Goal: Information Seeking & Learning: Learn about a topic

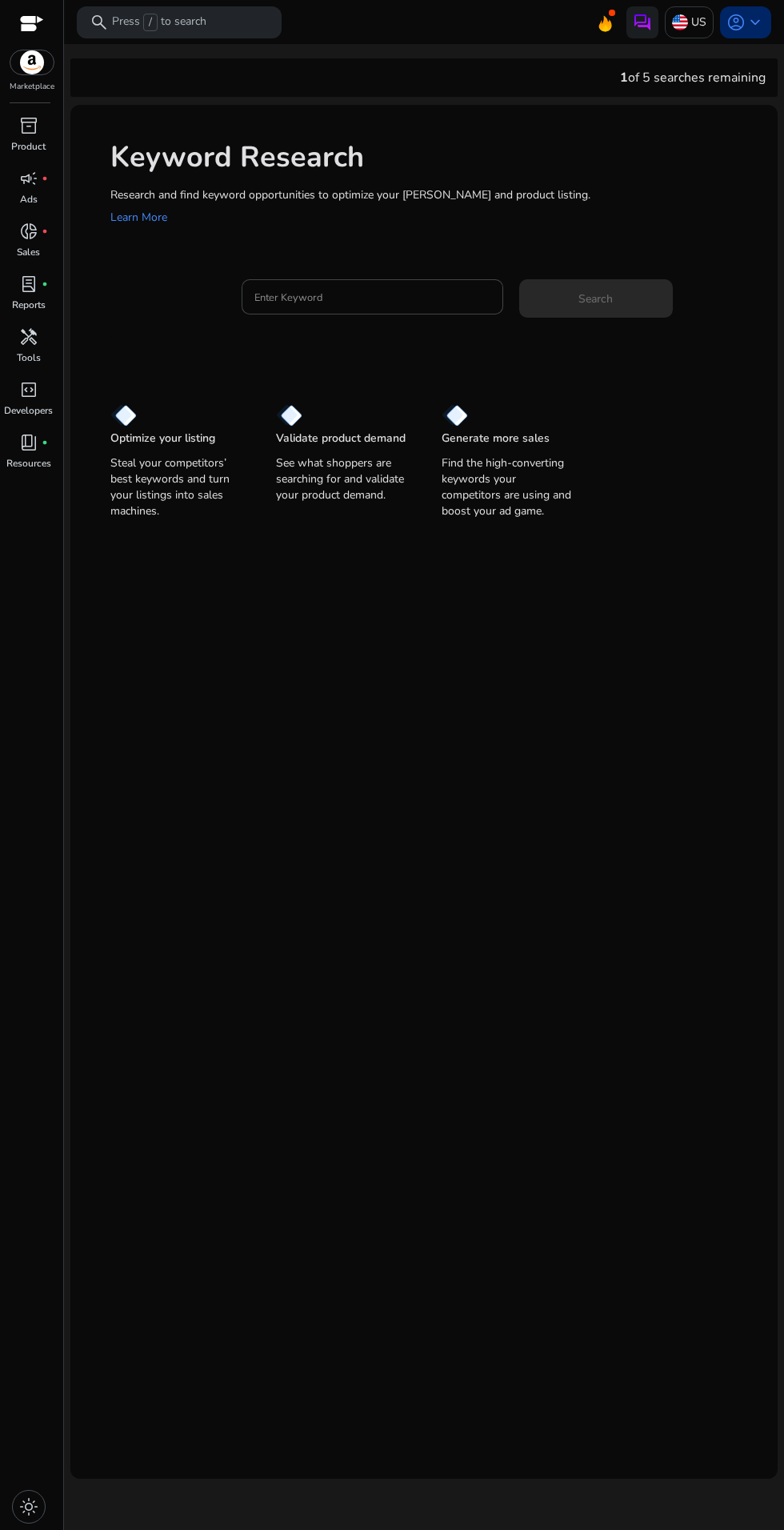
click at [745, 27] on span "keyboard_arrow_down" at bounding box center [755, 22] width 19 height 19
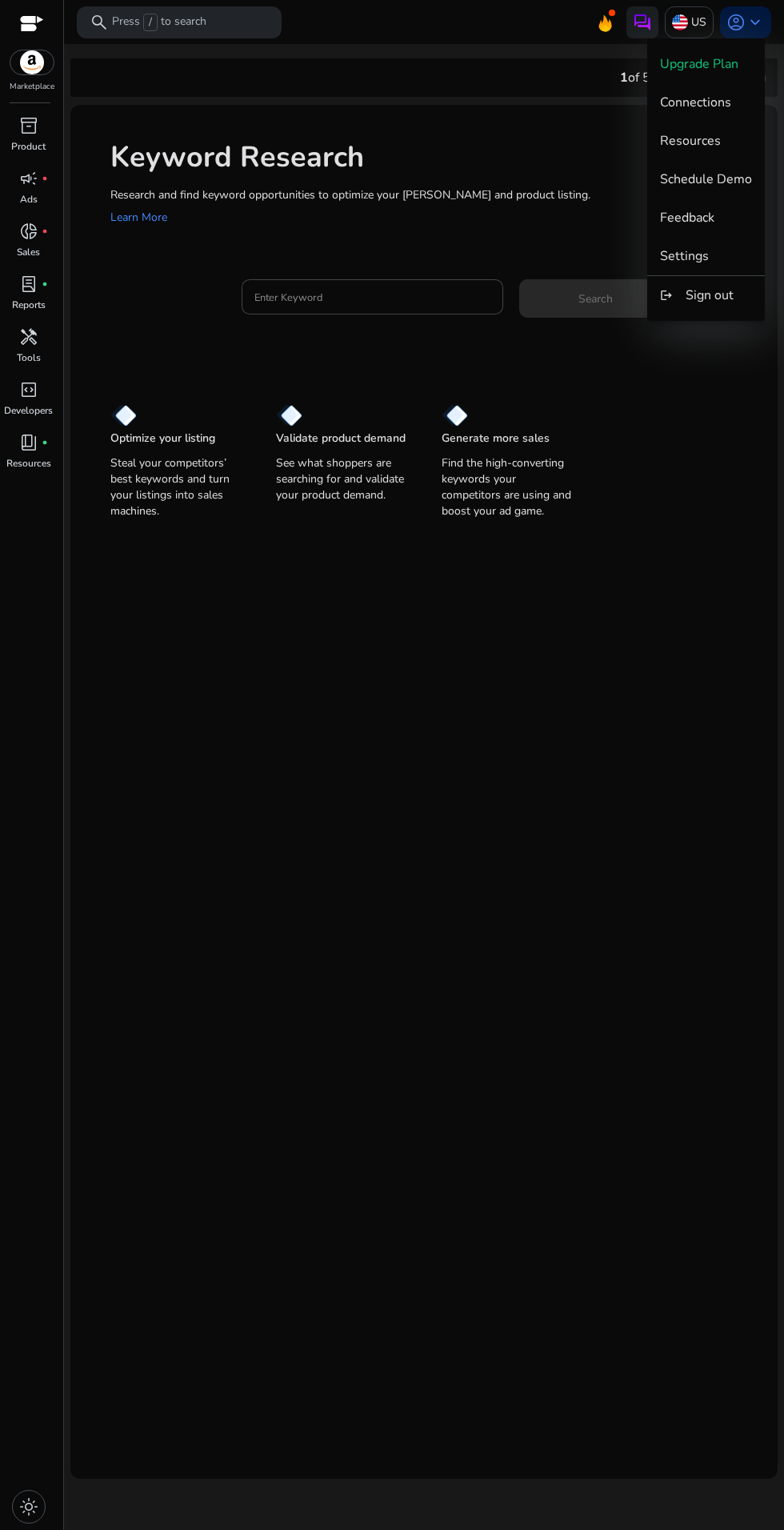
click at [644, 17] on div at bounding box center [392, 765] width 784 height 1530
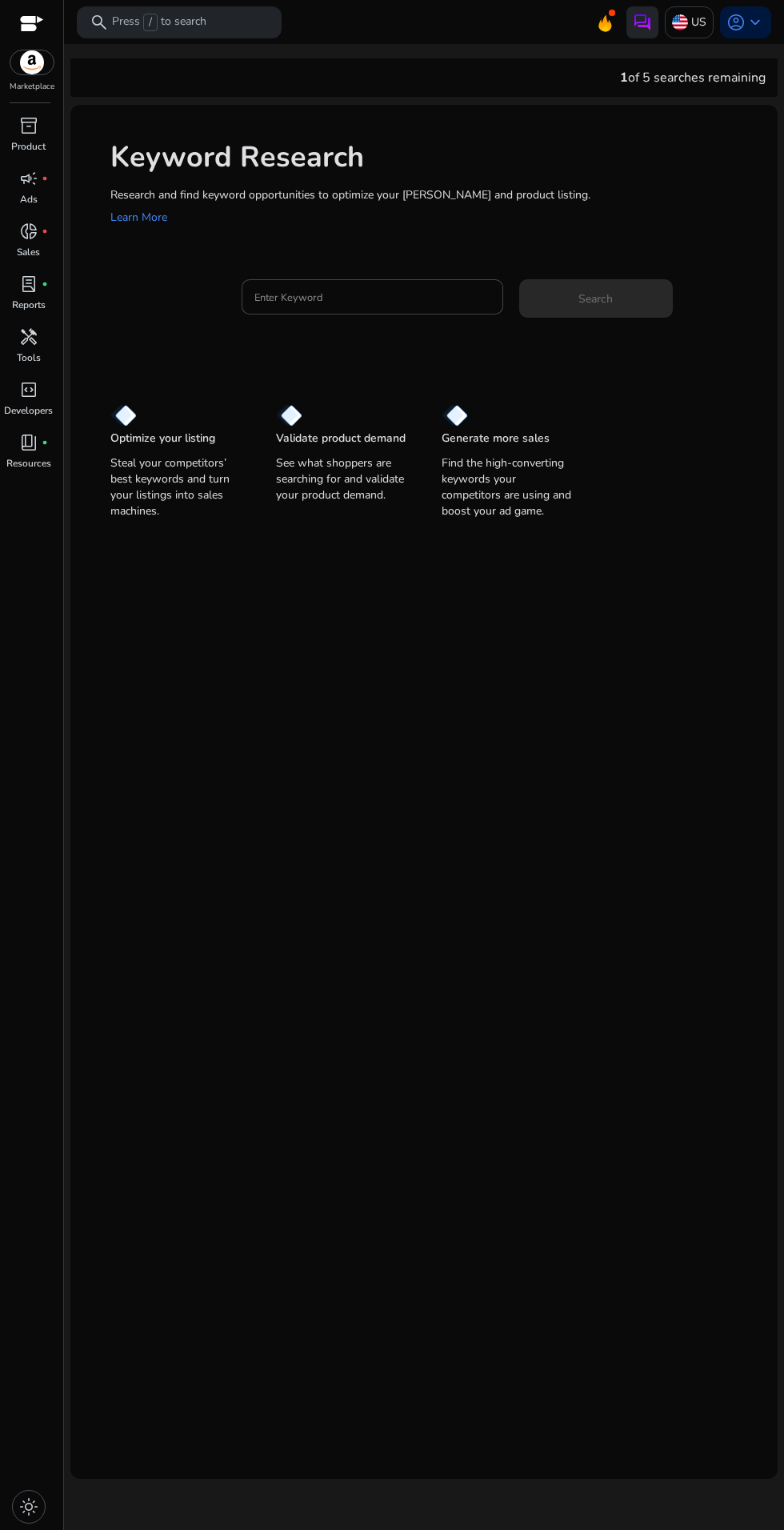
click at [636, 21] on img at bounding box center [642, 22] width 19 height 19
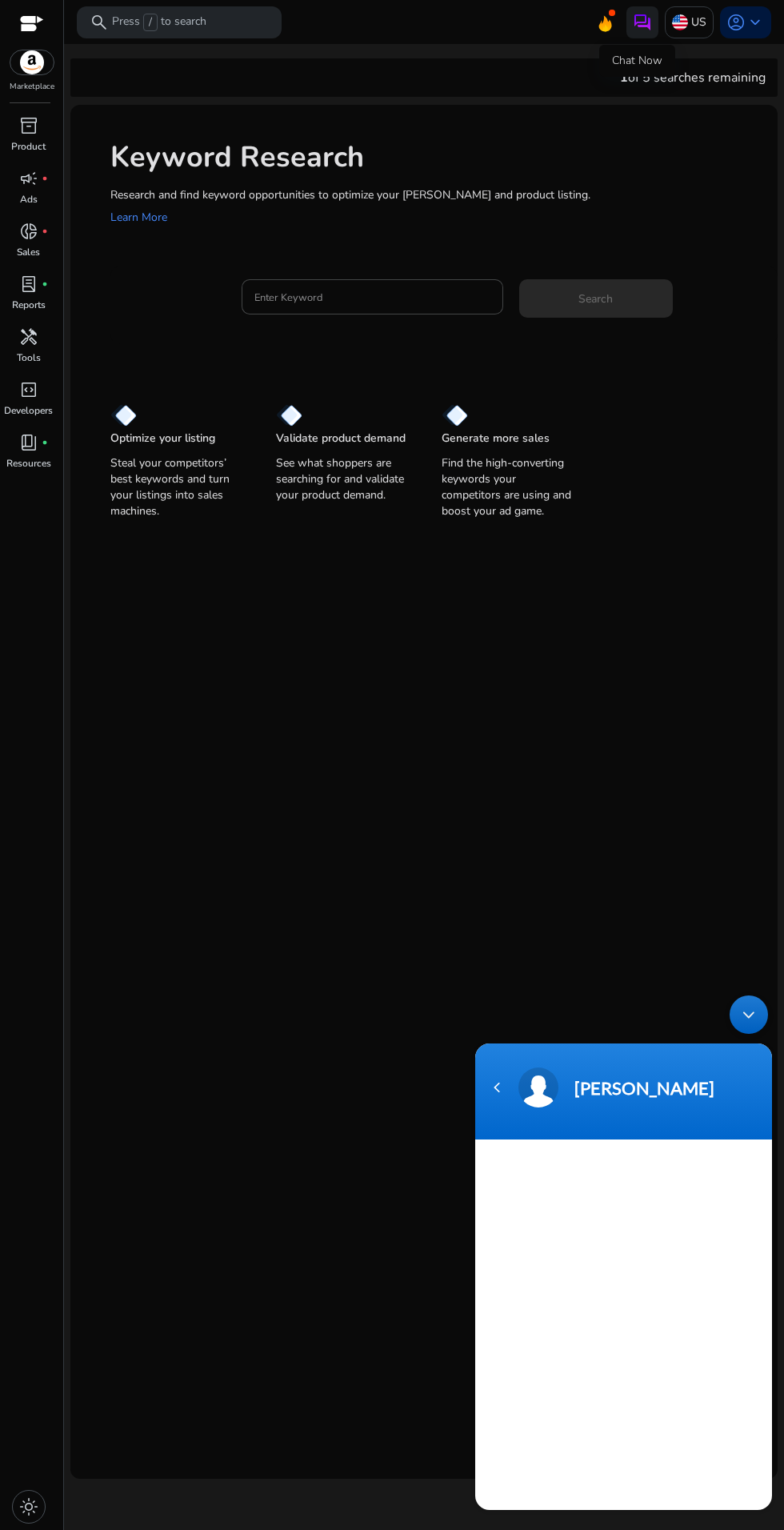
click at [635, 1337] on section "[PERSON_NAME]" at bounding box center [624, 1277] width 297 height 467
click at [500, 1094] on div "Navigation go back" at bounding box center [497, 1088] width 24 height 24
click at [748, 1023] on div "Minimize live chat window" at bounding box center [749, 1014] width 39 height 39
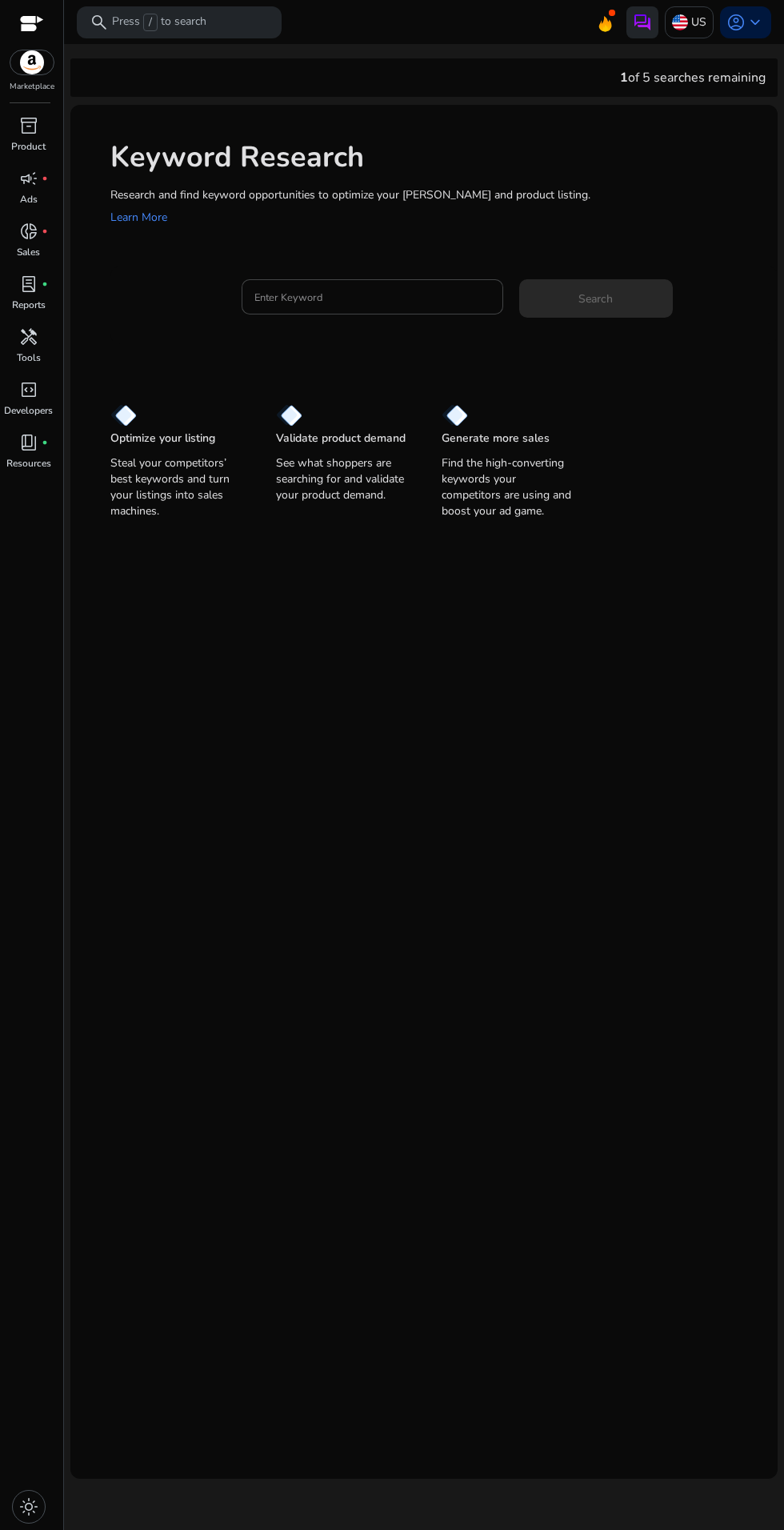
click at [635, 21] on img at bounding box center [642, 22] width 19 height 19
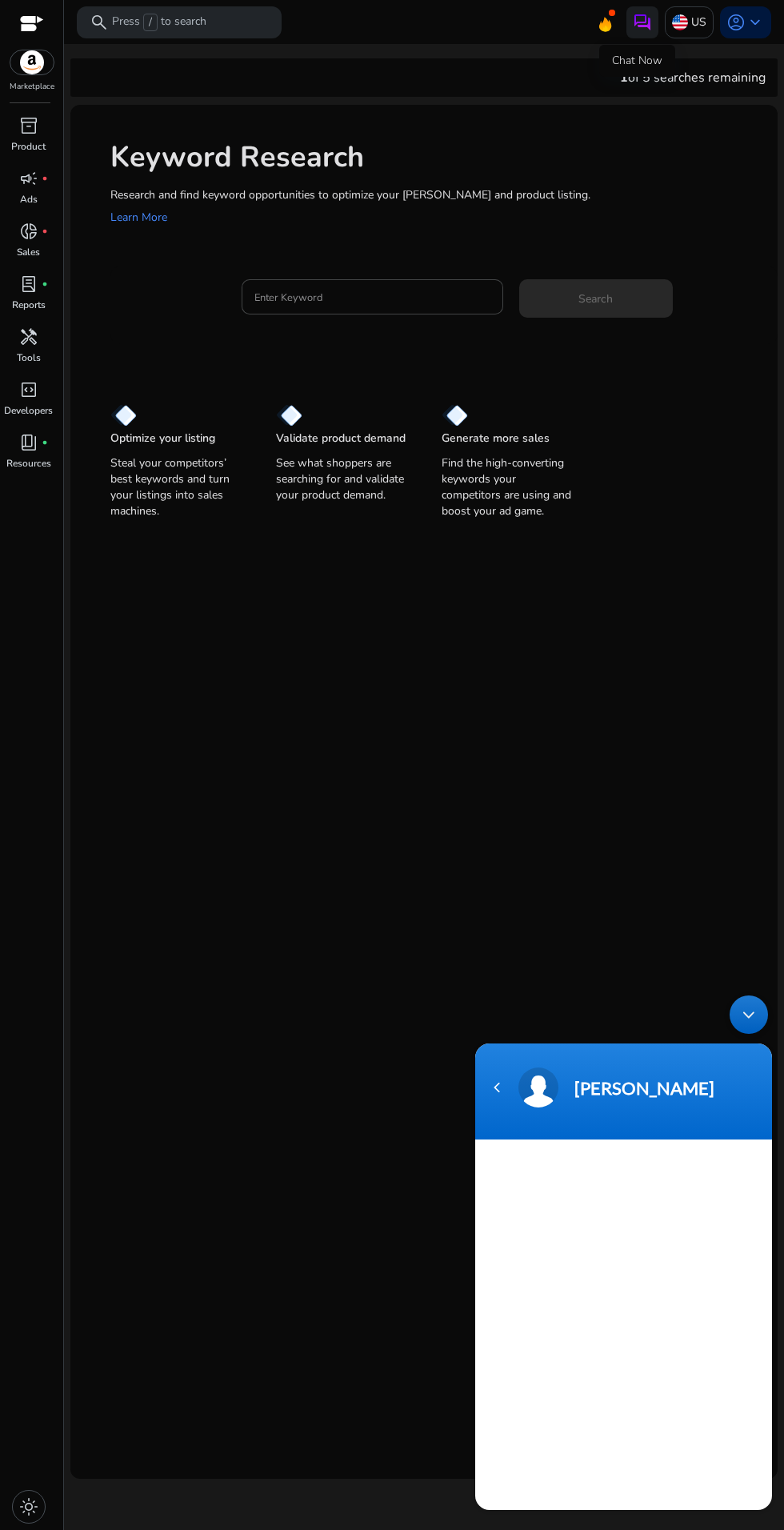
click at [658, 1255] on section "[PERSON_NAME]" at bounding box center [624, 1277] width 297 height 467
click at [606, 21] on icon at bounding box center [605, 21] width 24 height 22
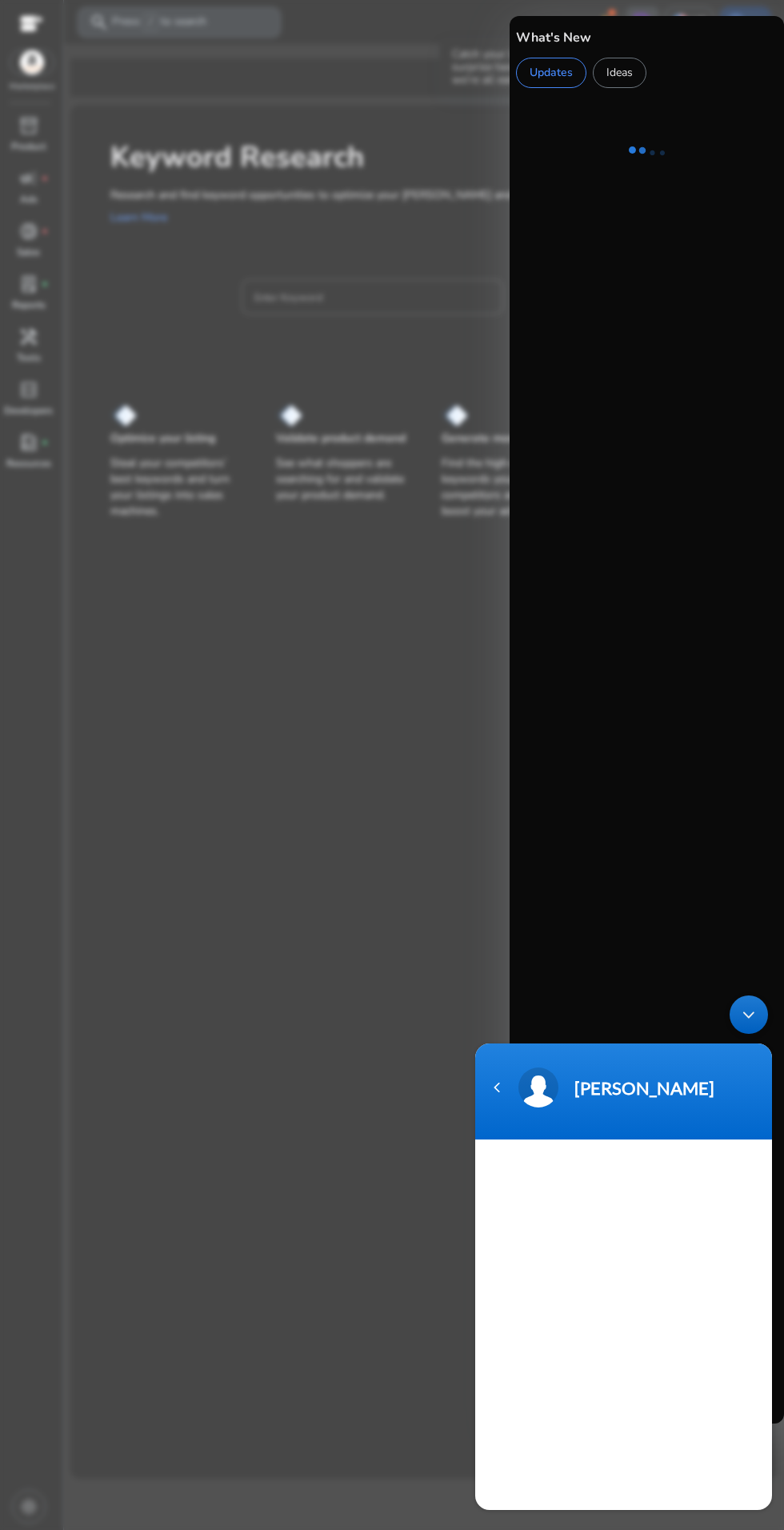
click at [632, 66] on div "Ideas" at bounding box center [619, 72] width 53 height 30
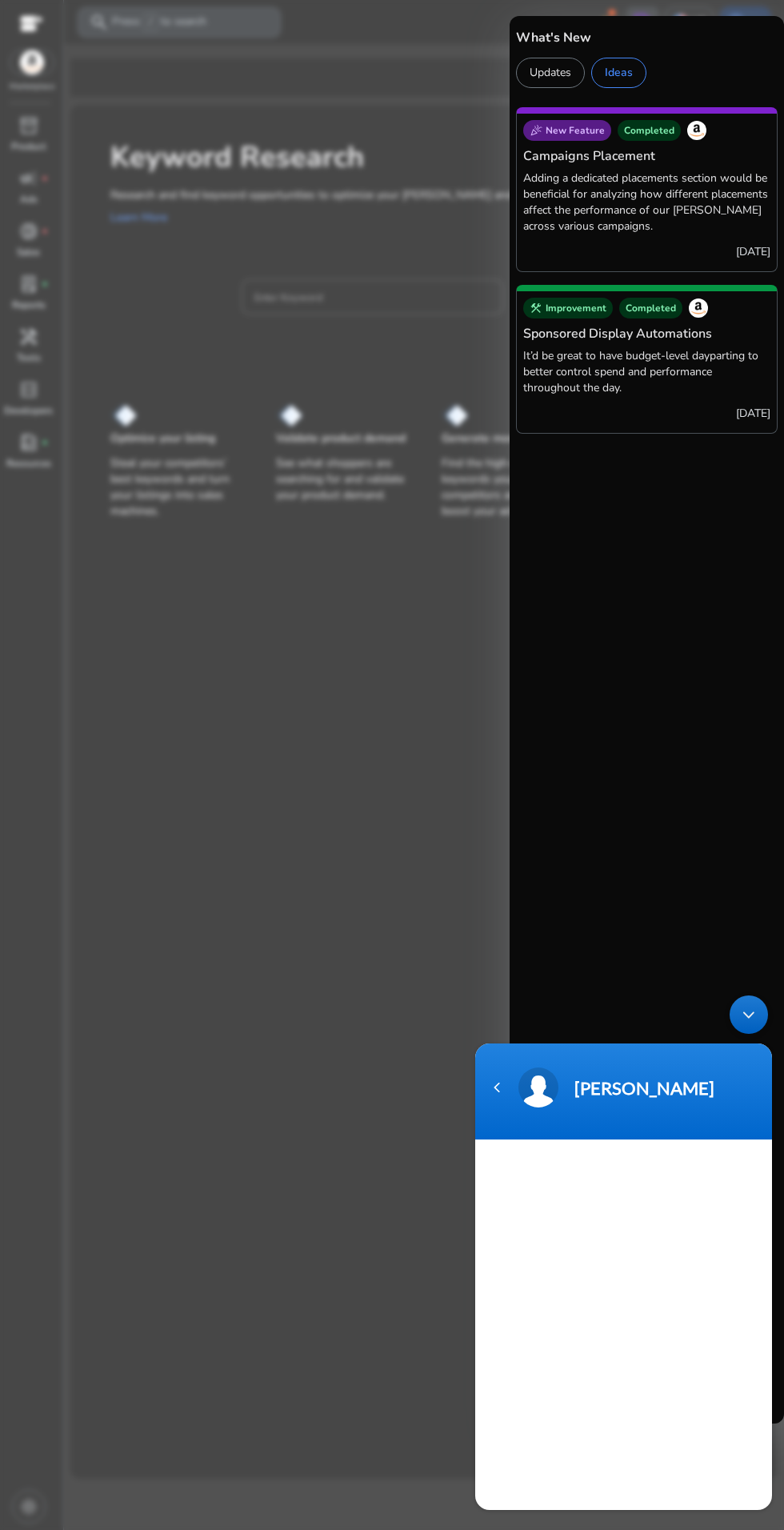
click at [383, 793] on div at bounding box center [392, 765] width 784 height 1530
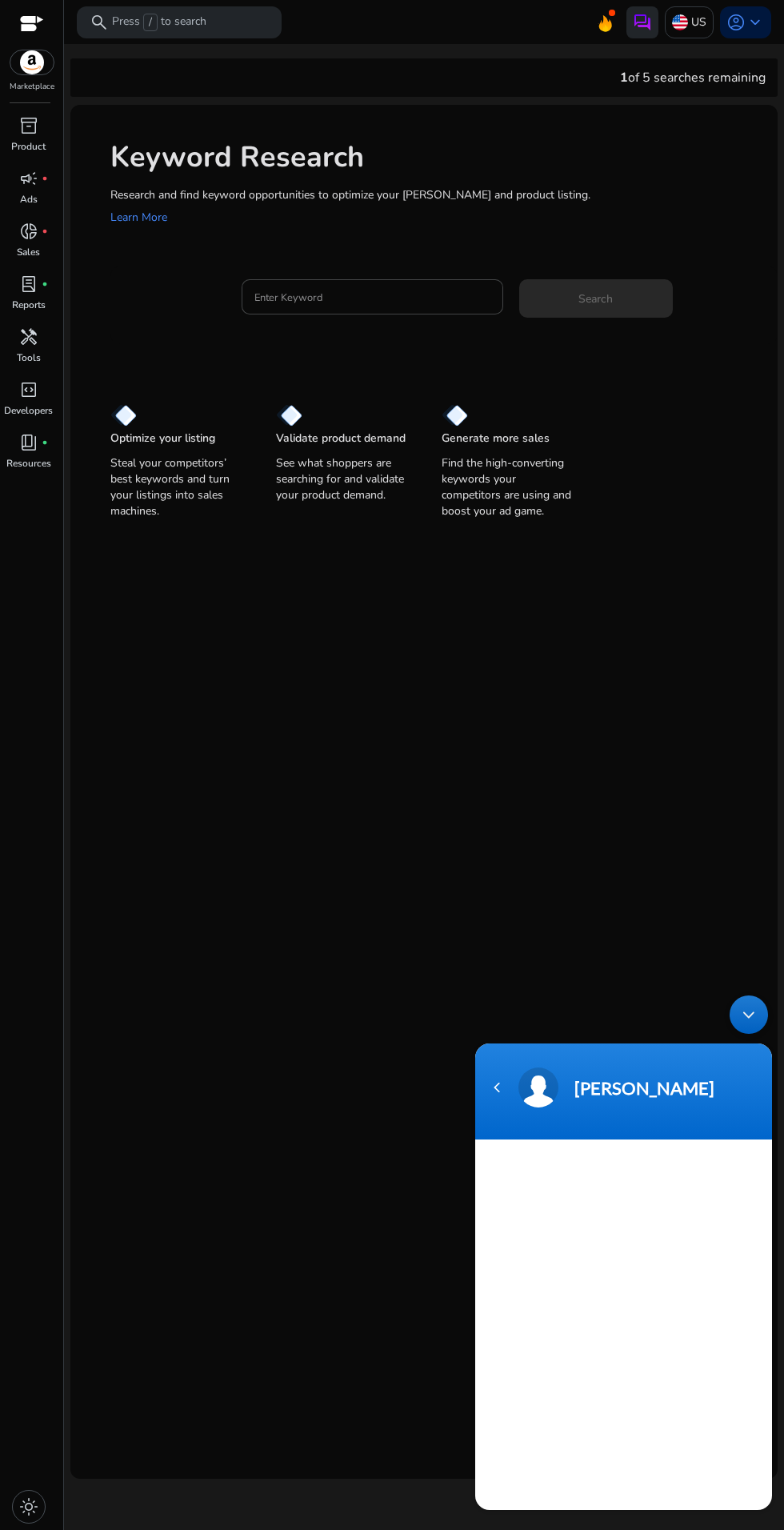
click at [636, 21] on img at bounding box center [642, 22] width 19 height 19
click at [593, 1081] on div "[PERSON_NAME]" at bounding box center [667, 1087] width 185 height 21
click at [541, 1105] on span at bounding box center [538, 1087] width 40 height 40
click at [600, 1090] on div "[PERSON_NAME]" at bounding box center [667, 1087] width 185 height 21
click at [488, 1087] on div "Navigation go back" at bounding box center [497, 1088] width 24 height 24
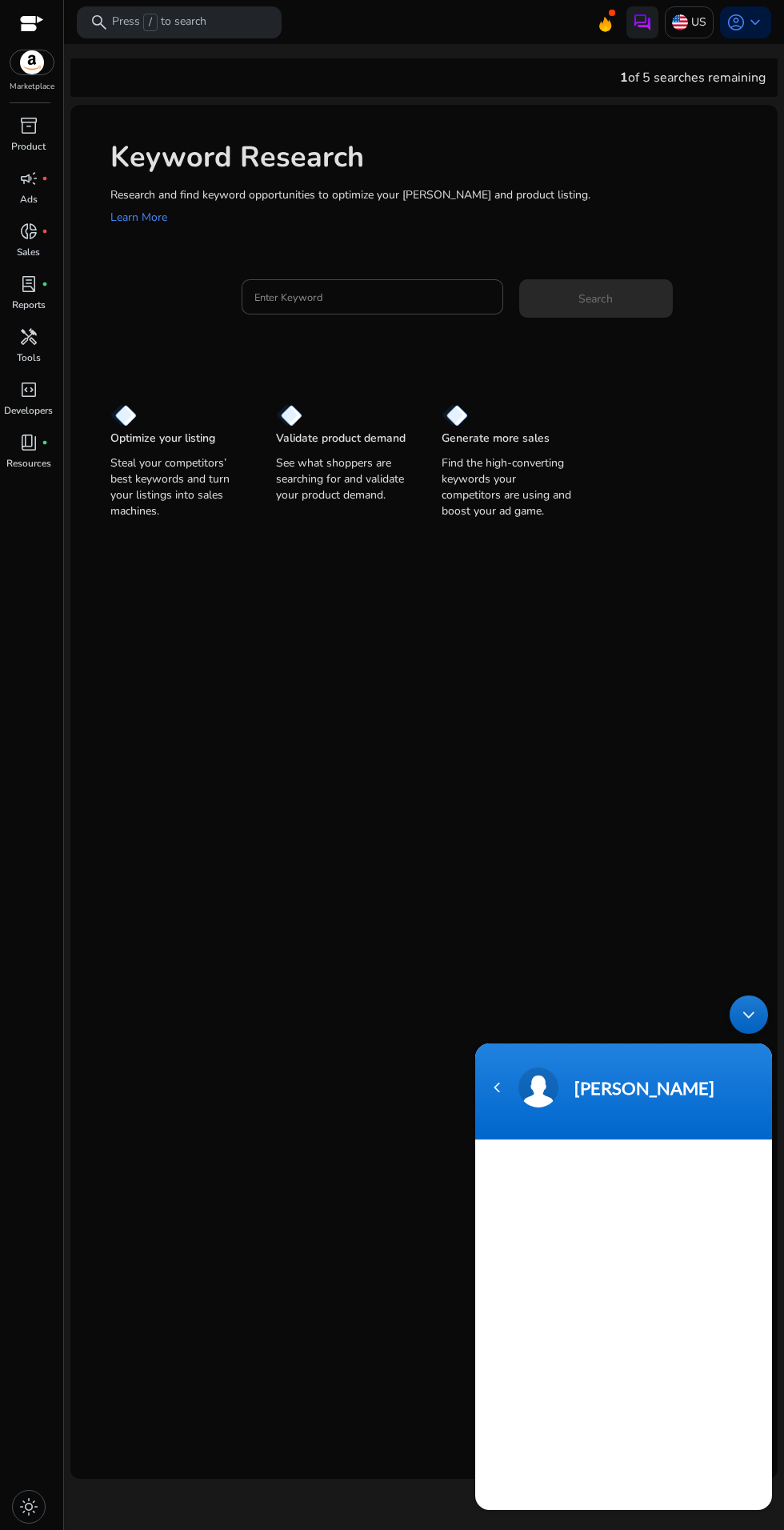
click at [28, 1510] on span "light_mode" at bounding box center [28, 1507] width 19 height 19
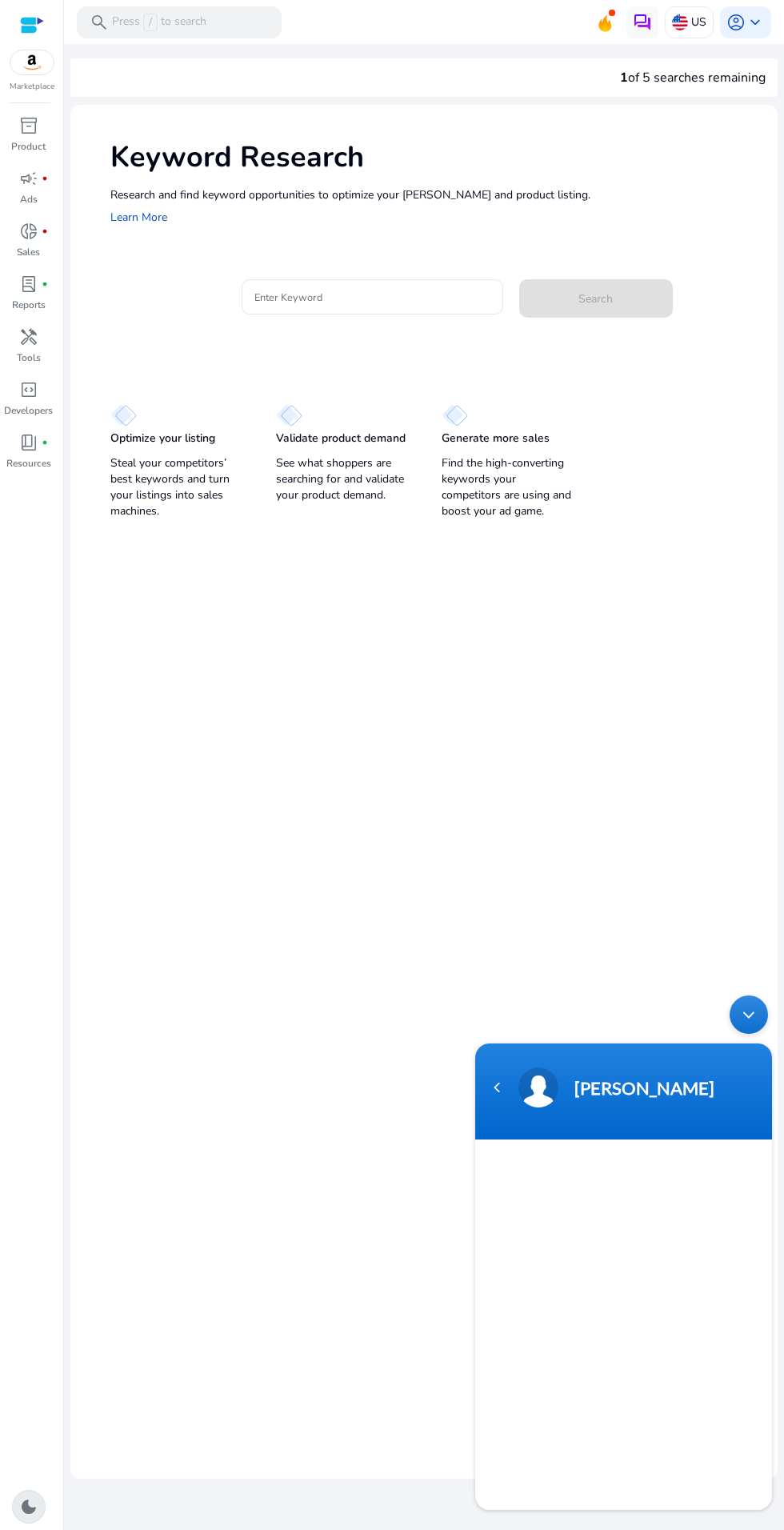
scroll to position [60, 0]
click at [29, 1508] on span "dark_mode" at bounding box center [28, 1507] width 19 height 19
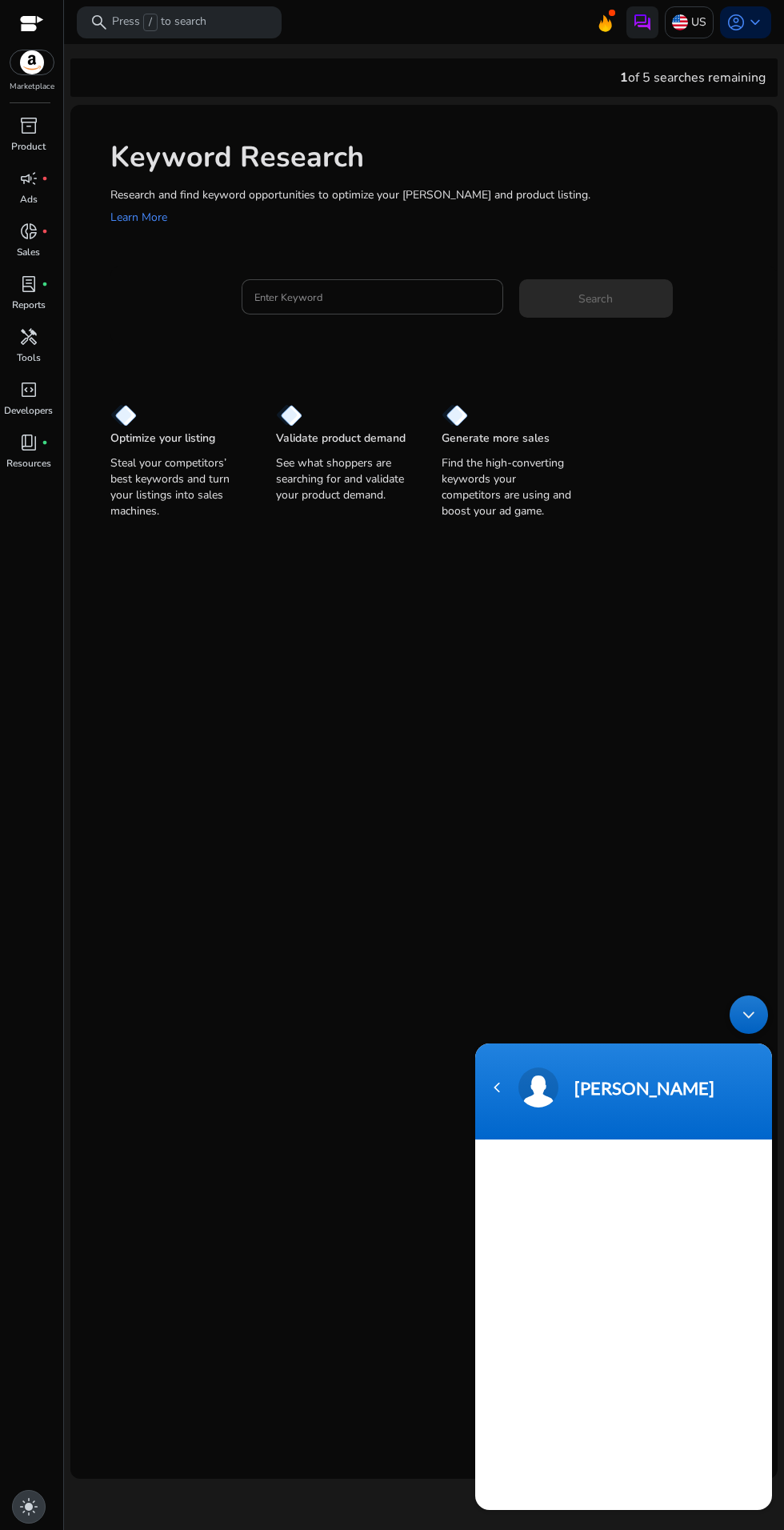
scroll to position [0, 0]
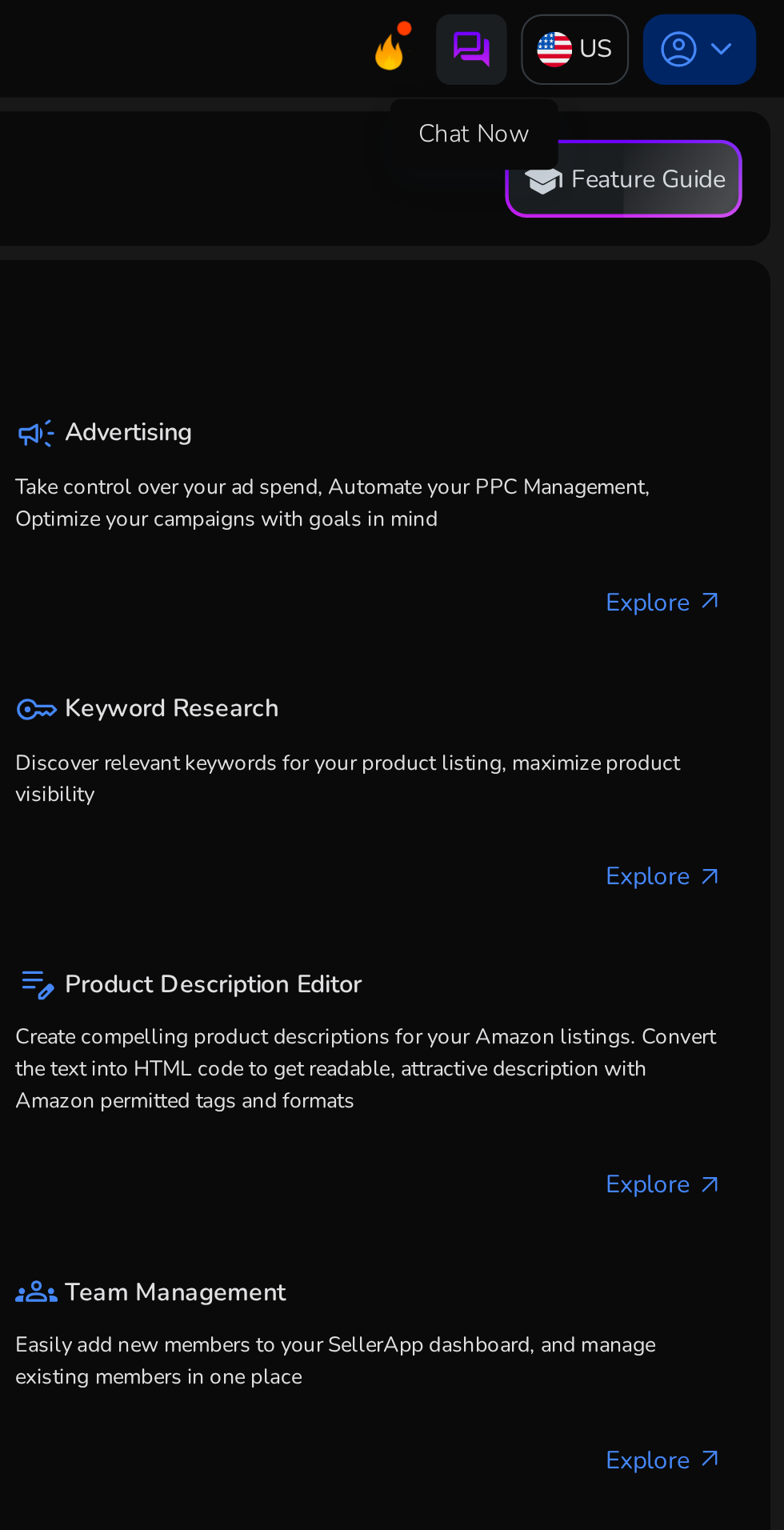
click at [753, 27] on span "keyboard_arrow_down" at bounding box center [755, 22] width 19 height 19
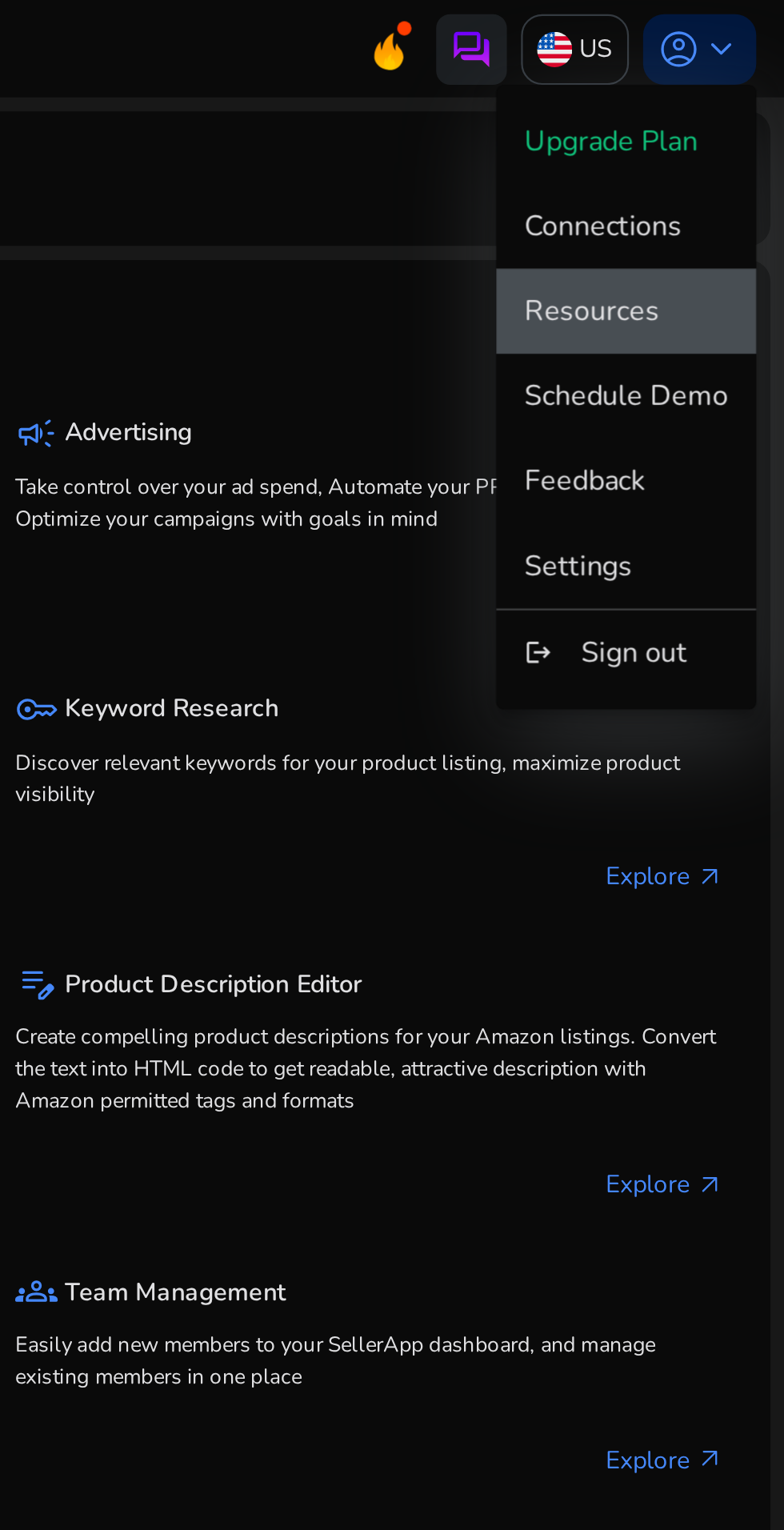
click at [731, 145] on span "Resources" at bounding box center [712, 141] width 92 height 18
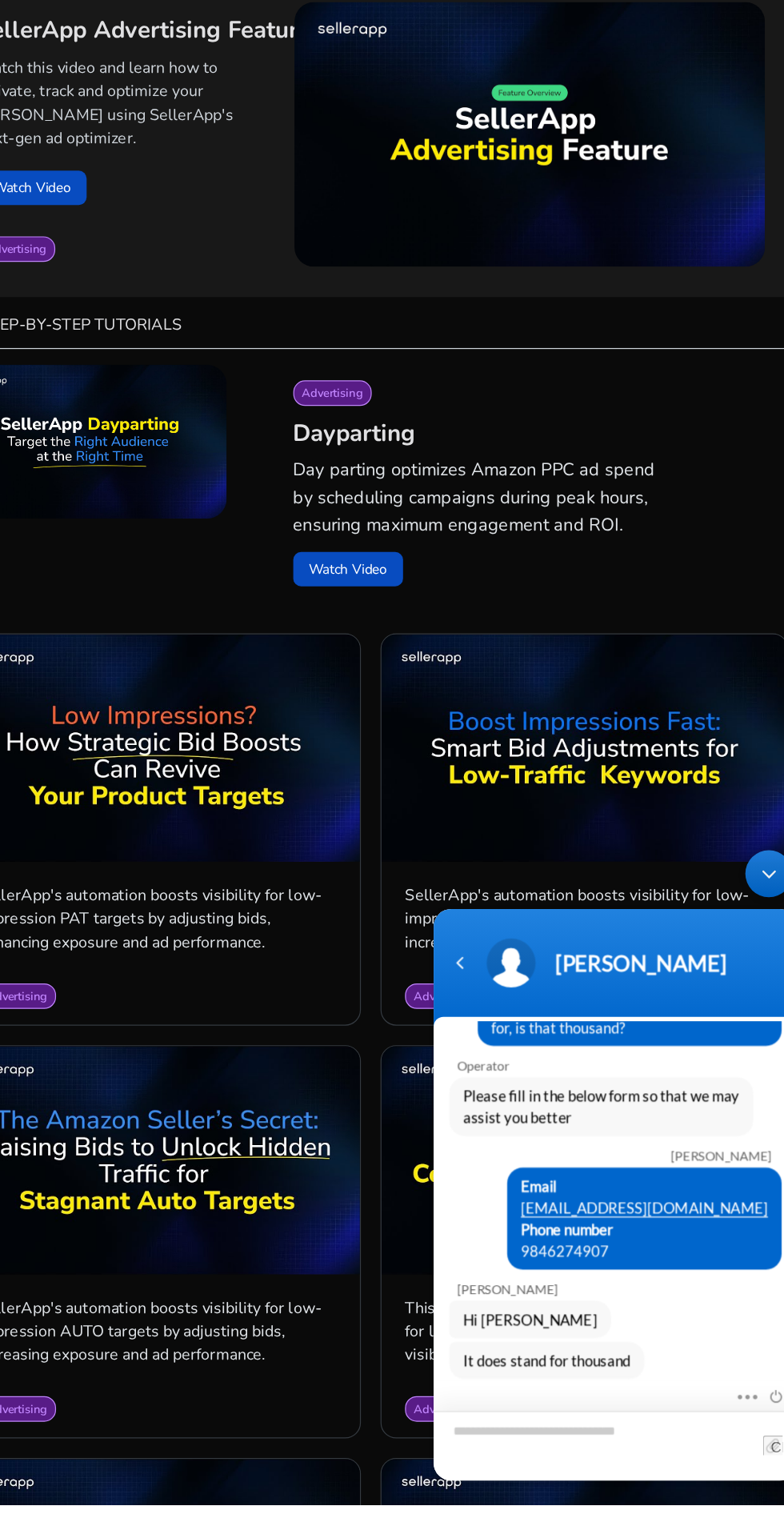
click at [575, 1319] on textarea "Type your message and hit 'Enter'" at bounding box center [580, 1334] width 297 height 57
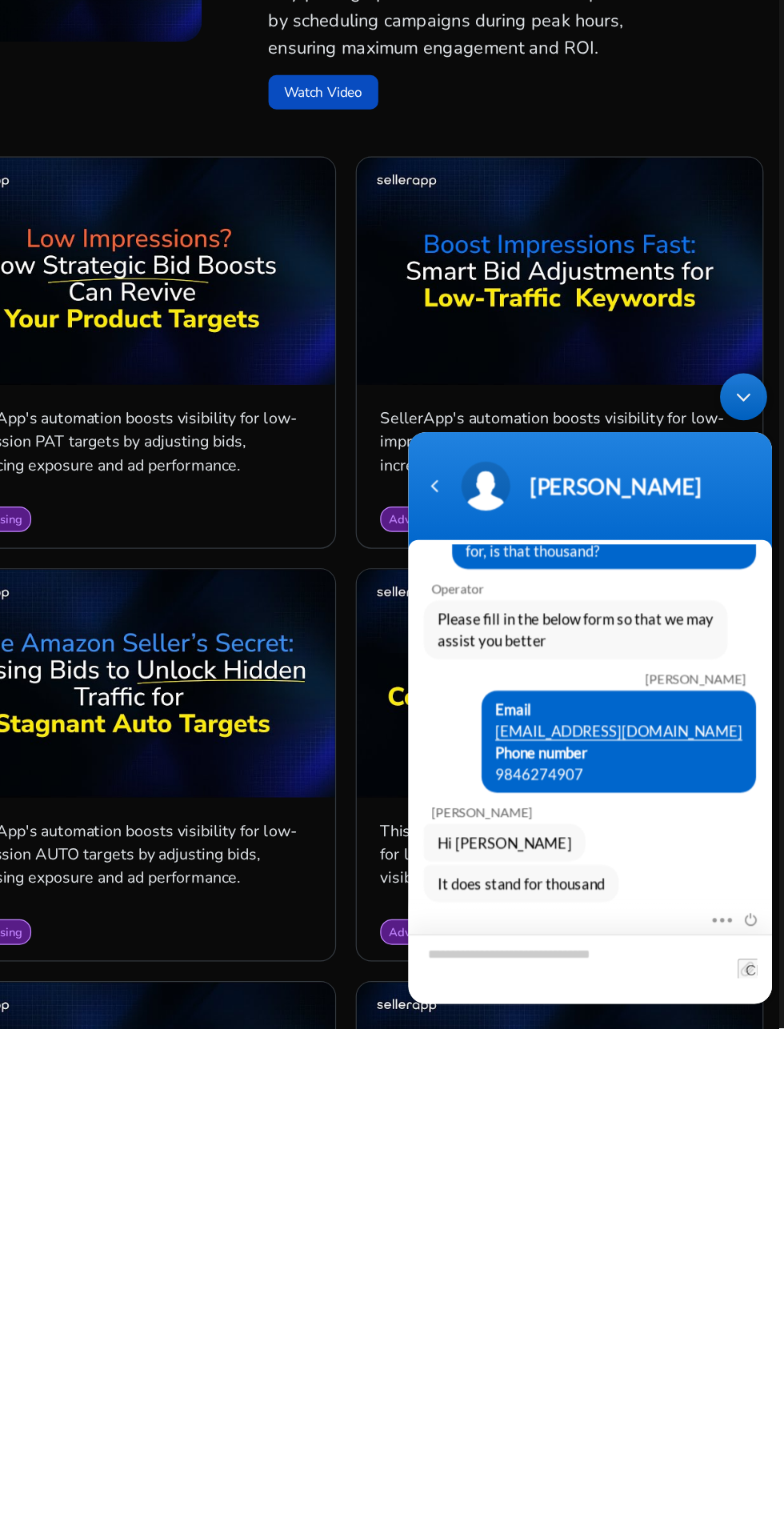
scroll to position [112, 0]
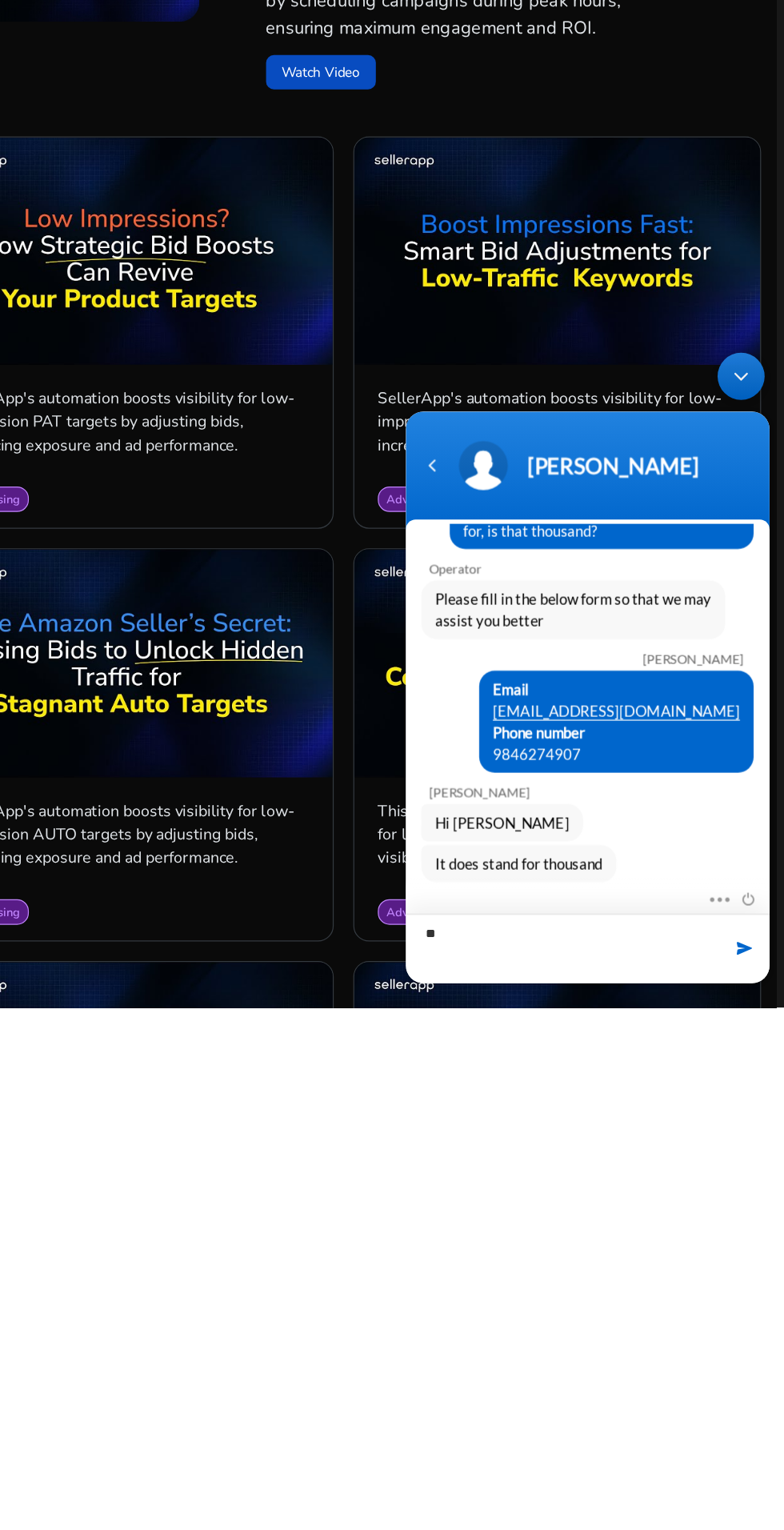
type textarea "*"
click at [509, 826] on textarea "**********" at bounding box center [552, 837] width 297 height 57
click at [528, 828] on textarea "**********" at bounding box center [552, 837] width 297 height 57
click at [612, 828] on textarea "**********" at bounding box center [552, 837] width 297 height 57
type textarea "**********"
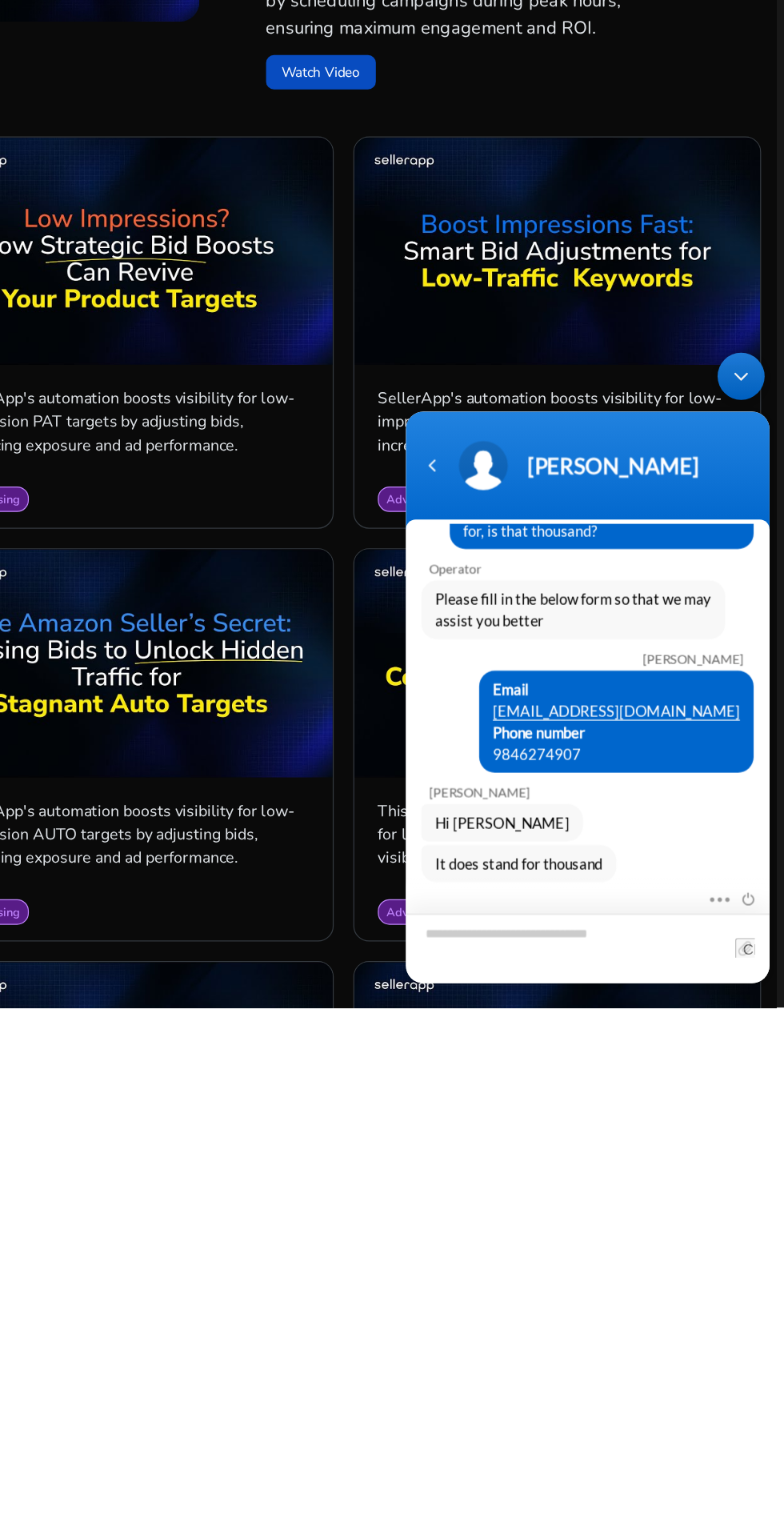
scroll to position [122, 0]
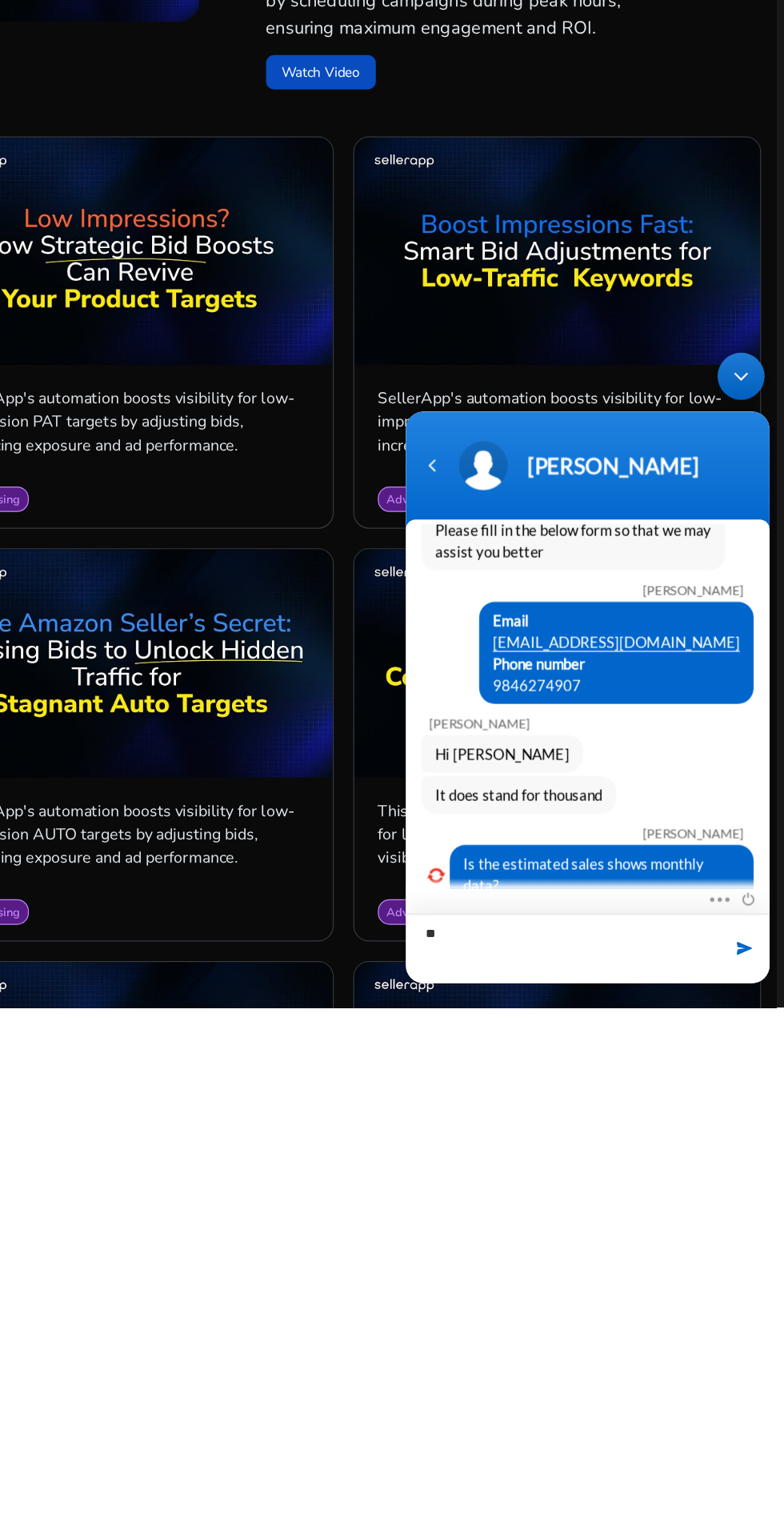
type textarea "*"
click at [426, 832] on textarea "**********" at bounding box center [552, 837] width 297 height 57
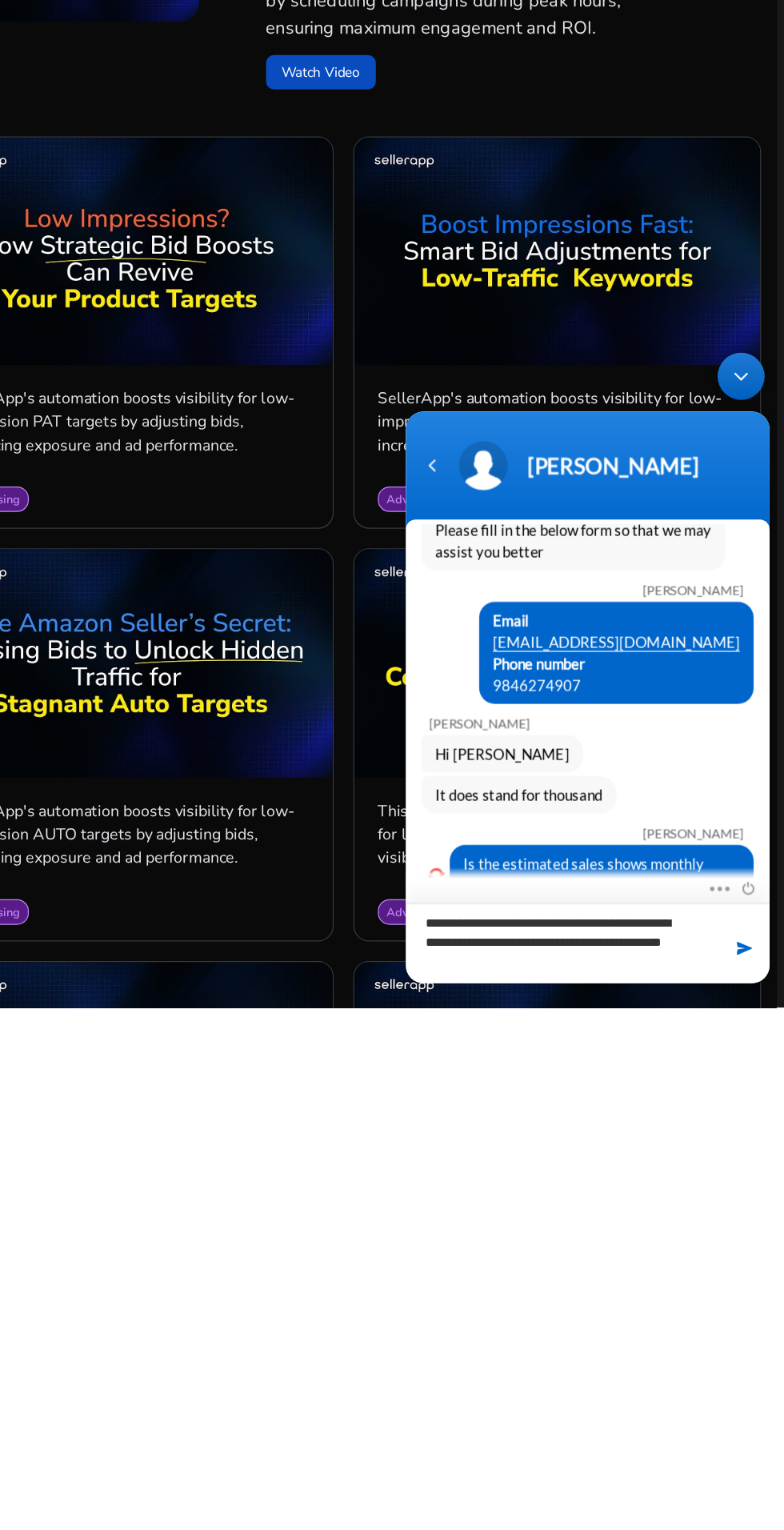
type textarea "**********"
click at [538, 850] on textarea "**********" at bounding box center [552, 832] width 297 height 65
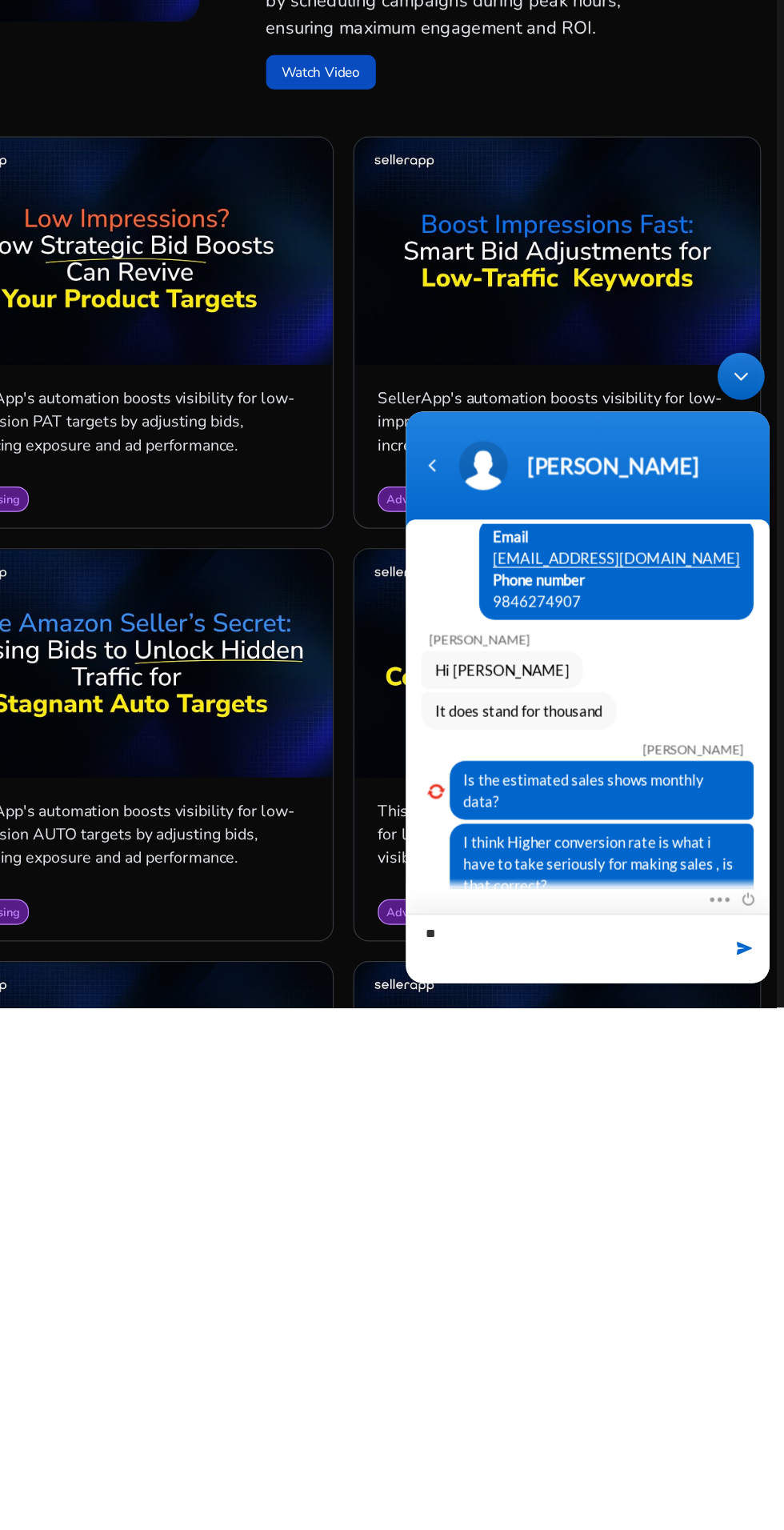
type textarea "*"
click at [427, 703] on em at bounding box center [429, 708] width 15 height 10
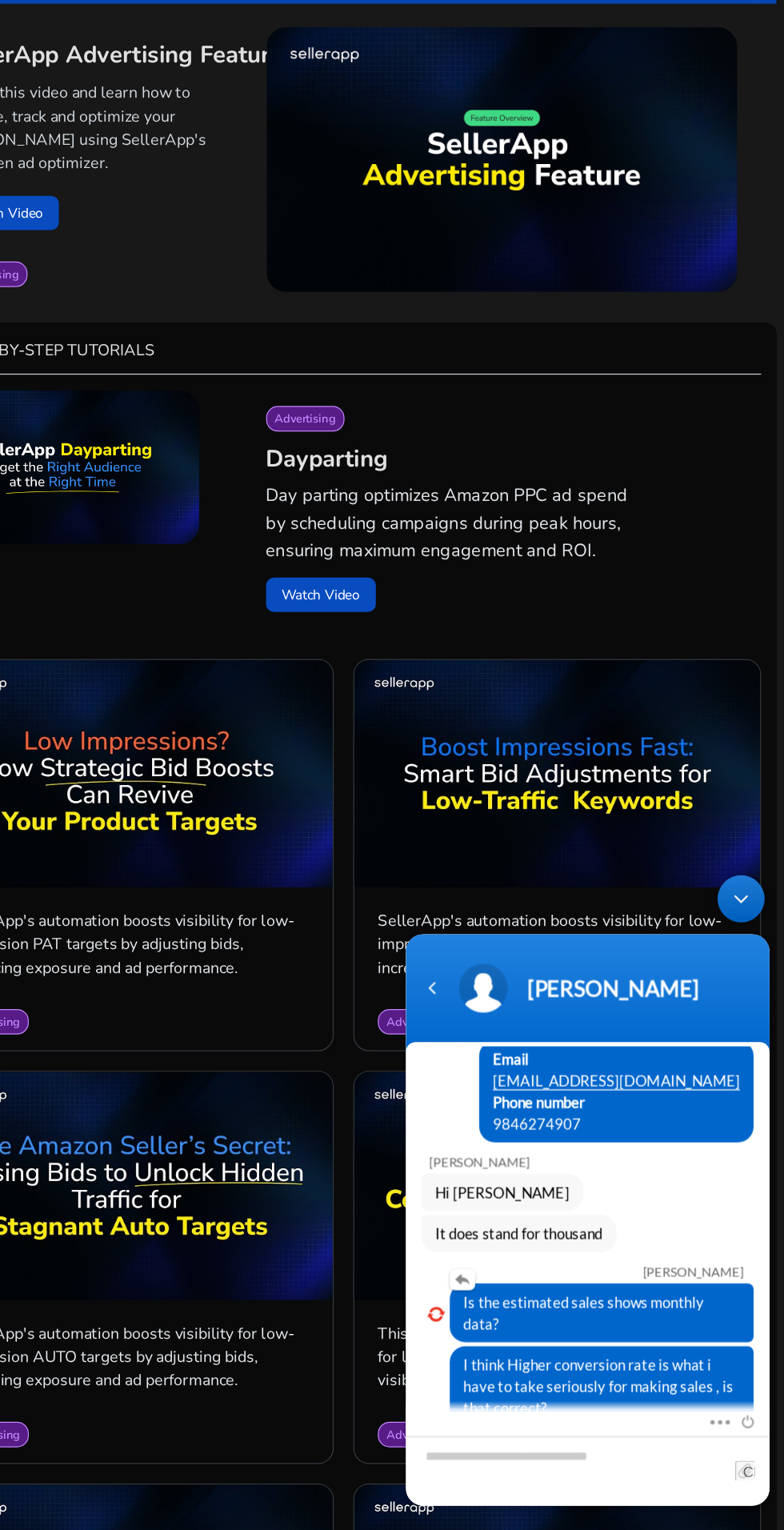
scroll to position [100, 0]
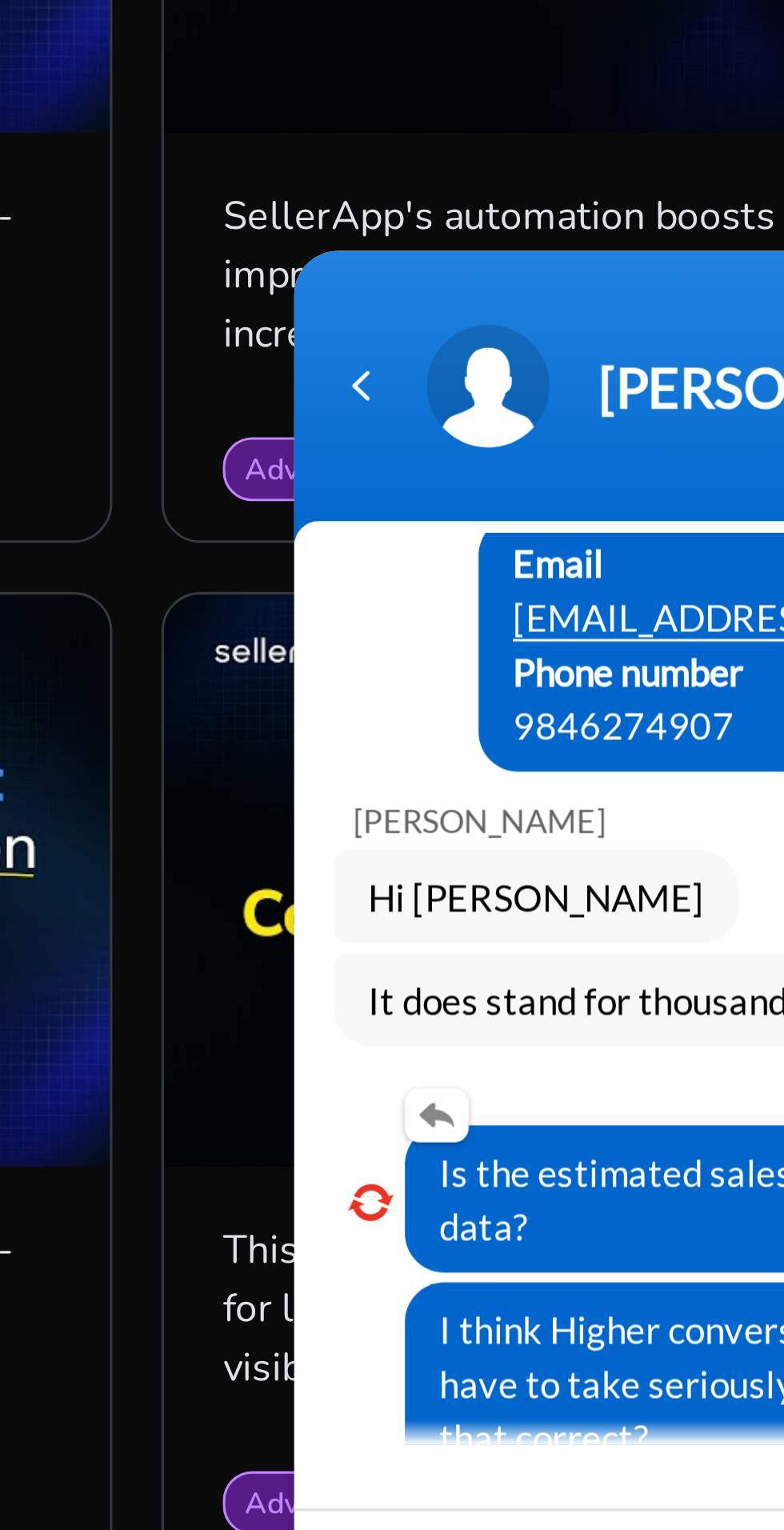
click at [303, 438] on em at bounding box center [302, 444] width 15 height 10
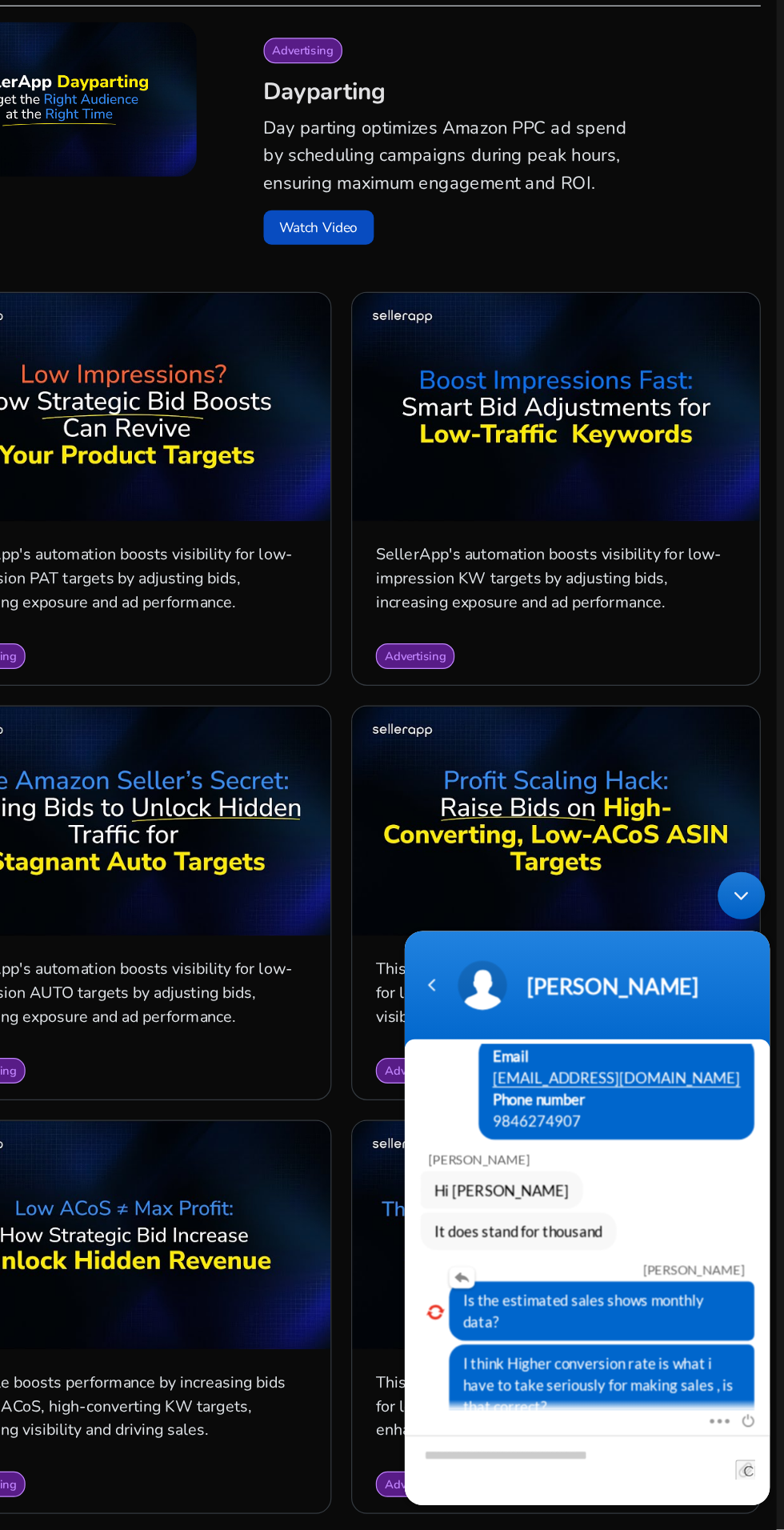
scroll to position [302, 0]
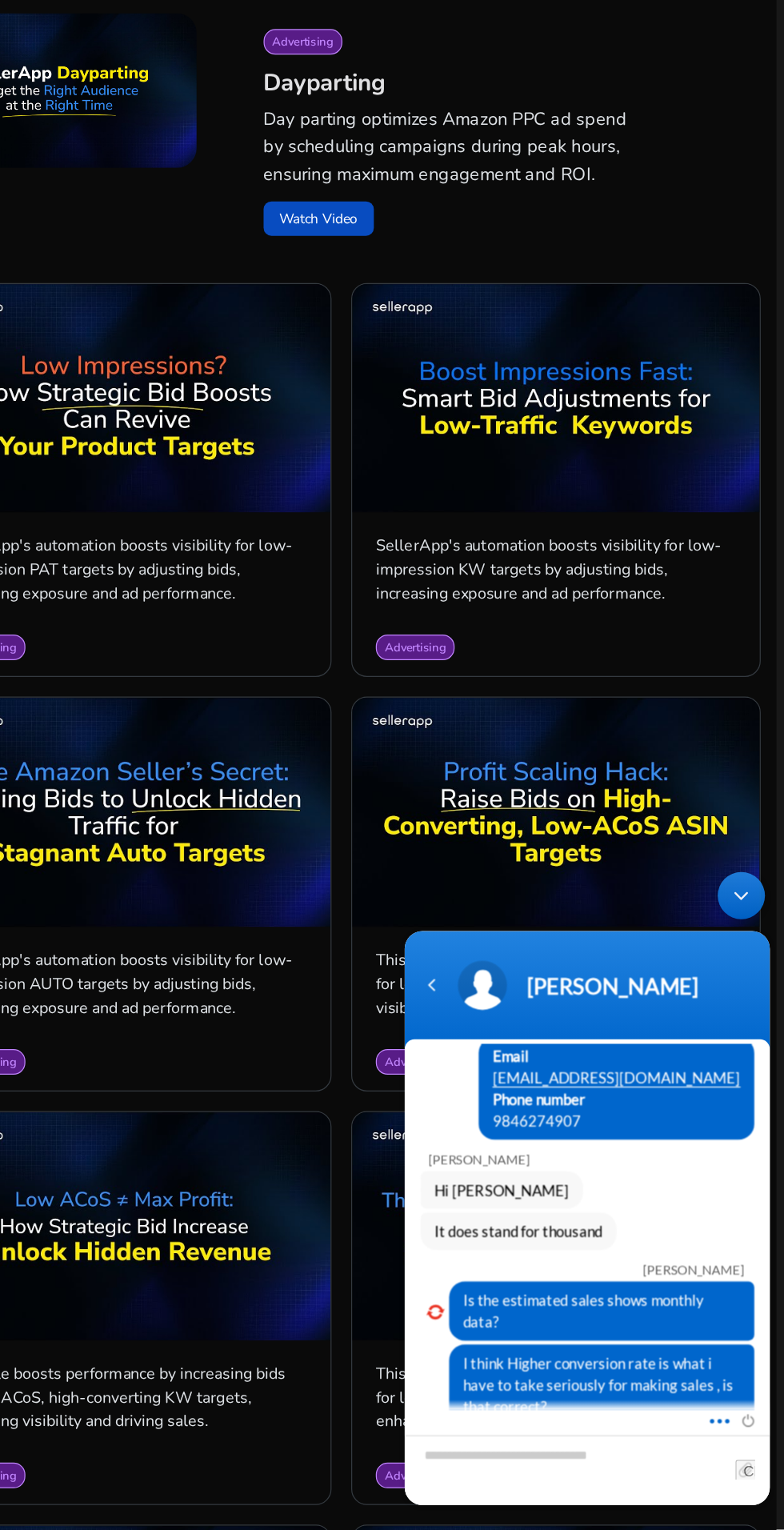
click at [650, 1315] on span at bounding box center [654, 1314] width 12 height 15
click at [649, 1160] on div "It does stand for thousand" at bounding box center [551, 1162] width 271 height 30
click at [510, 1051] on div "Email [EMAIL_ADDRESS][DOMAIN_NAME] Phone number [PHONE_NUMBER]" at bounding box center [551, 1046] width 271 height 83
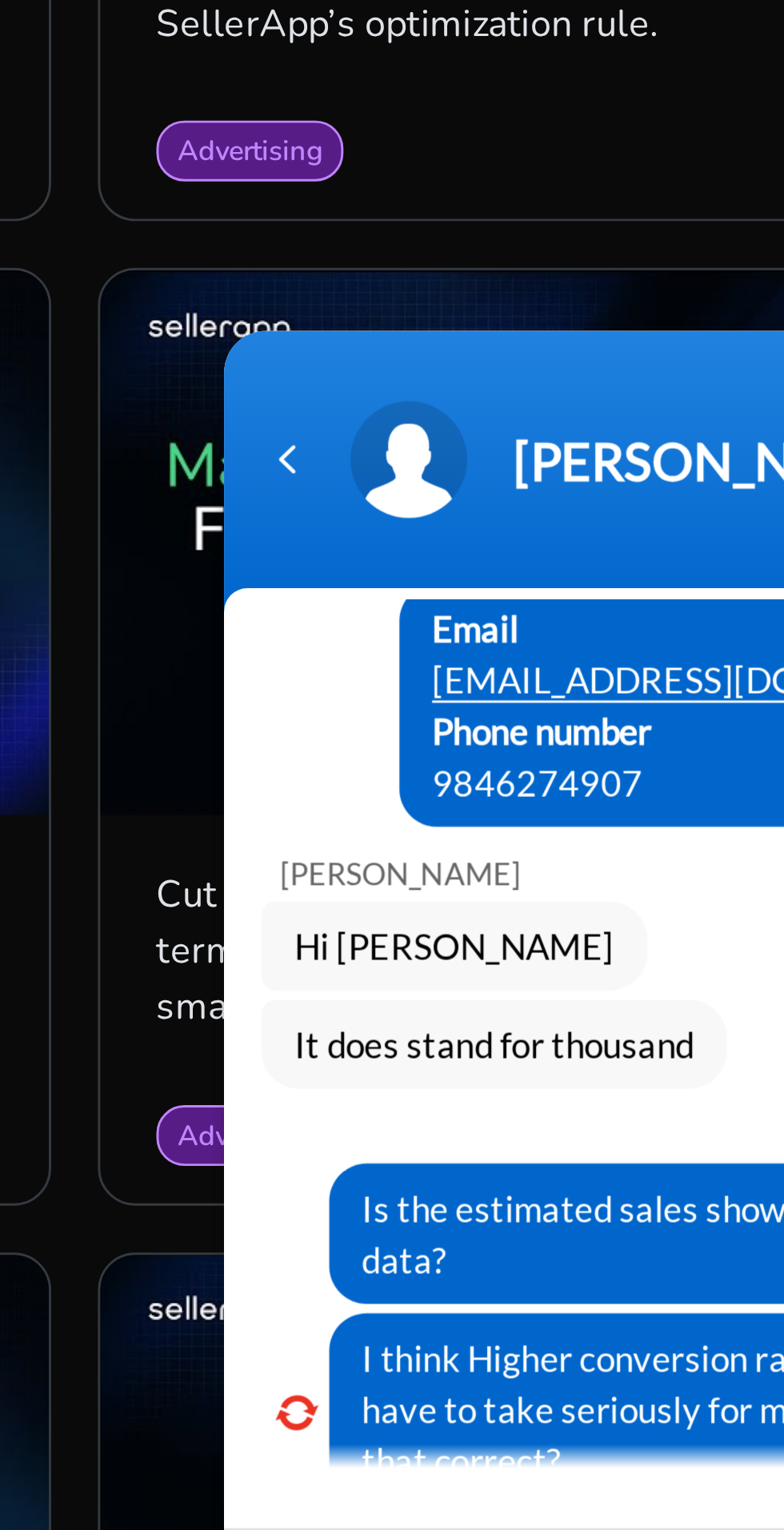
scroll to position [86, 0]
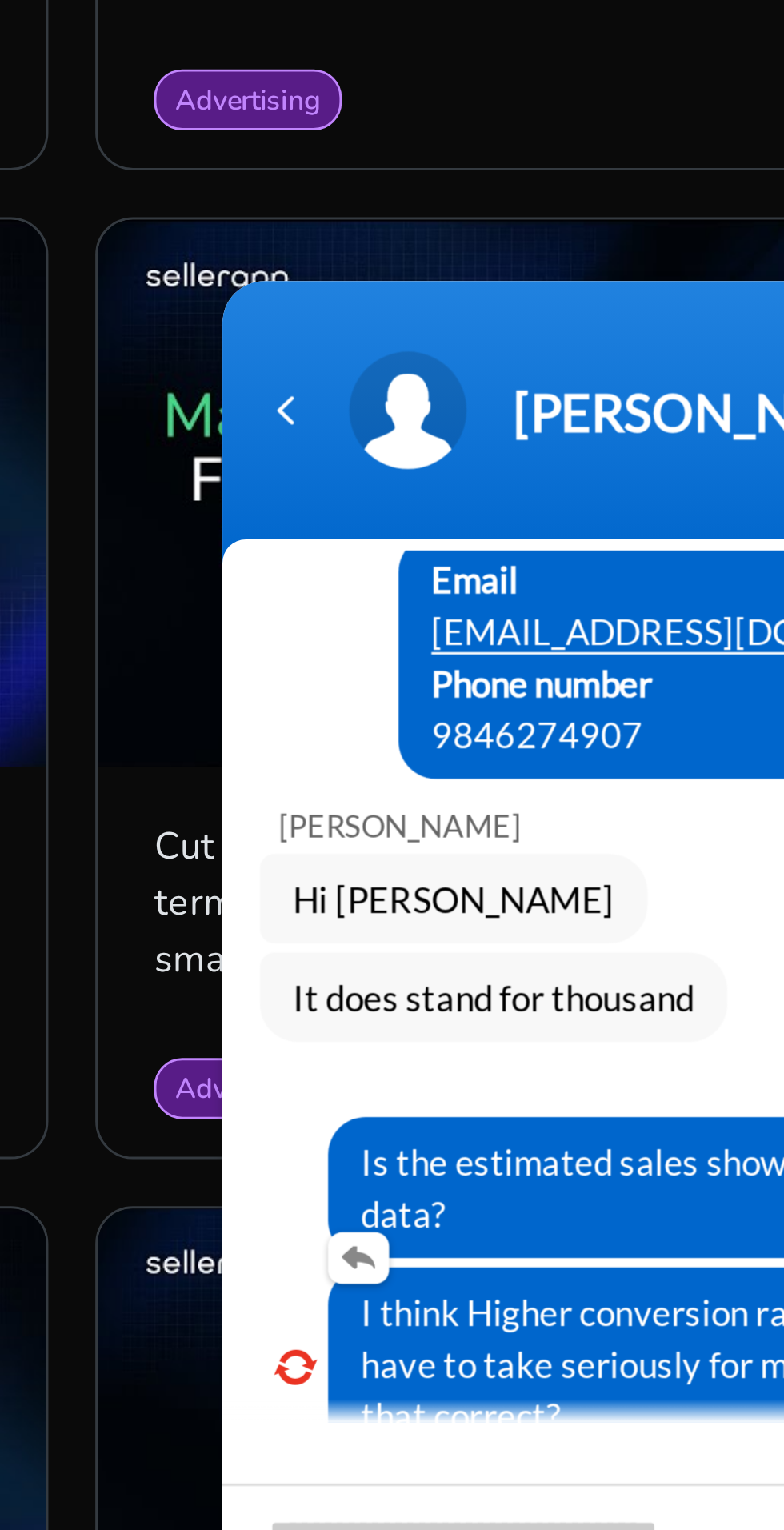
click at [233, 536] on em at bounding box center [231, 541] width 15 height 10
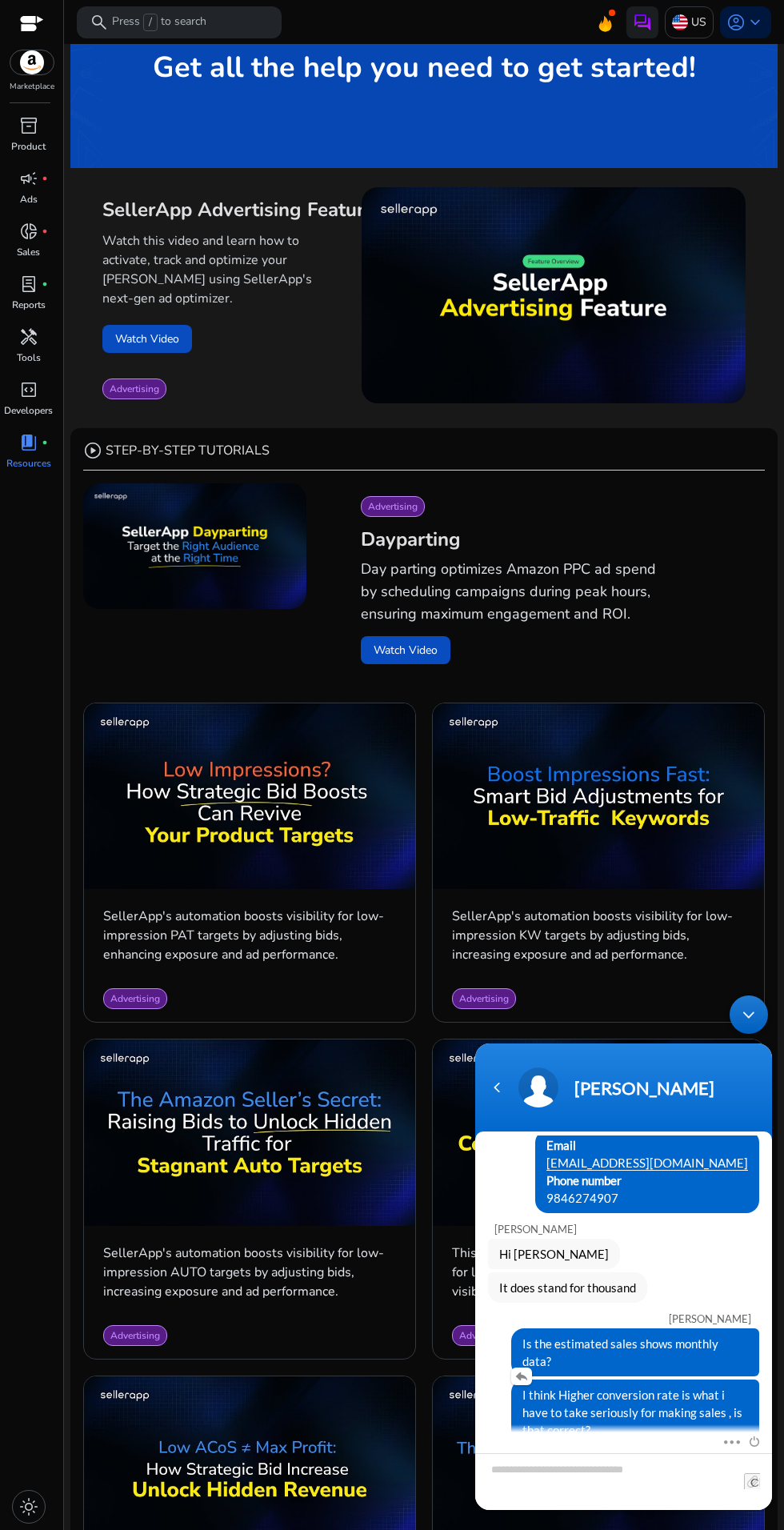
scroll to position [0, 0]
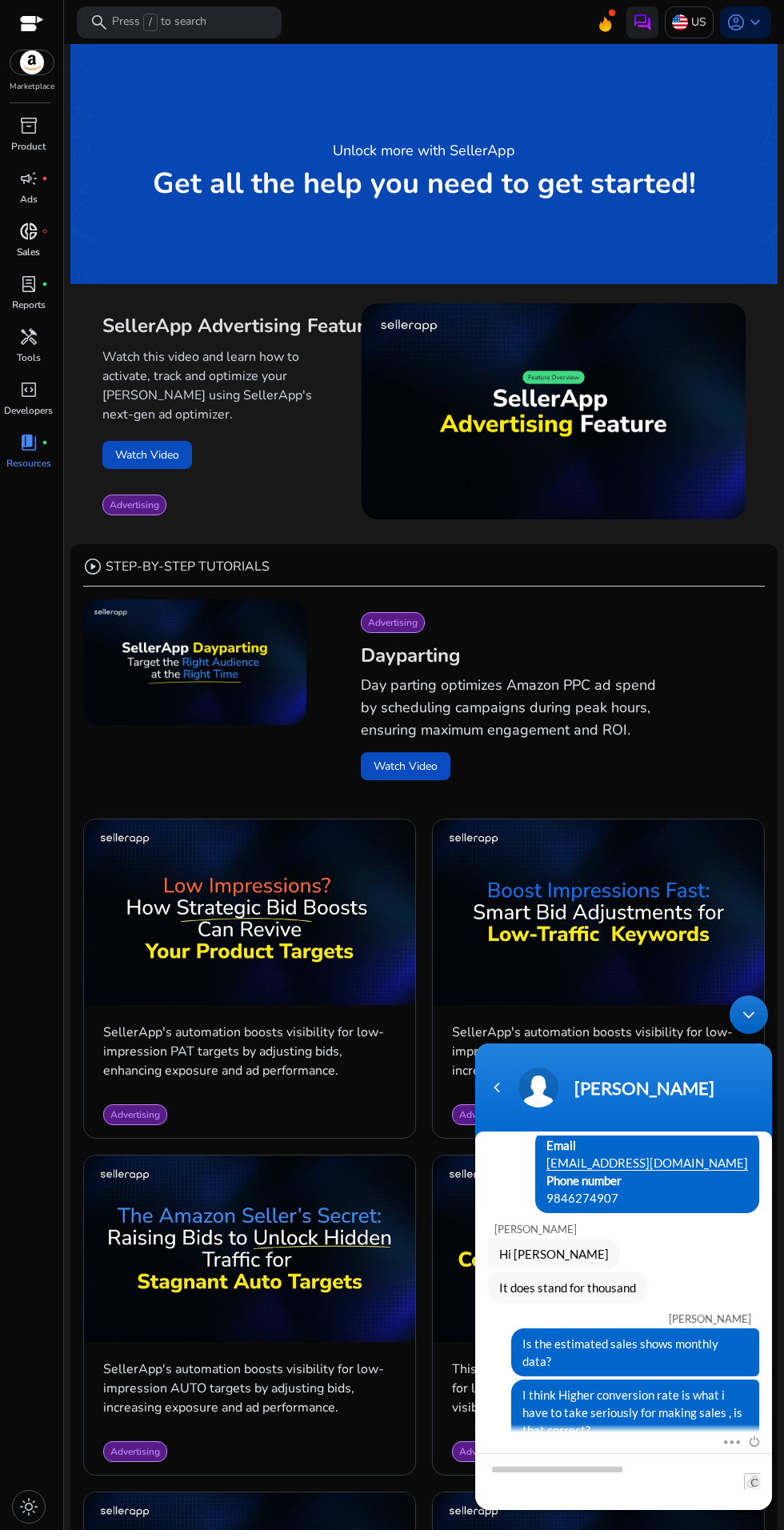
click at [22, 237] on span "donut_small" at bounding box center [28, 231] width 19 height 19
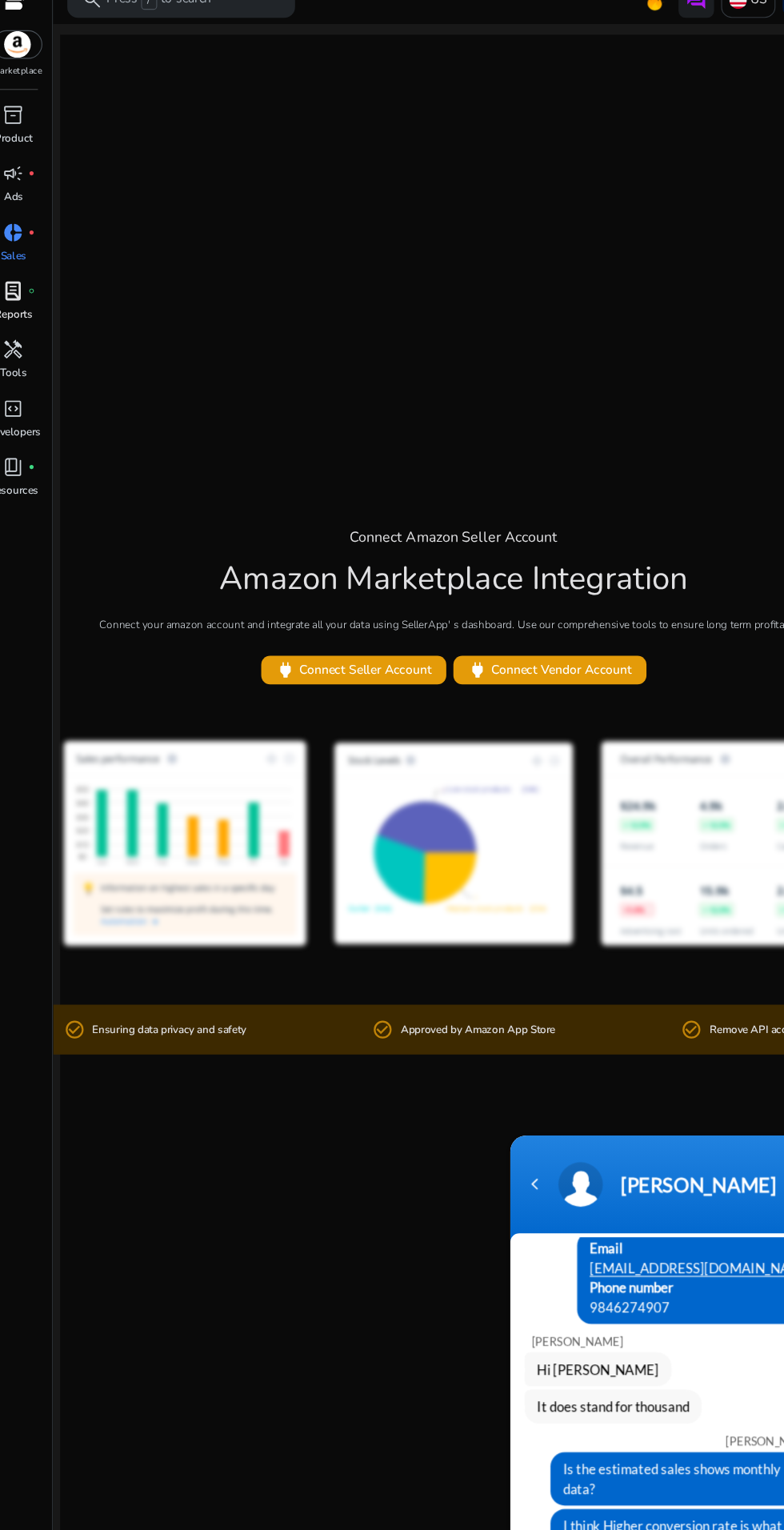
click at [33, 301] on p "Reports" at bounding box center [28, 305] width 33 height 15
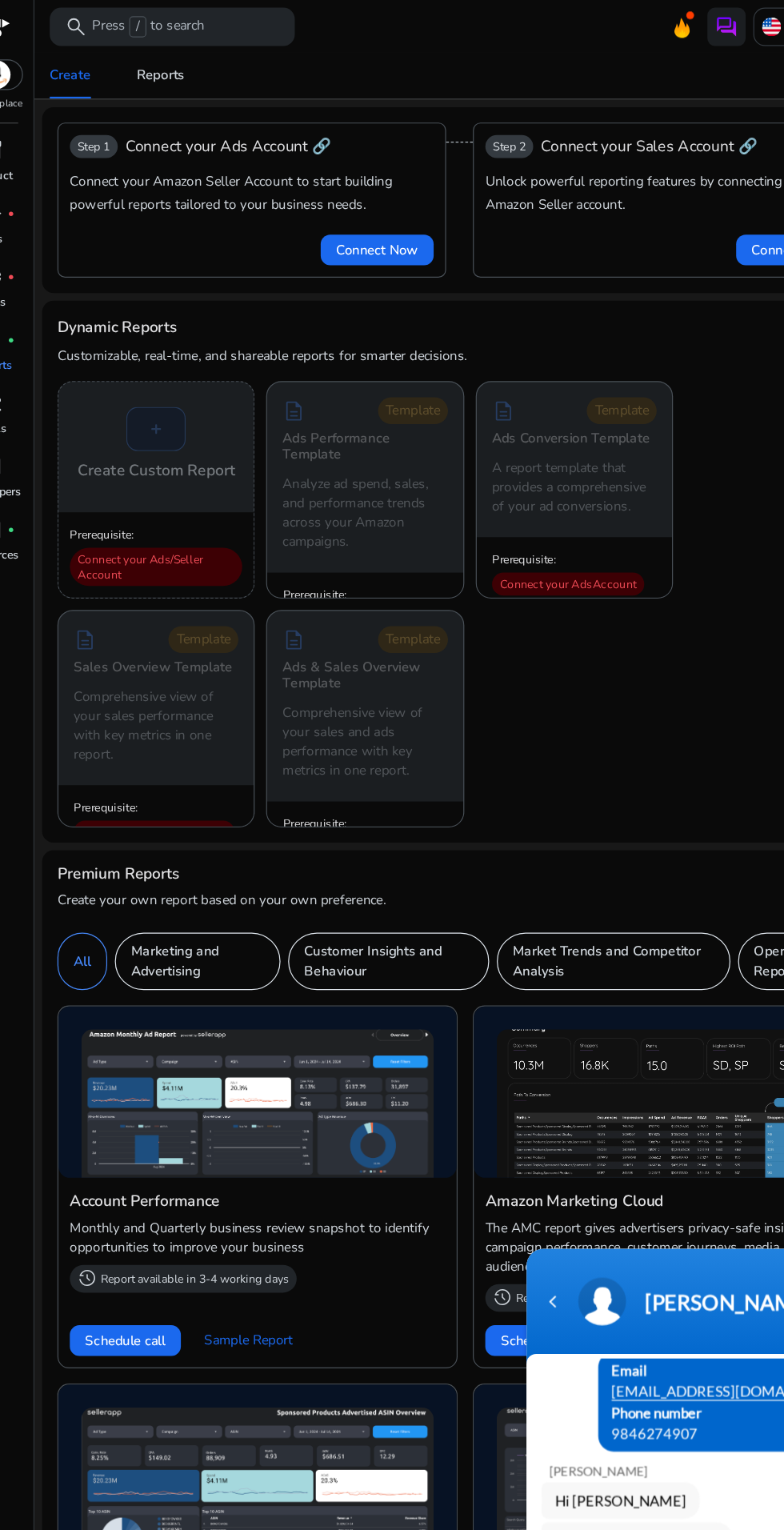
scroll to position [843, 0]
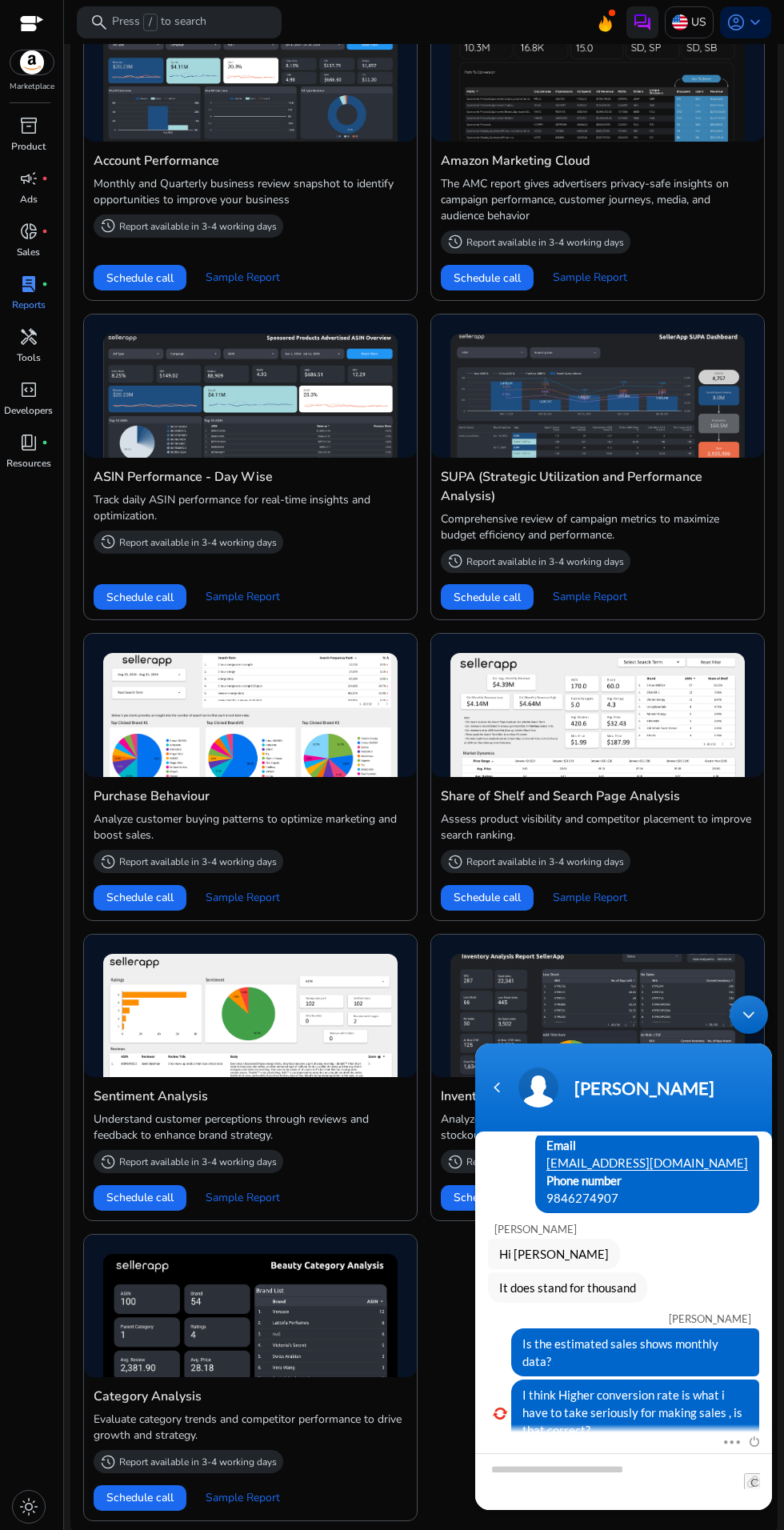
click at [744, 1013] on div "Minimize live chat window" at bounding box center [749, 1014] width 39 height 39
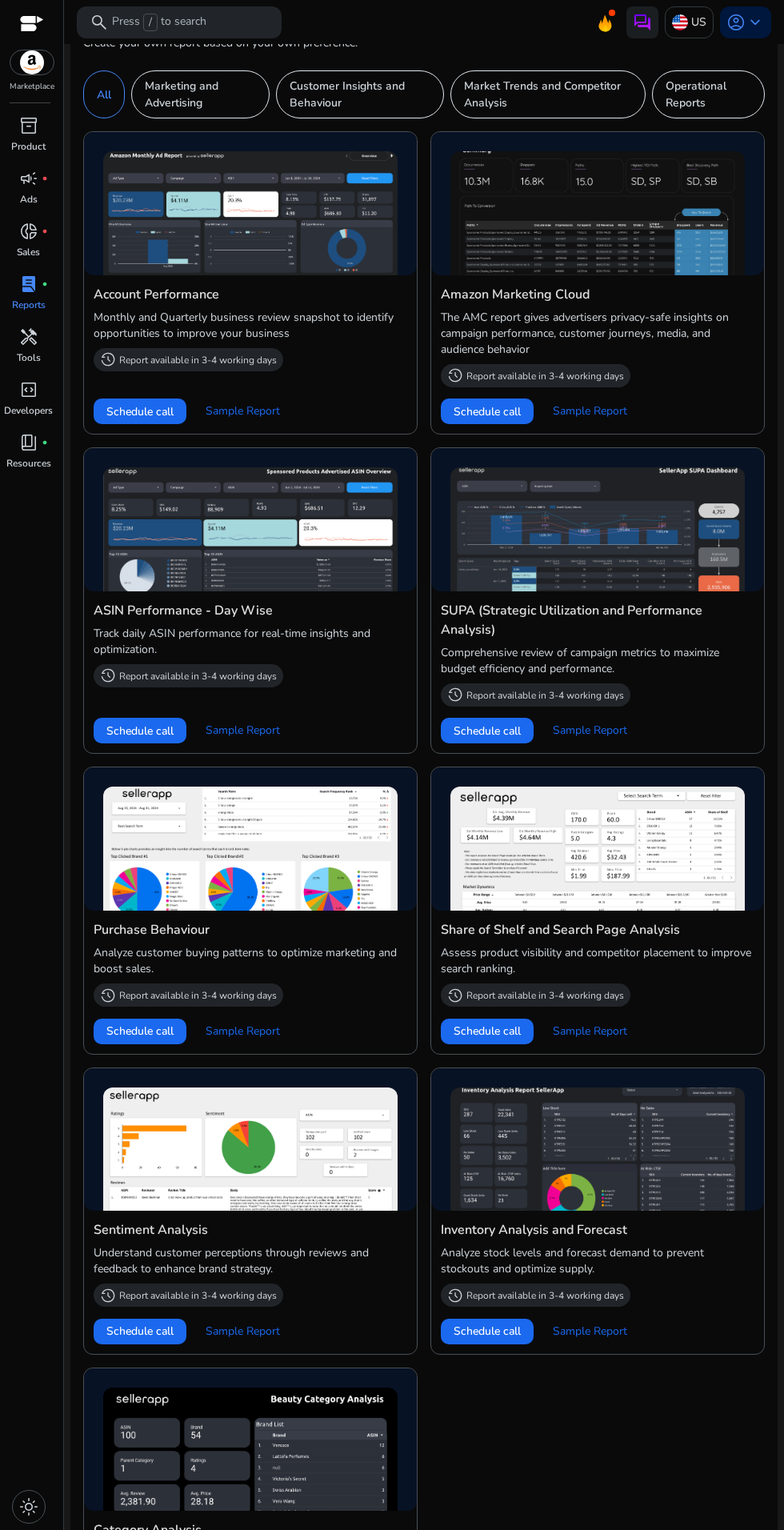
scroll to position [0, 0]
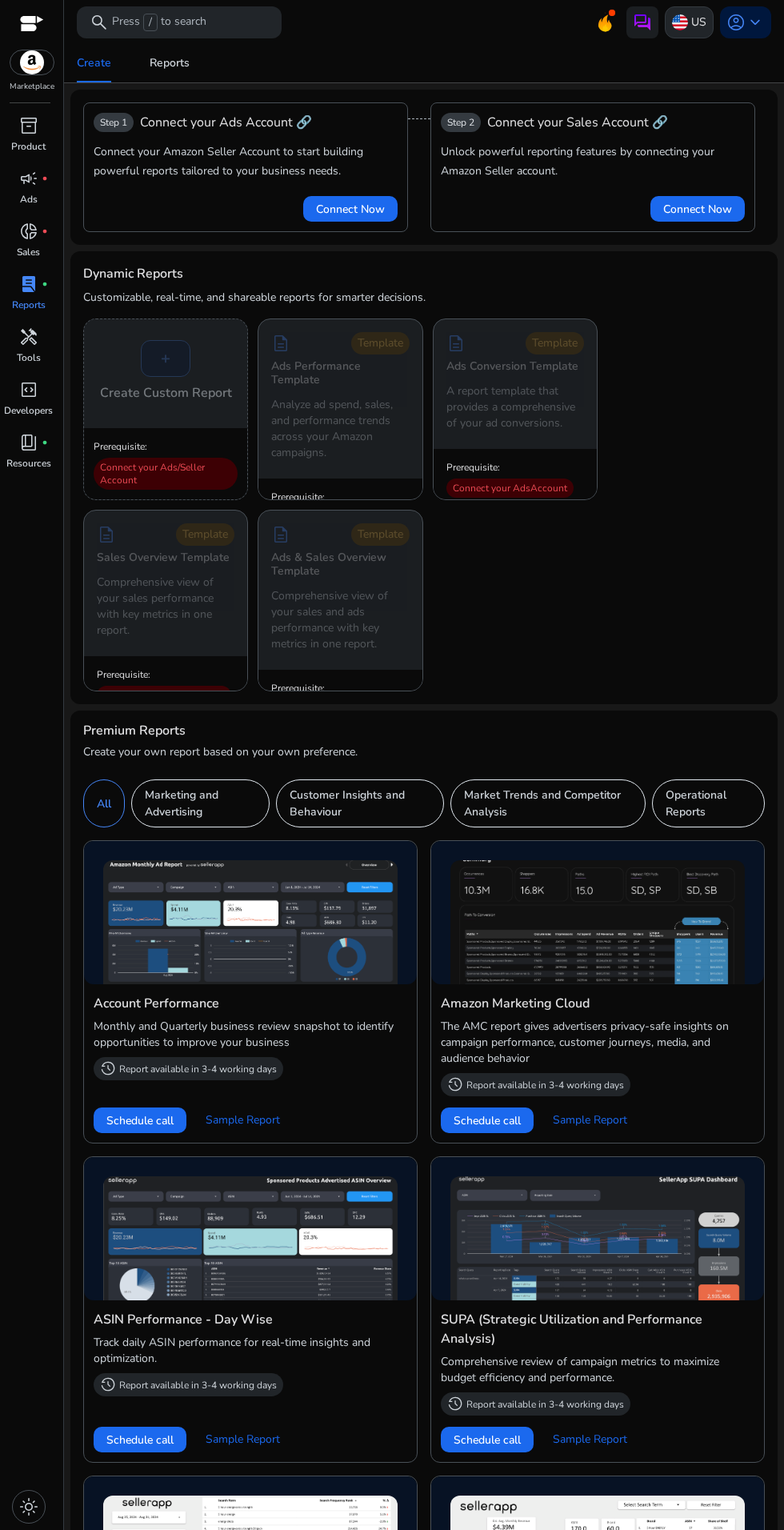
click at [683, 21] on div "US" at bounding box center [689, 21] width 49 height 32
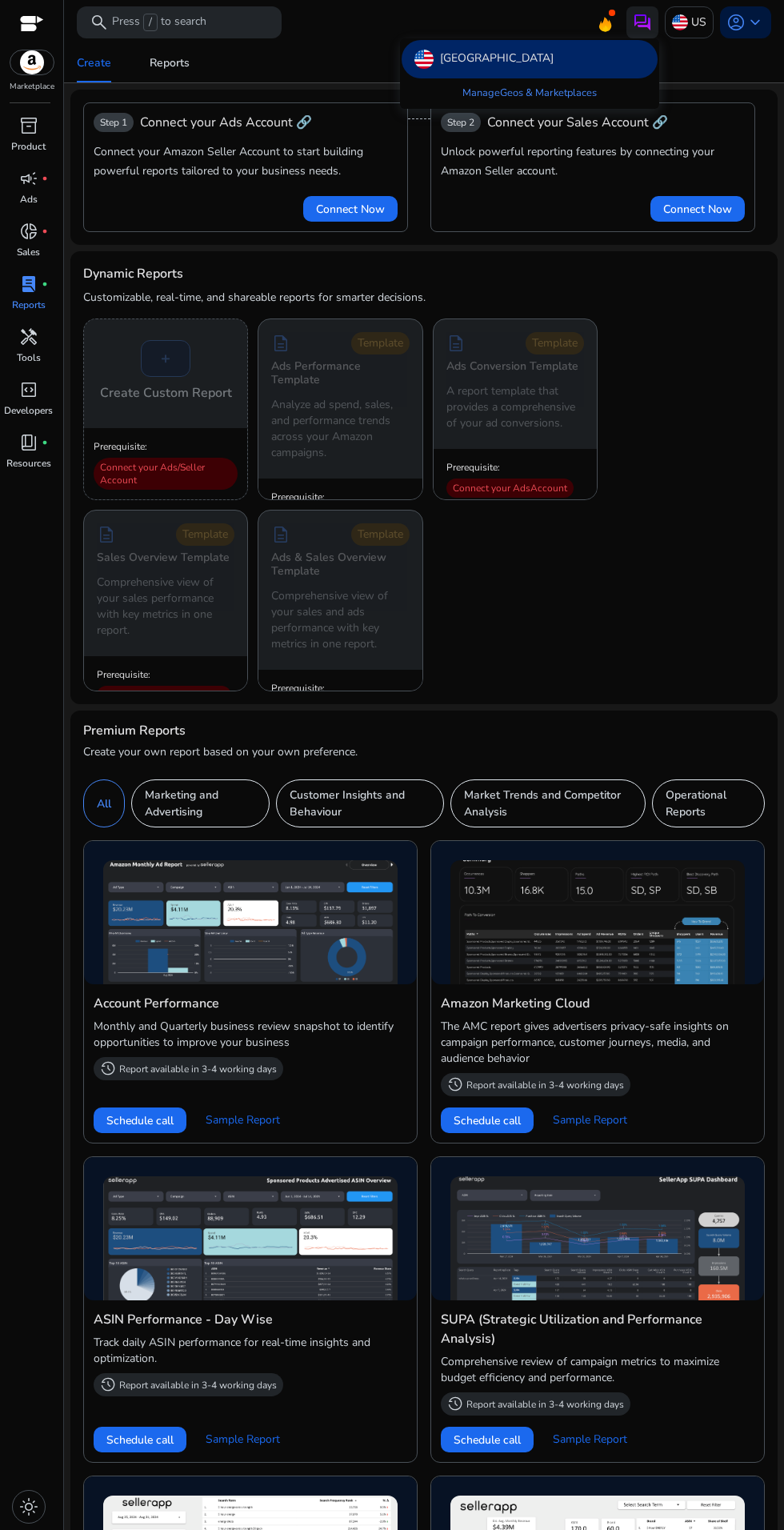
click at [133, 68] on div at bounding box center [392, 765] width 784 height 1530
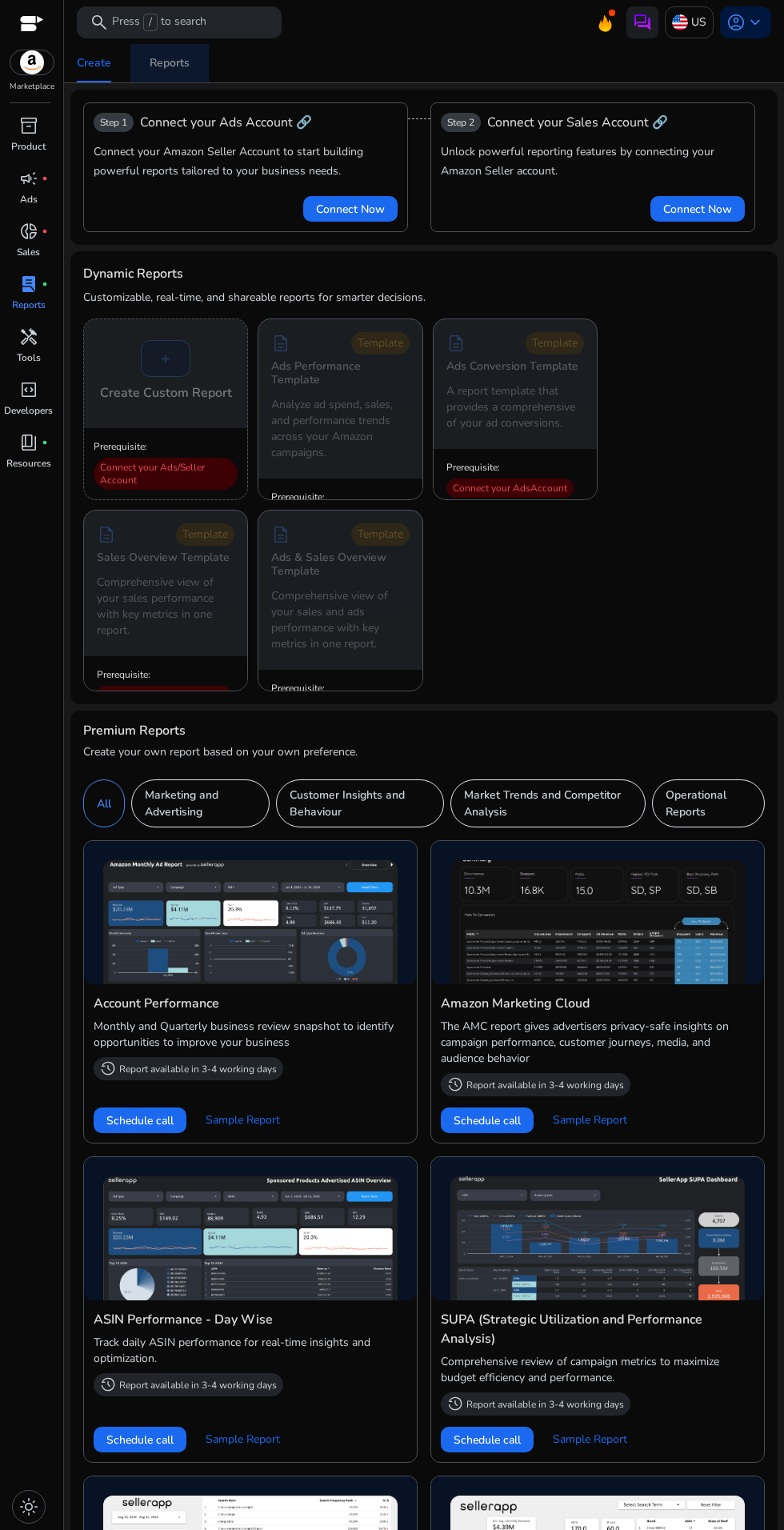
click at [163, 65] on div "Reports" at bounding box center [169, 63] width 40 height 11
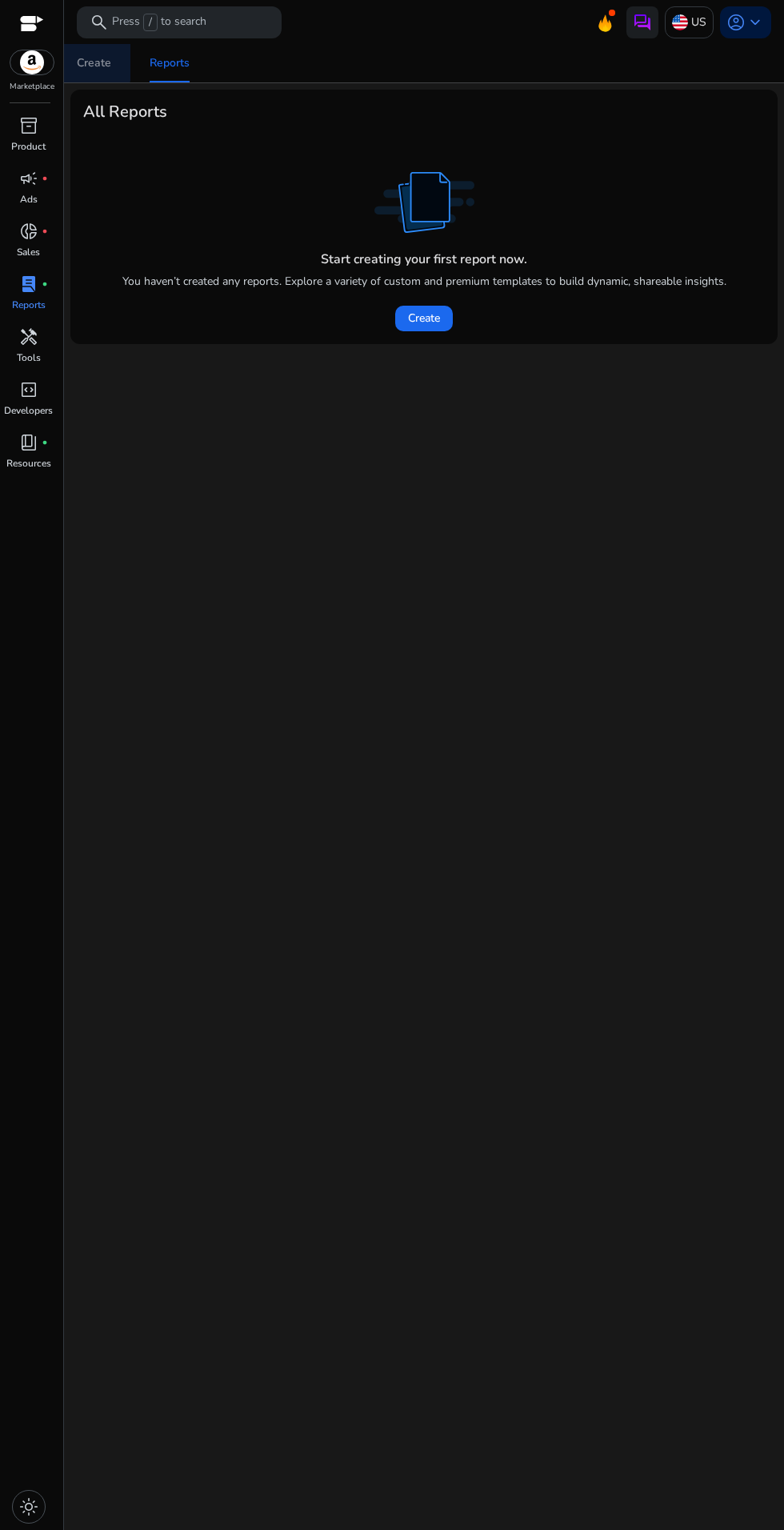
click at [87, 60] on div "Create" at bounding box center [94, 63] width 34 height 11
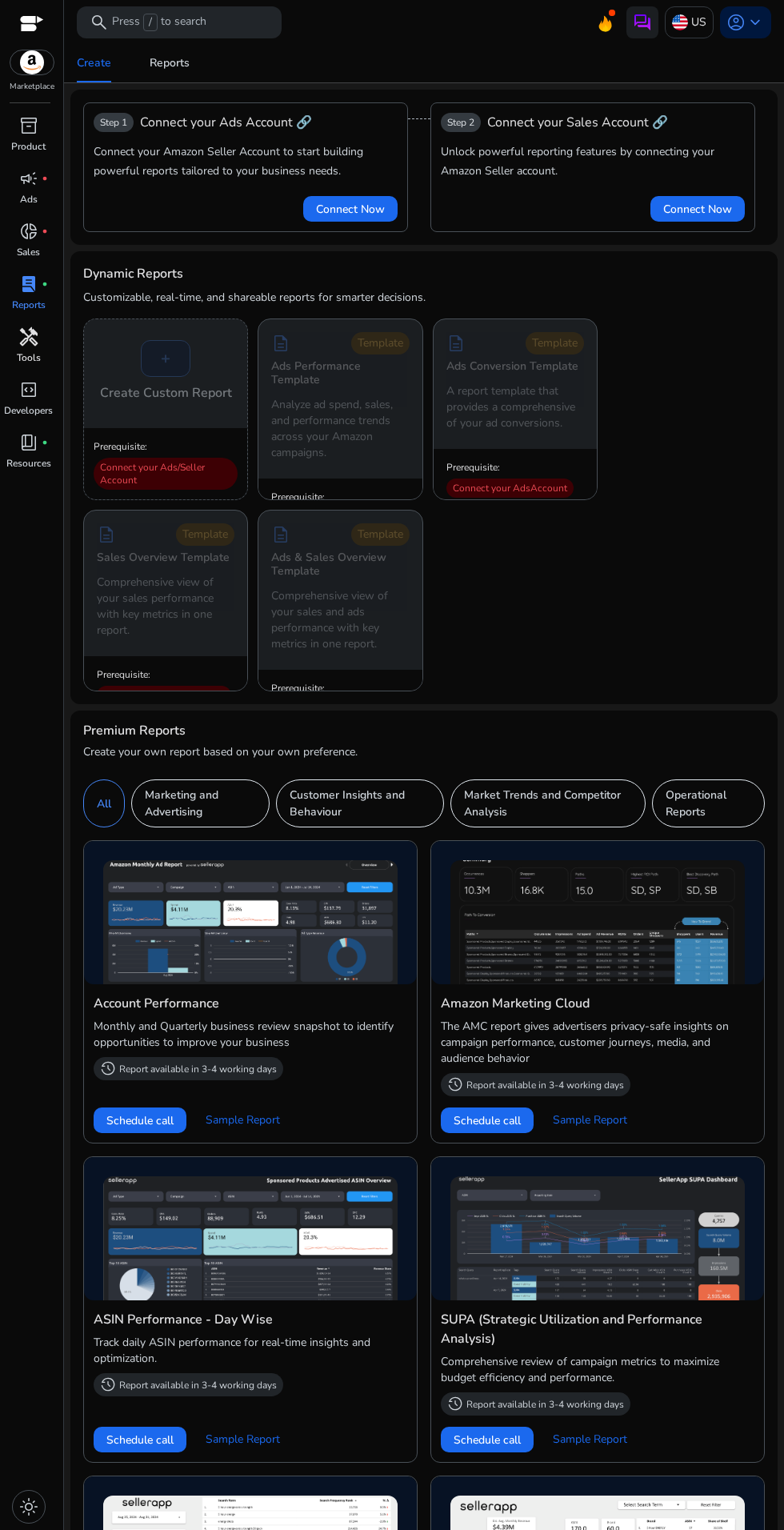
click at [29, 359] on p "Tools" at bounding box center [29, 358] width 24 height 15
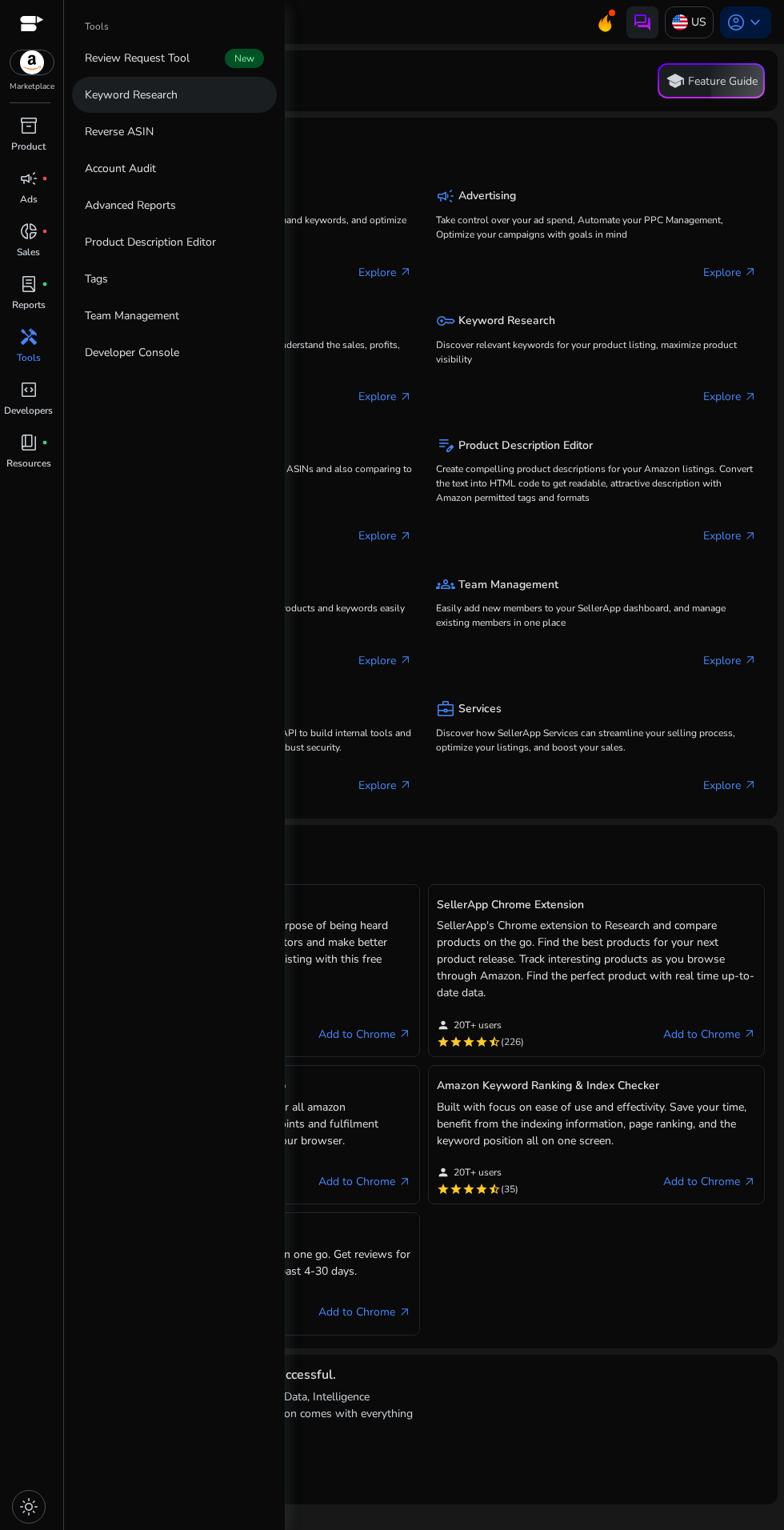
click at [220, 109] on link "Keyword Research" at bounding box center [174, 95] width 205 height 36
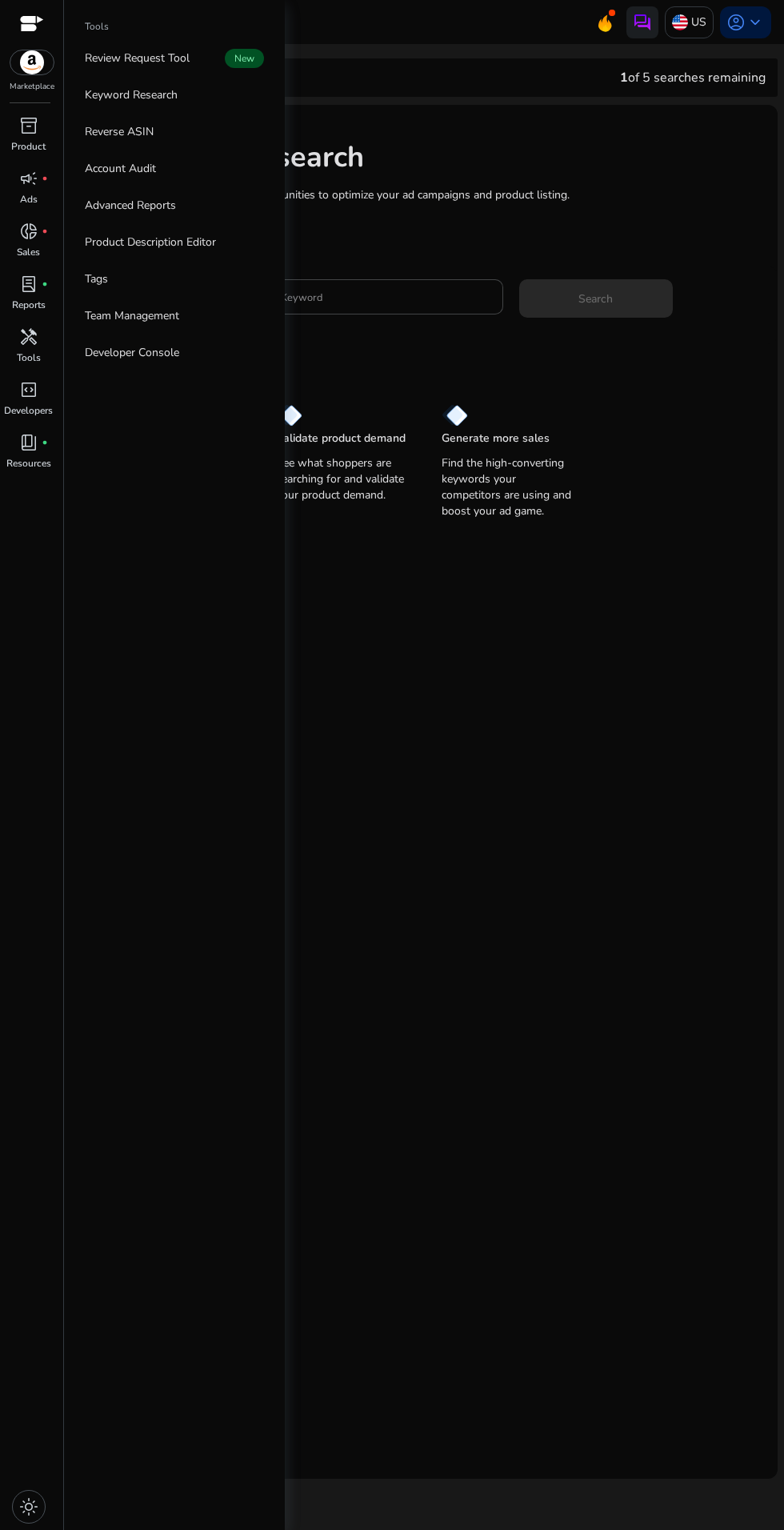
click at [604, 688] on mat-card "Keyword Research Research and find keyword opportunities to optimize your [PERS…" at bounding box center [424, 791] width 708 height 1374
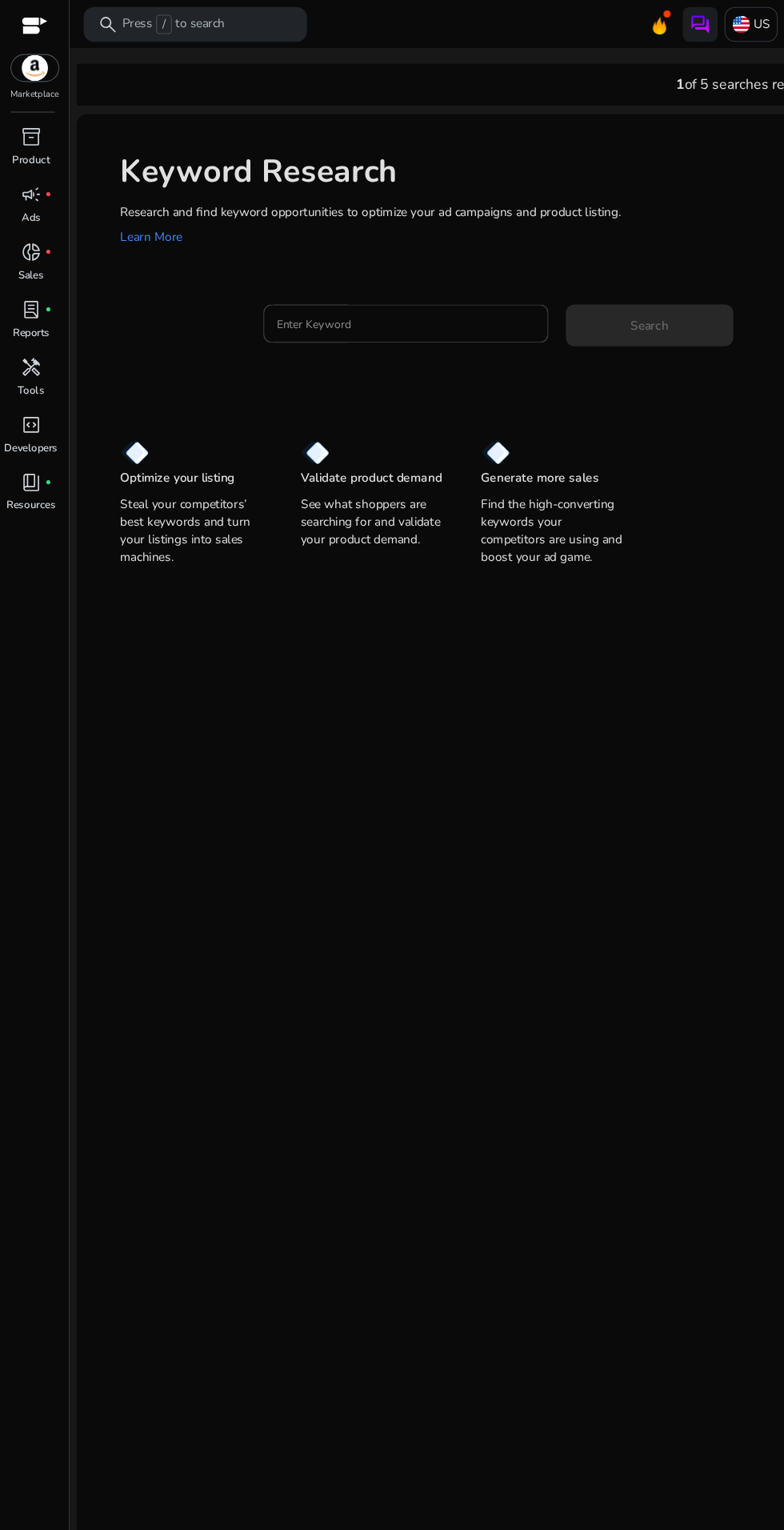
scroll to position [1, 0]
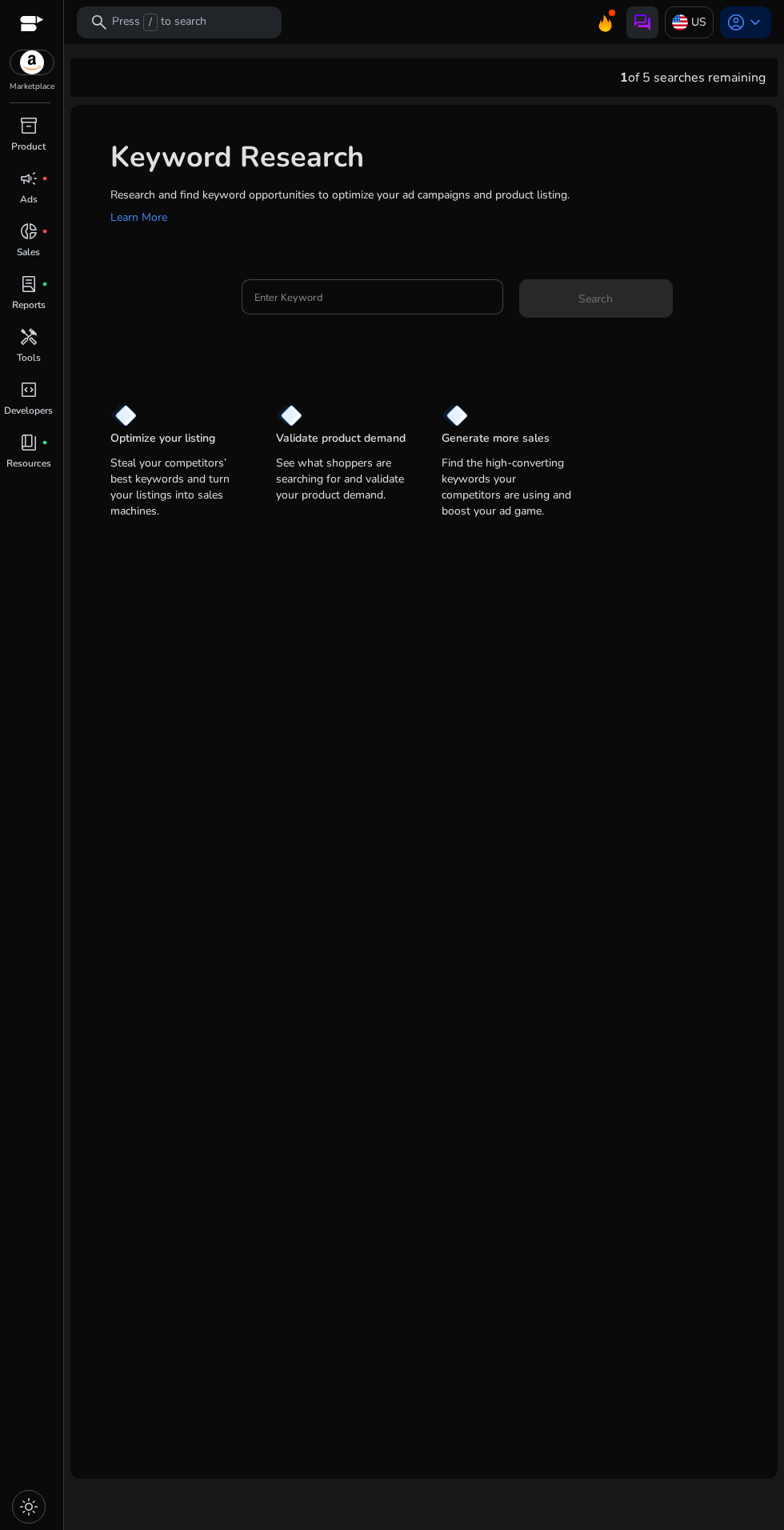
click at [638, 21] on img at bounding box center [642, 22] width 19 height 19
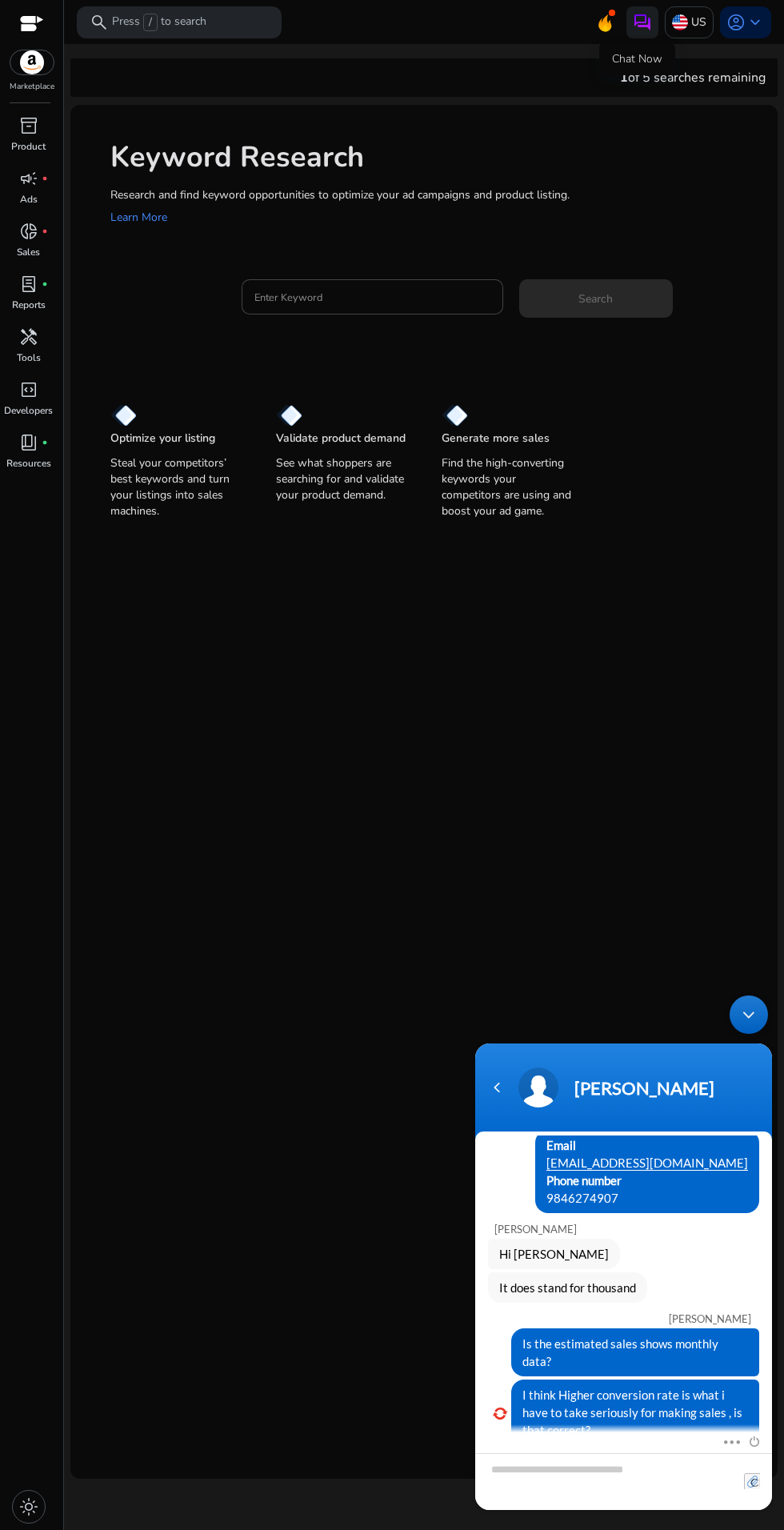
click at [751, 1481] on input "file" at bounding box center [751, 1481] width 16 height 16
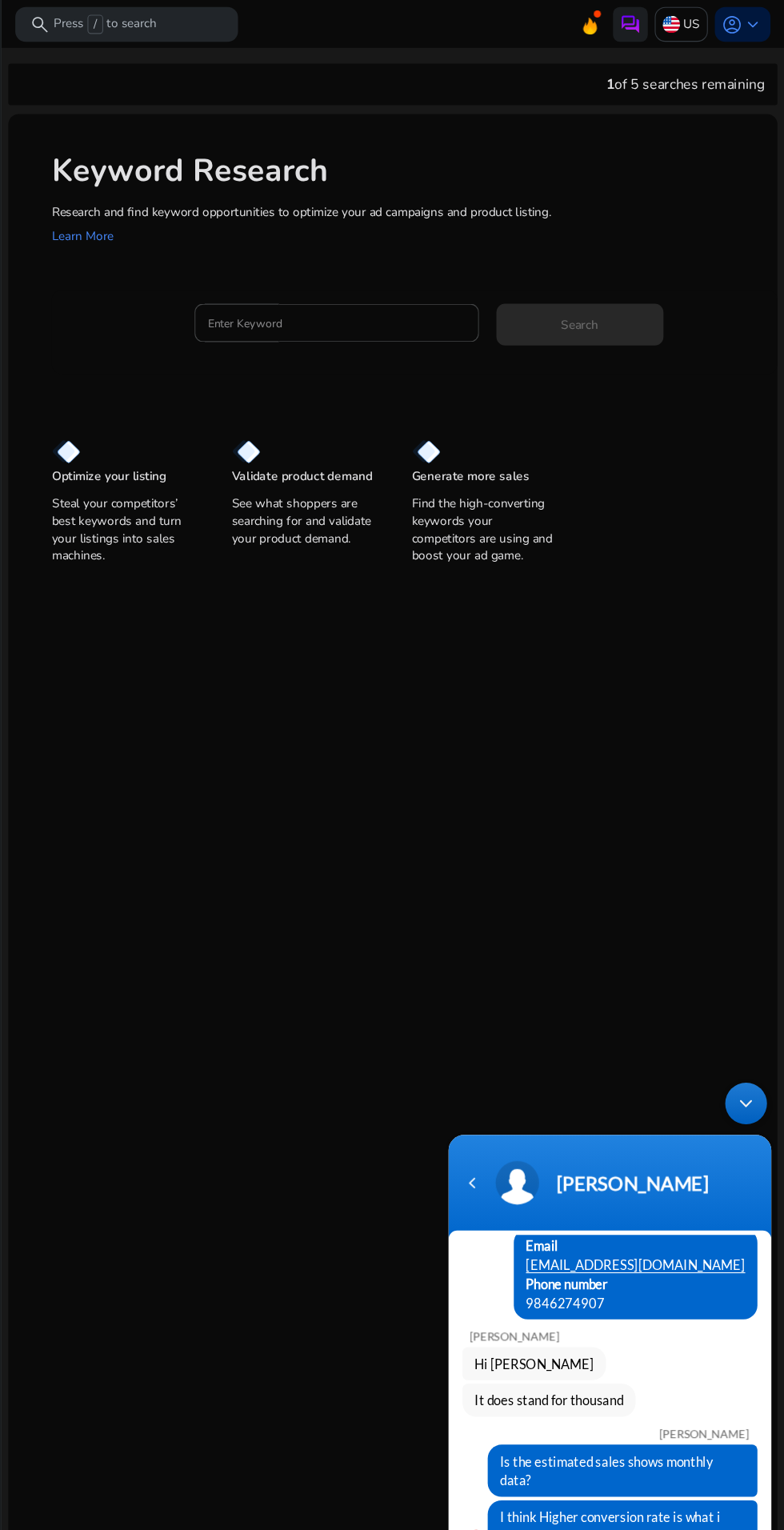
scroll to position [52, 0]
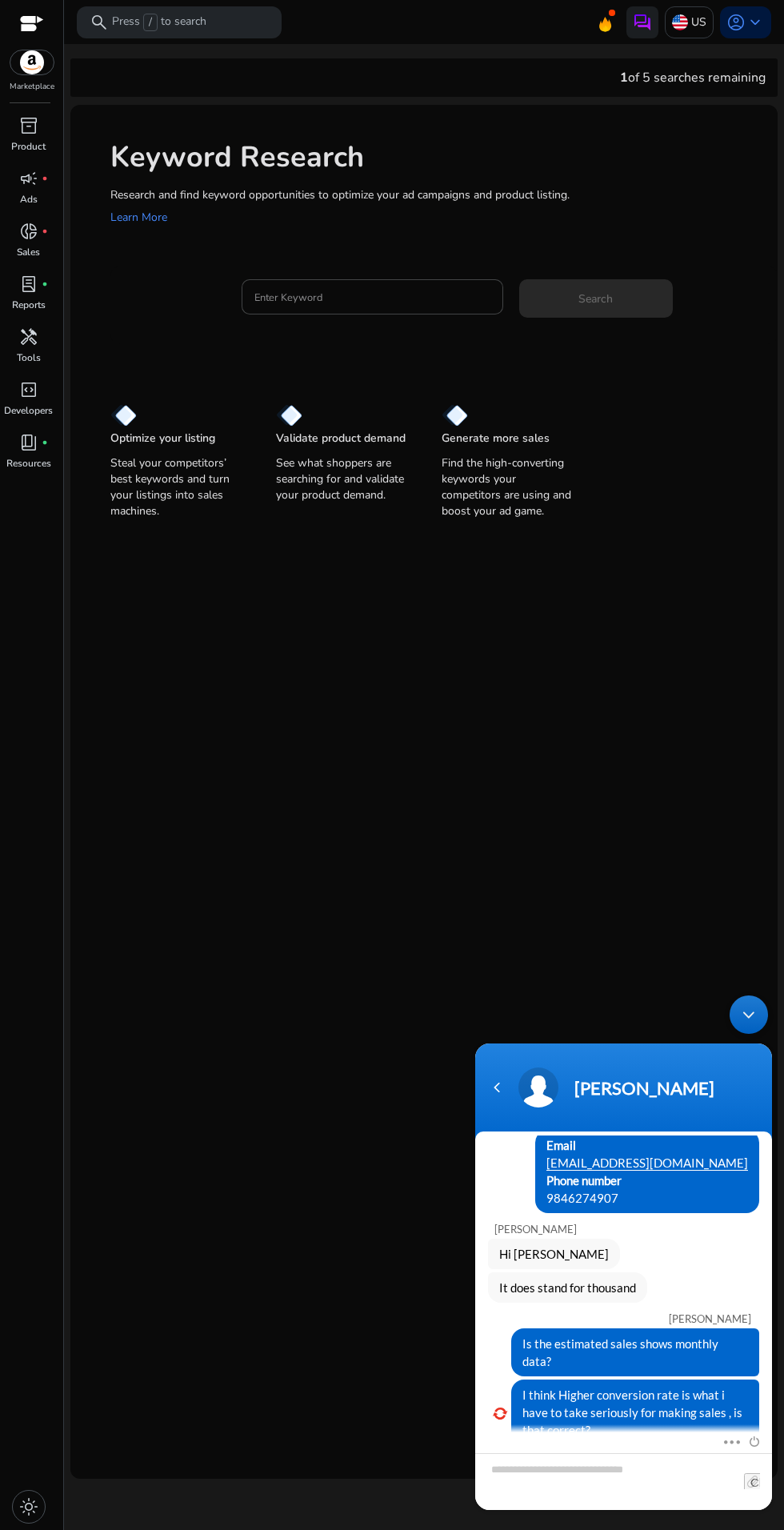
click at [601, 1110] on header "[PERSON_NAME]" at bounding box center [624, 1092] width 297 height 96
click at [734, 26] on span "account_circle" at bounding box center [736, 22] width 19 height 19
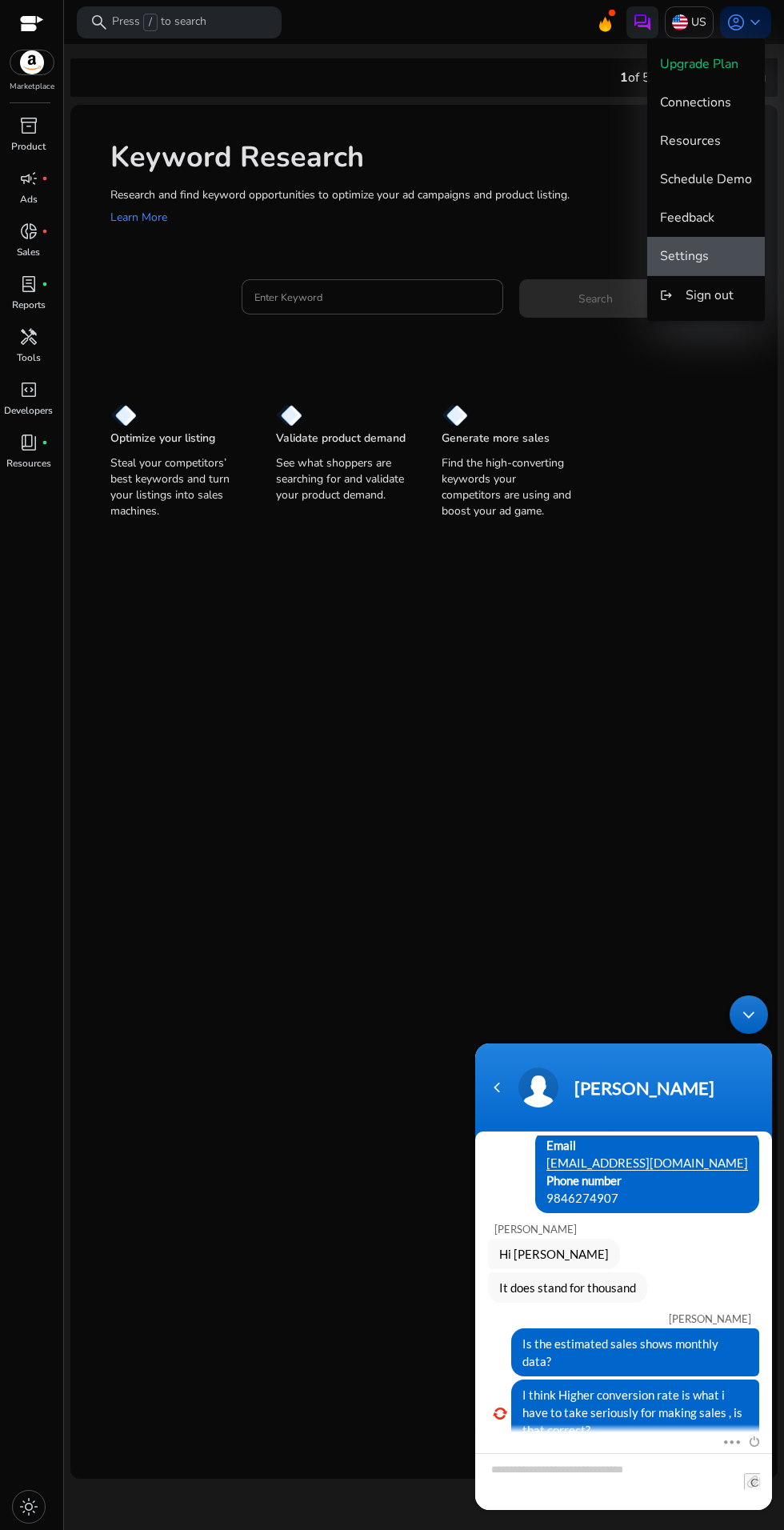
click at [721, 255] on span "Settings" at bounding box center [705, 256] width 92 height 18
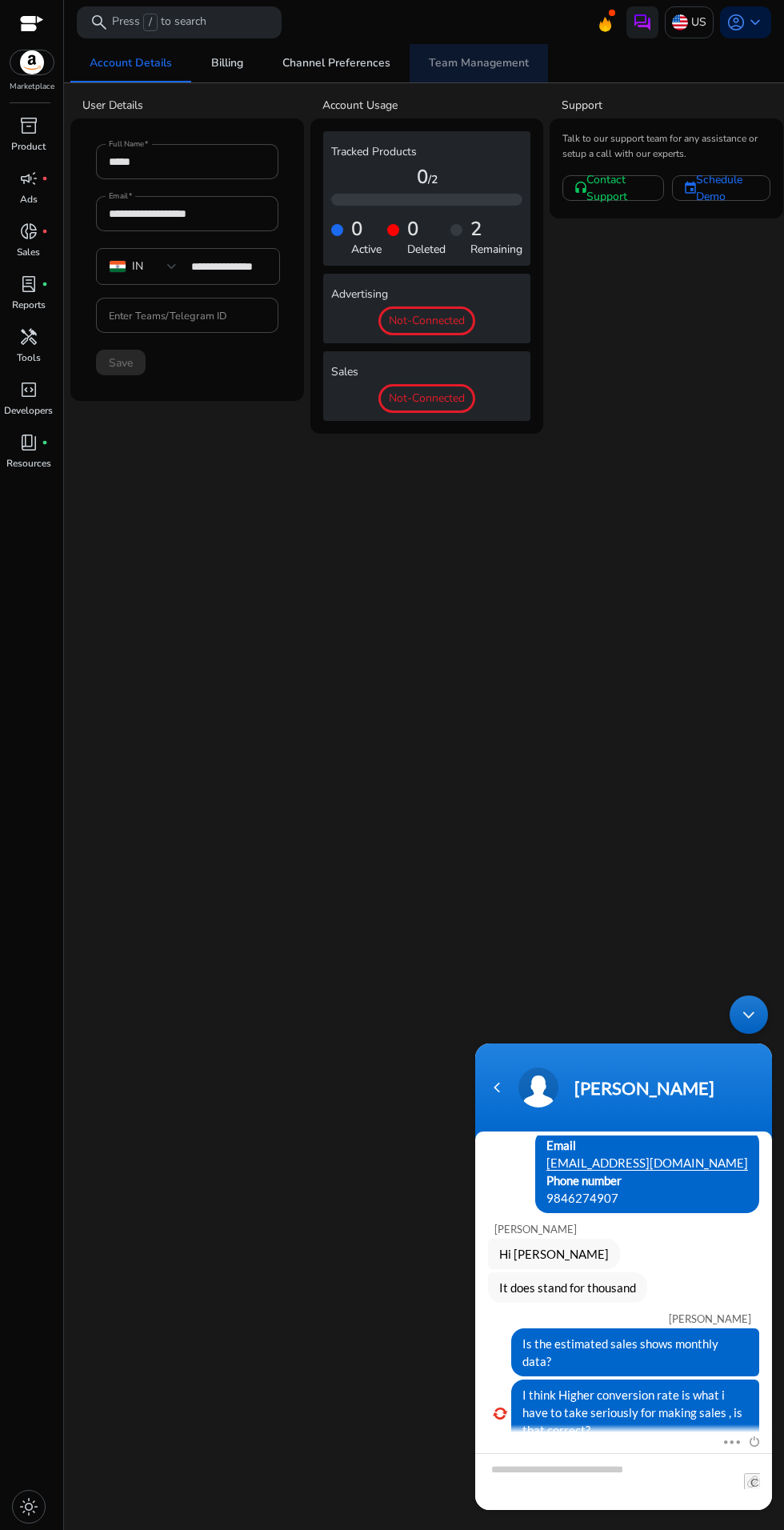
click at [496, 63] on span "Team Management" at bounding box center [479, 63] width 100 height 11
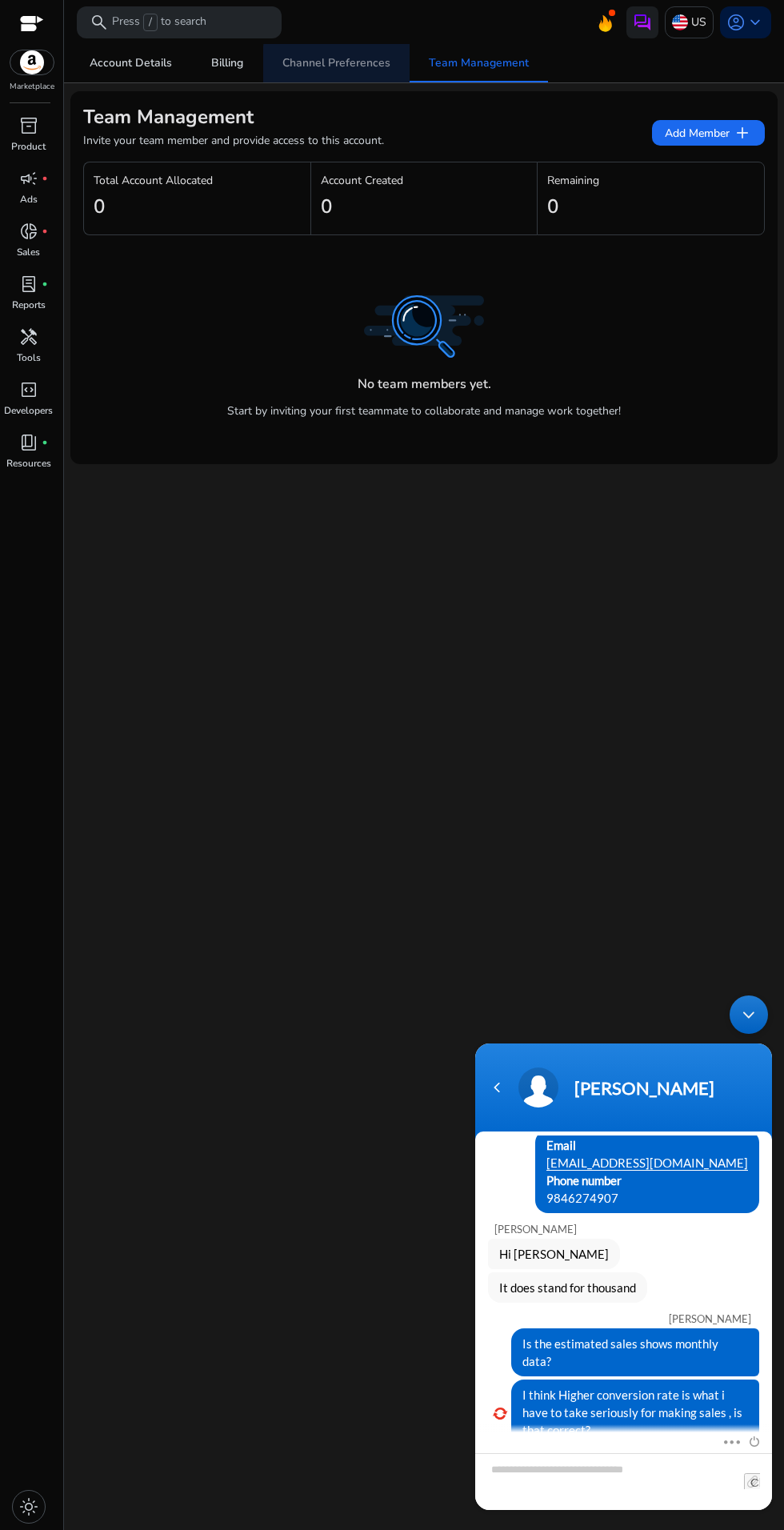
click at [387, 65] on link "Channel Preferences" at bounding box center [336, 63] width 147 height 39
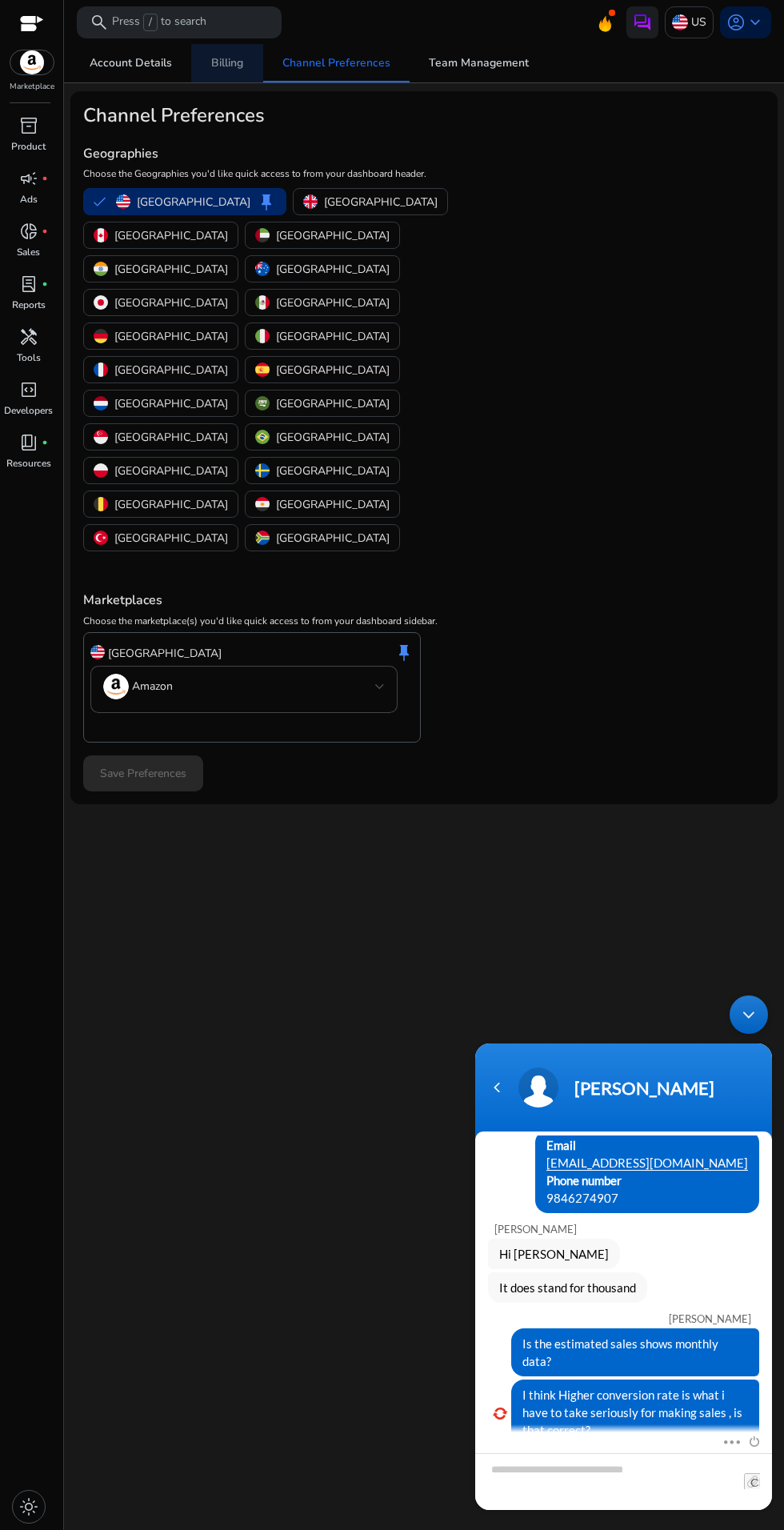
click at [244, 82] on link "Billing" at bounding box center [227, 63] width 72 height 39
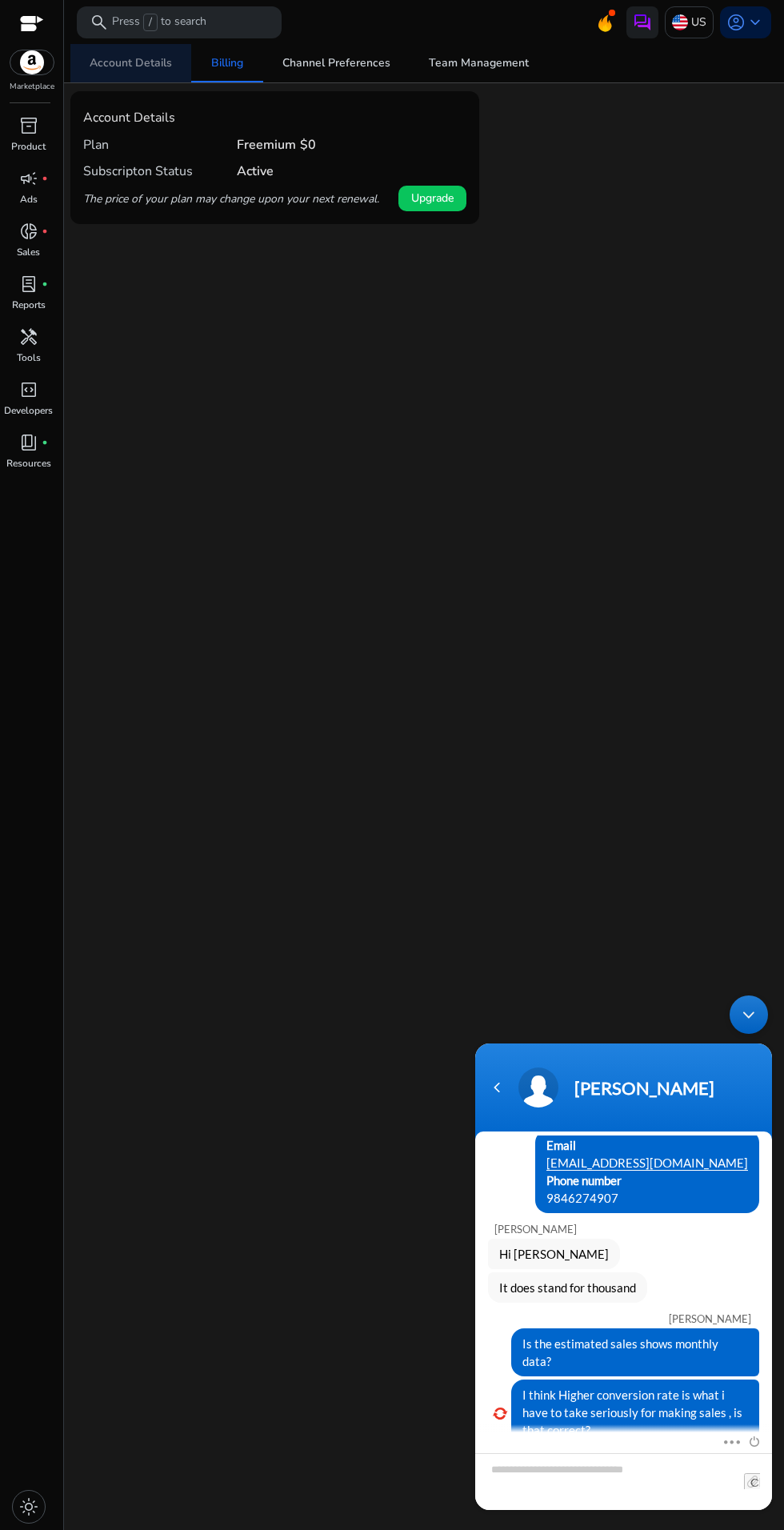
click at [148, 63] on span "Account Details" at bounding box center [130, 63] width 82 height 11
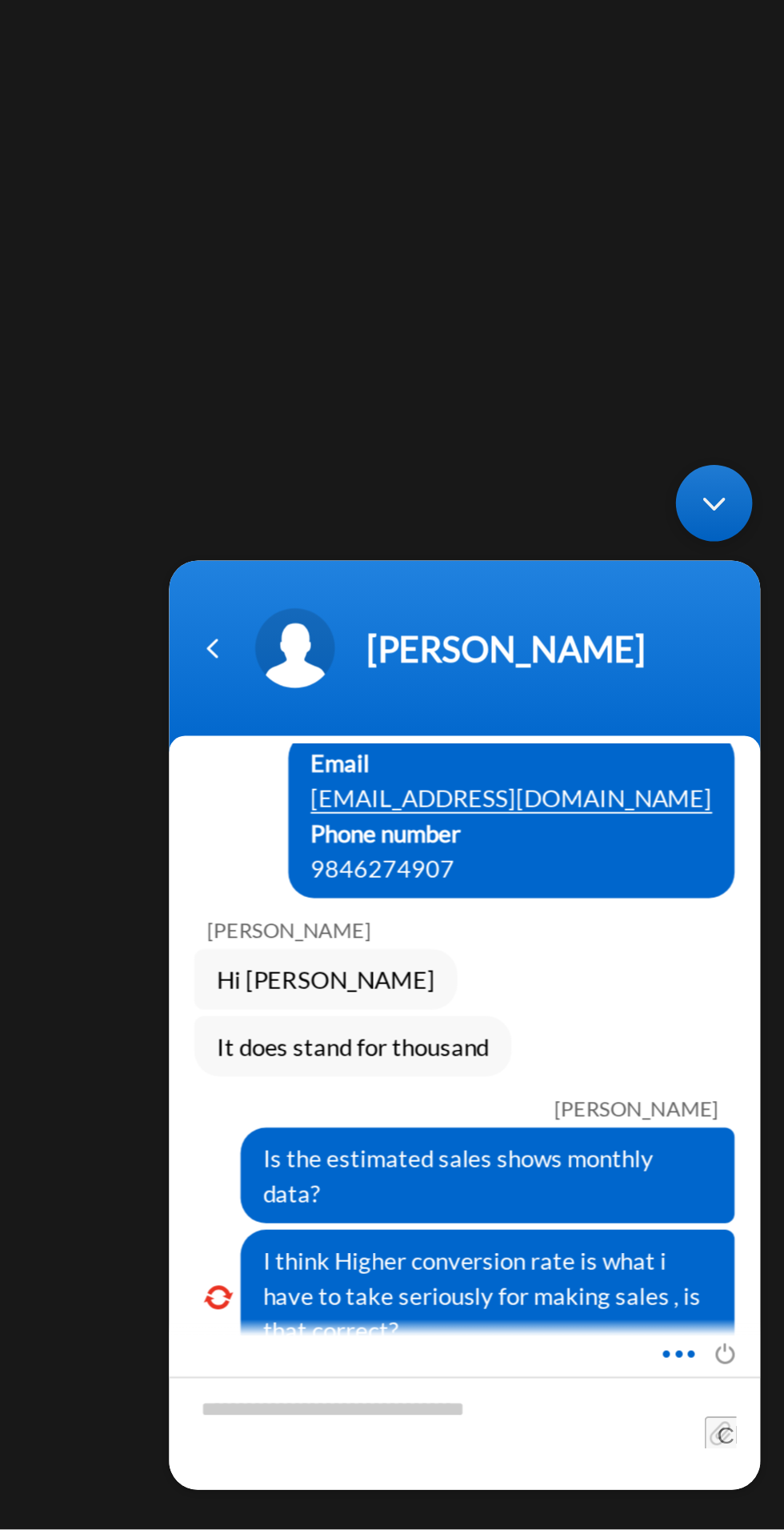
click at [413, 904] on span at bounding box center [413, 901] width 12 height 15
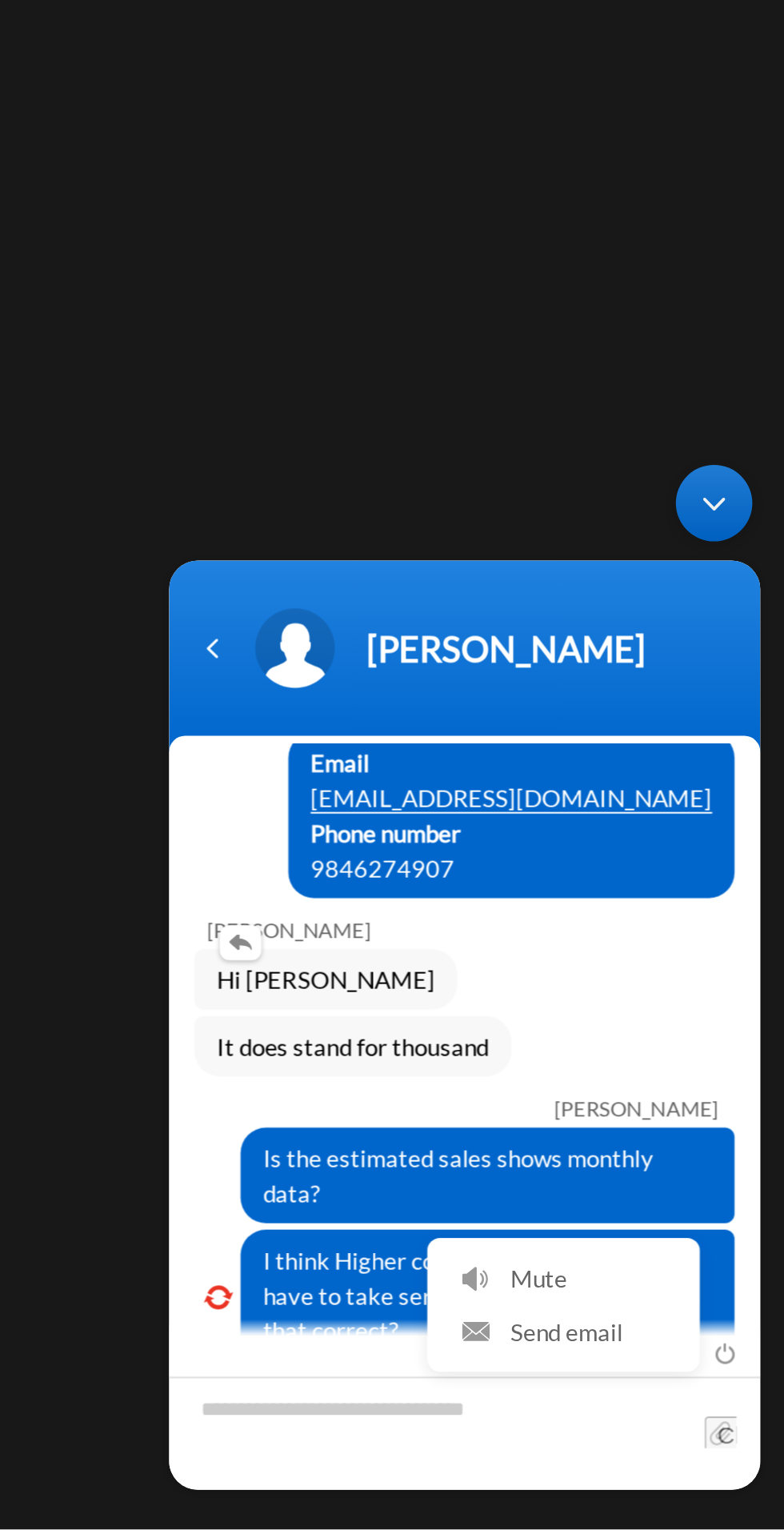
click at [394, 723] on div "Hi [PERSON_NAME]" at bounding box center [309, 715] width 271 height 30
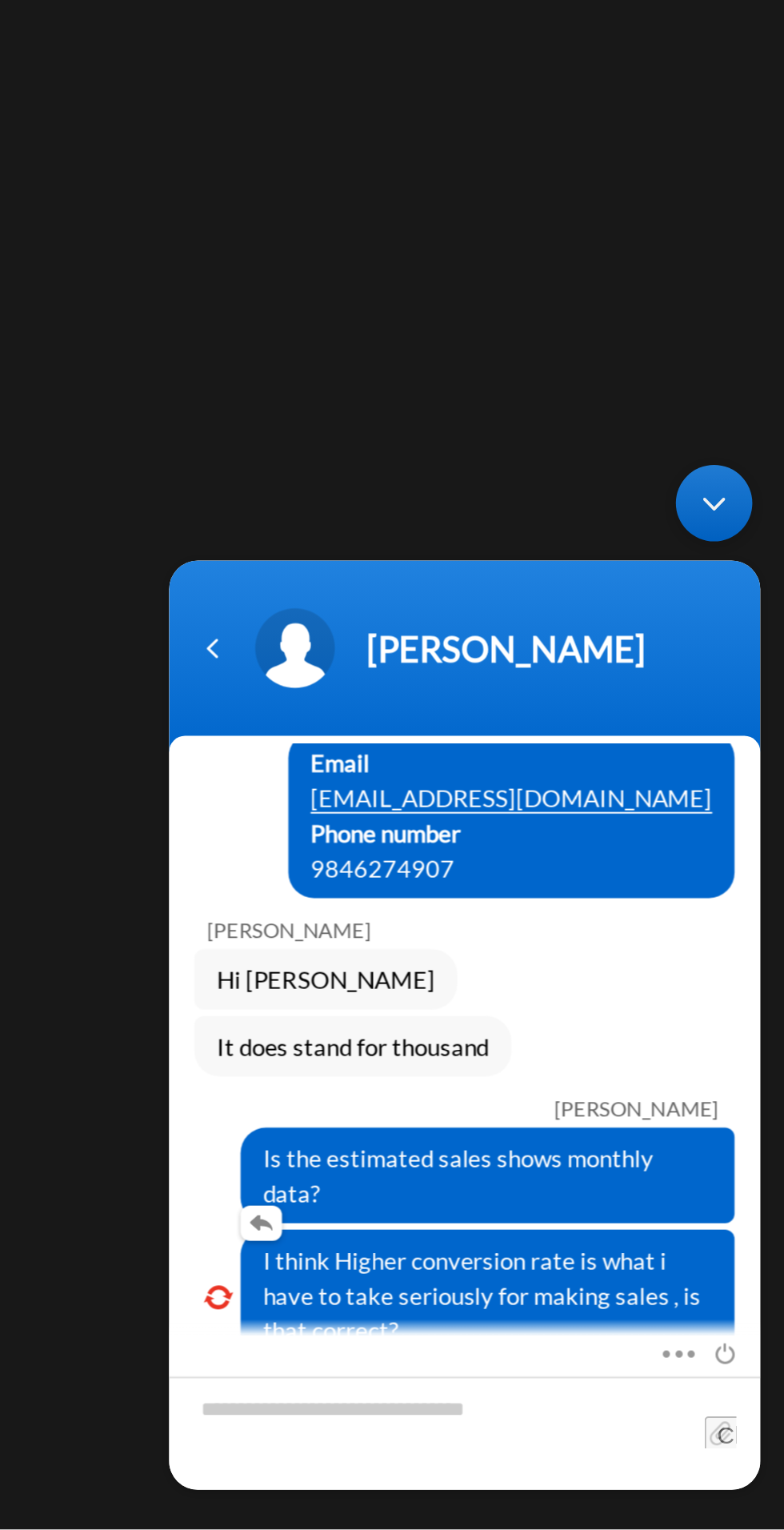
click at [184, 869] on em at bounding box center [185, 874] width 15 height 10
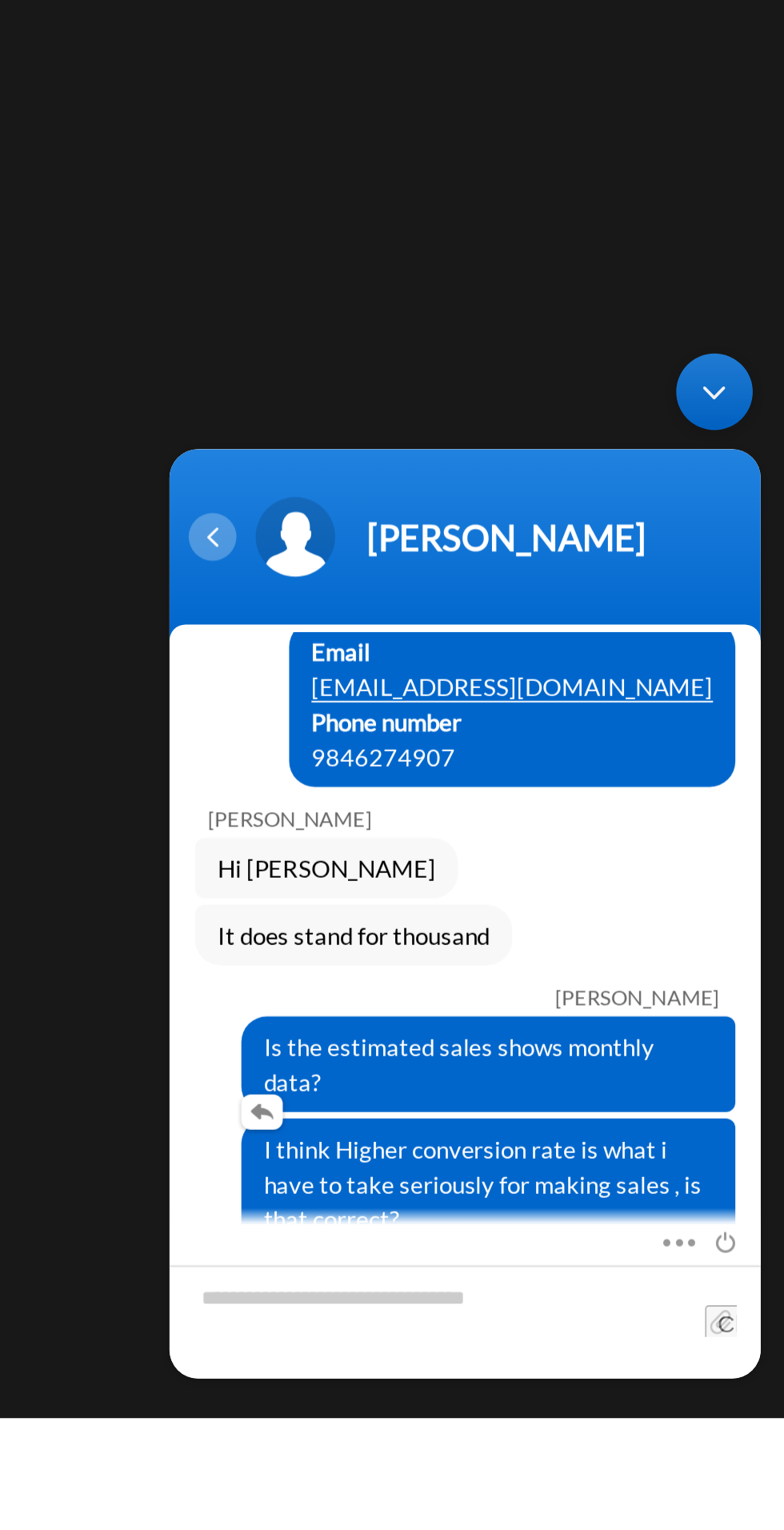
click at [186, 438] on div "Navigation go back" at bounding box center [183, 437] width 24 height 24
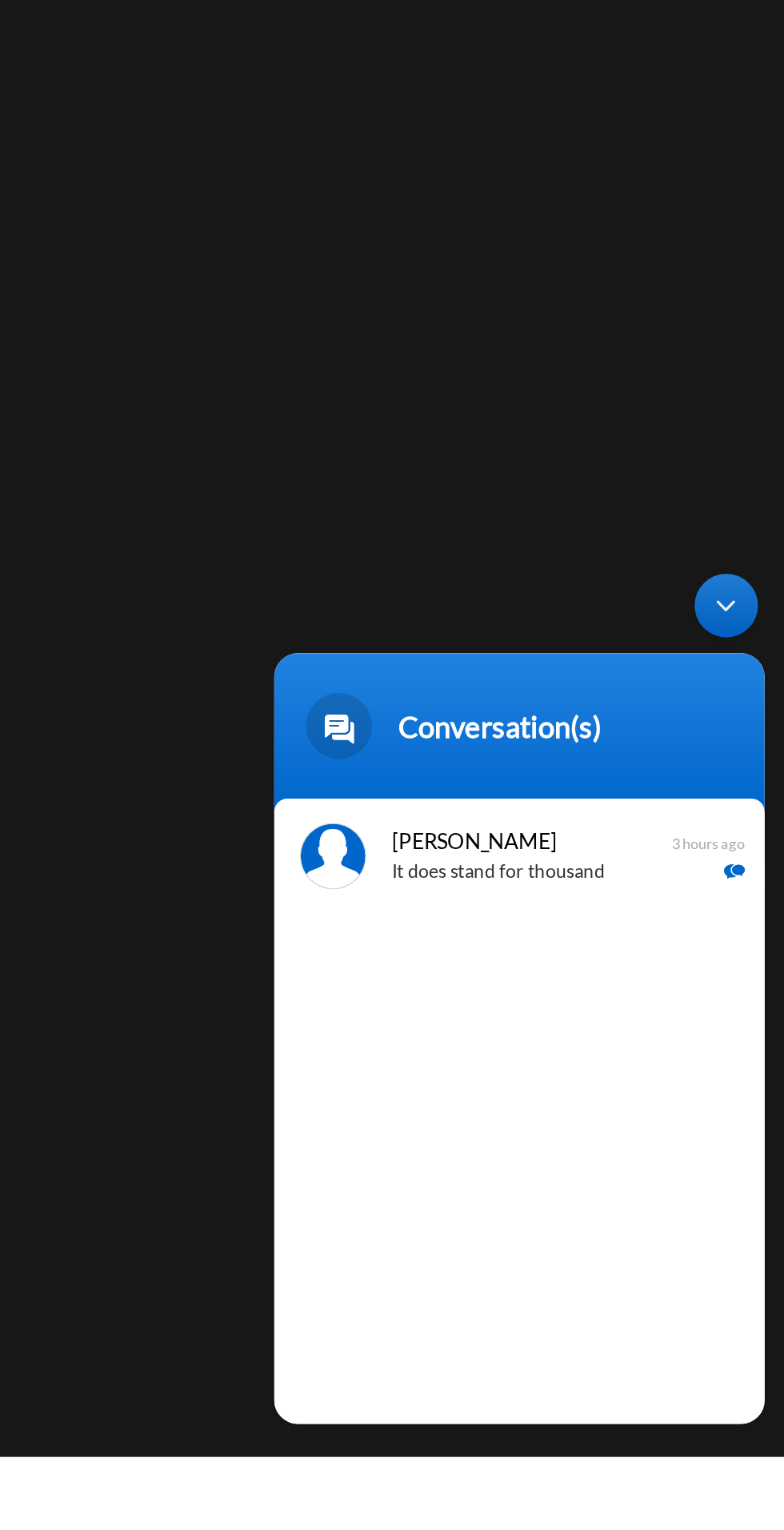
scroll to position [0, 0]
click at [481, 757] on p "It does stand for thousand" at bounding box center [440, 749] width 202 height 18
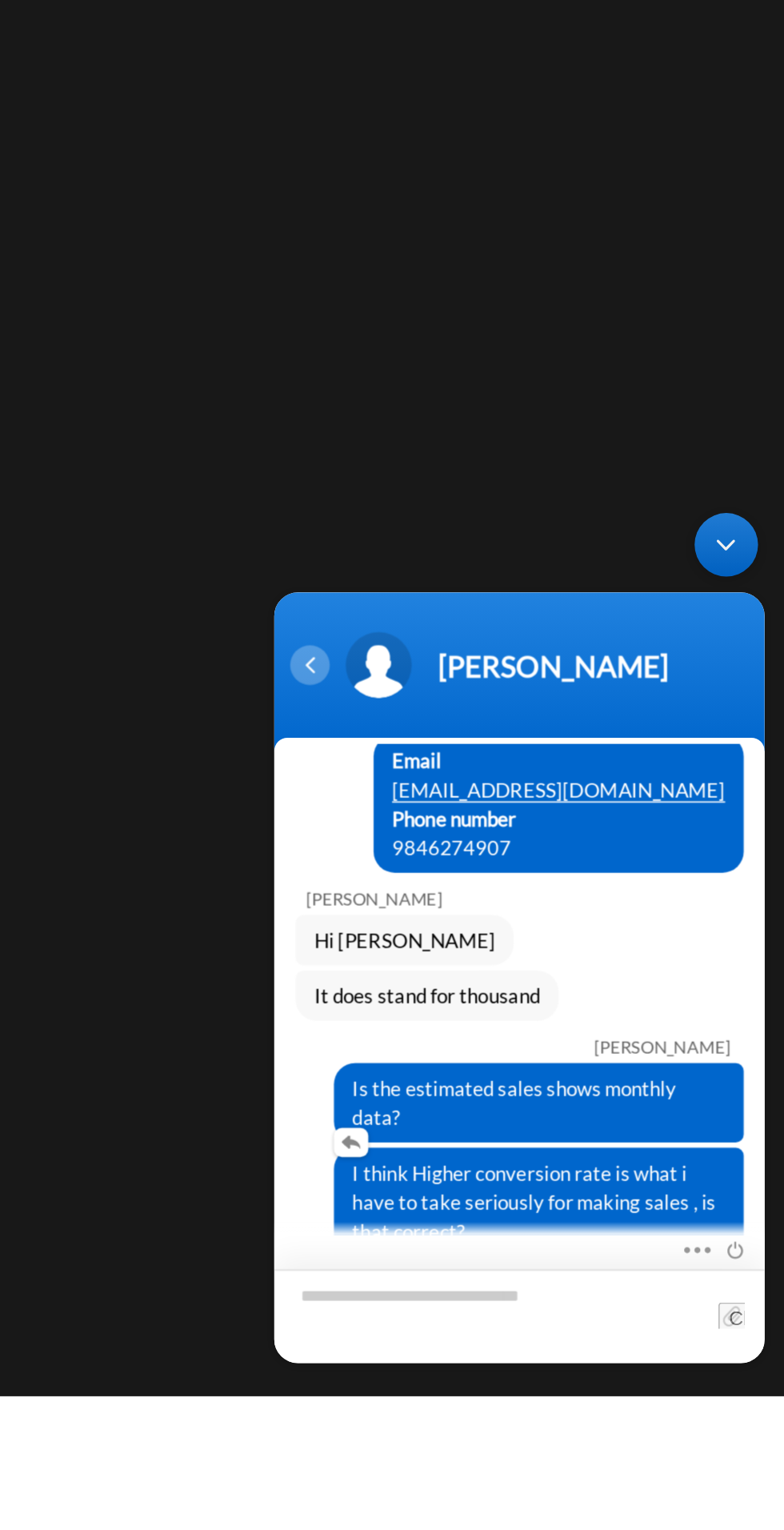
click at [280, 601] on div "Navigation go back" at bounding box center [291, 600] width 24 height 24
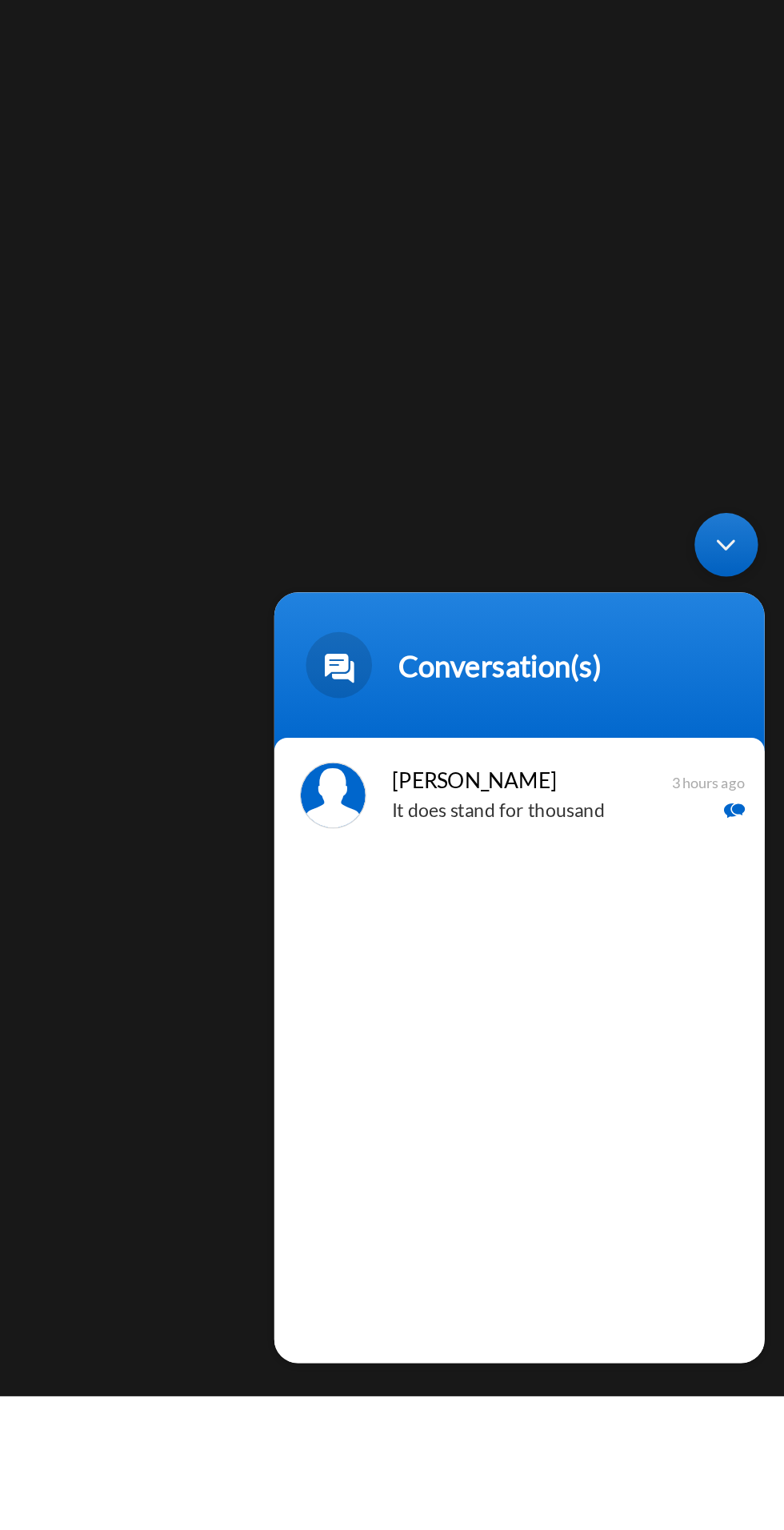
scroll to position [112, 0]
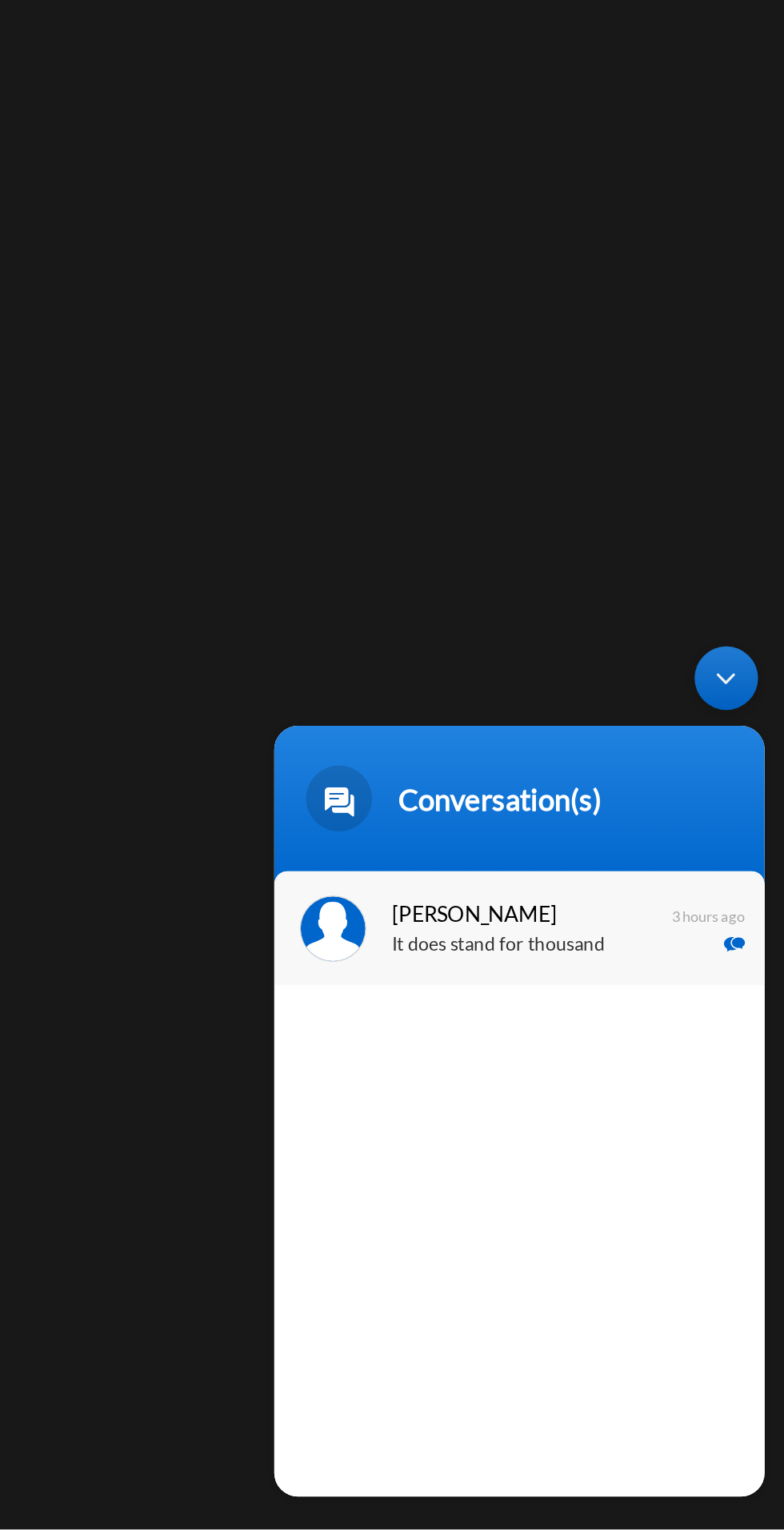
click at [413, 815] on p "It does stand for thousand" at bounding box center [440, 822] width 202 height 18
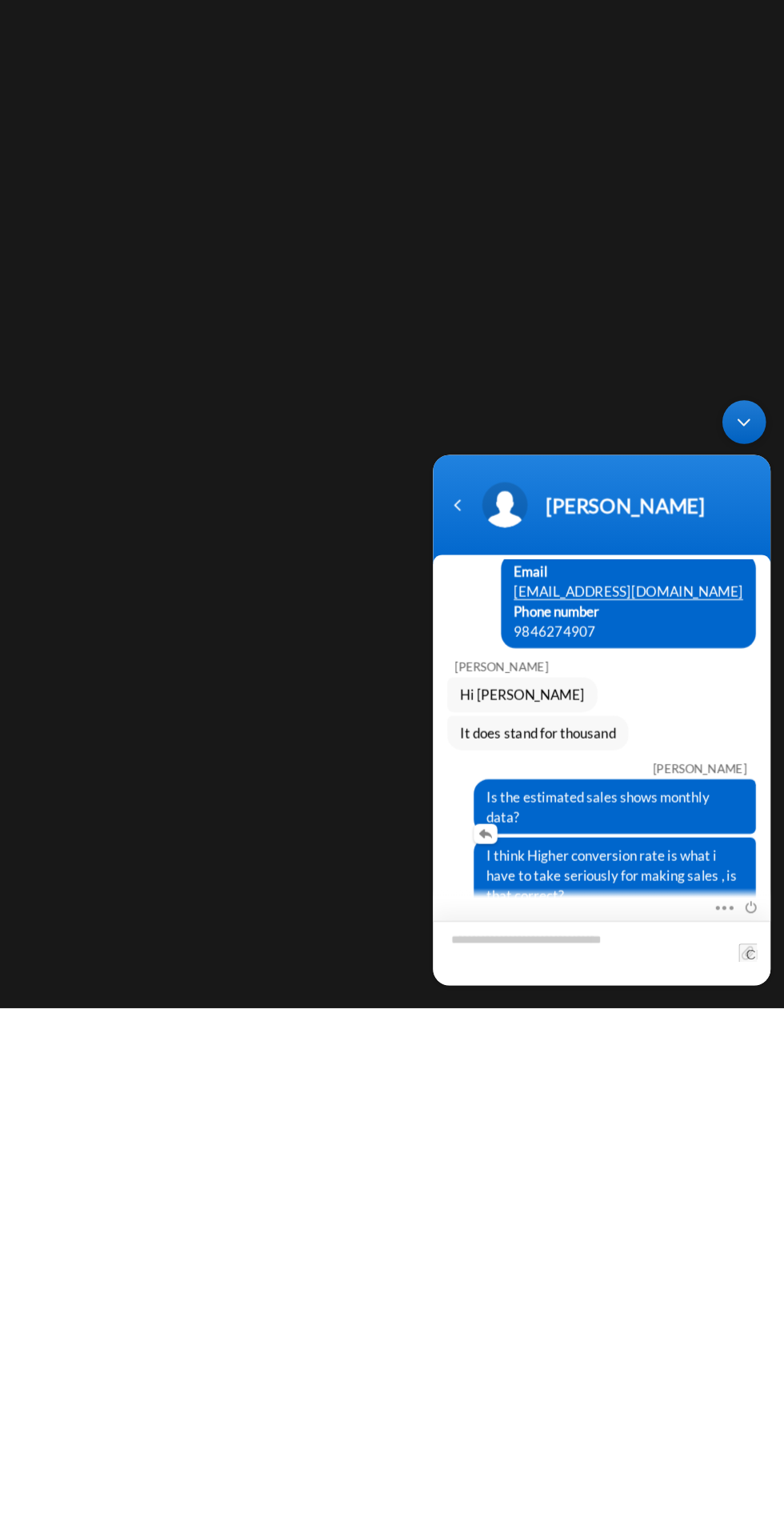
click at [572, 495] on div "[PERSON_NAME]" at bounding box center [623, 491] width 185 height 21
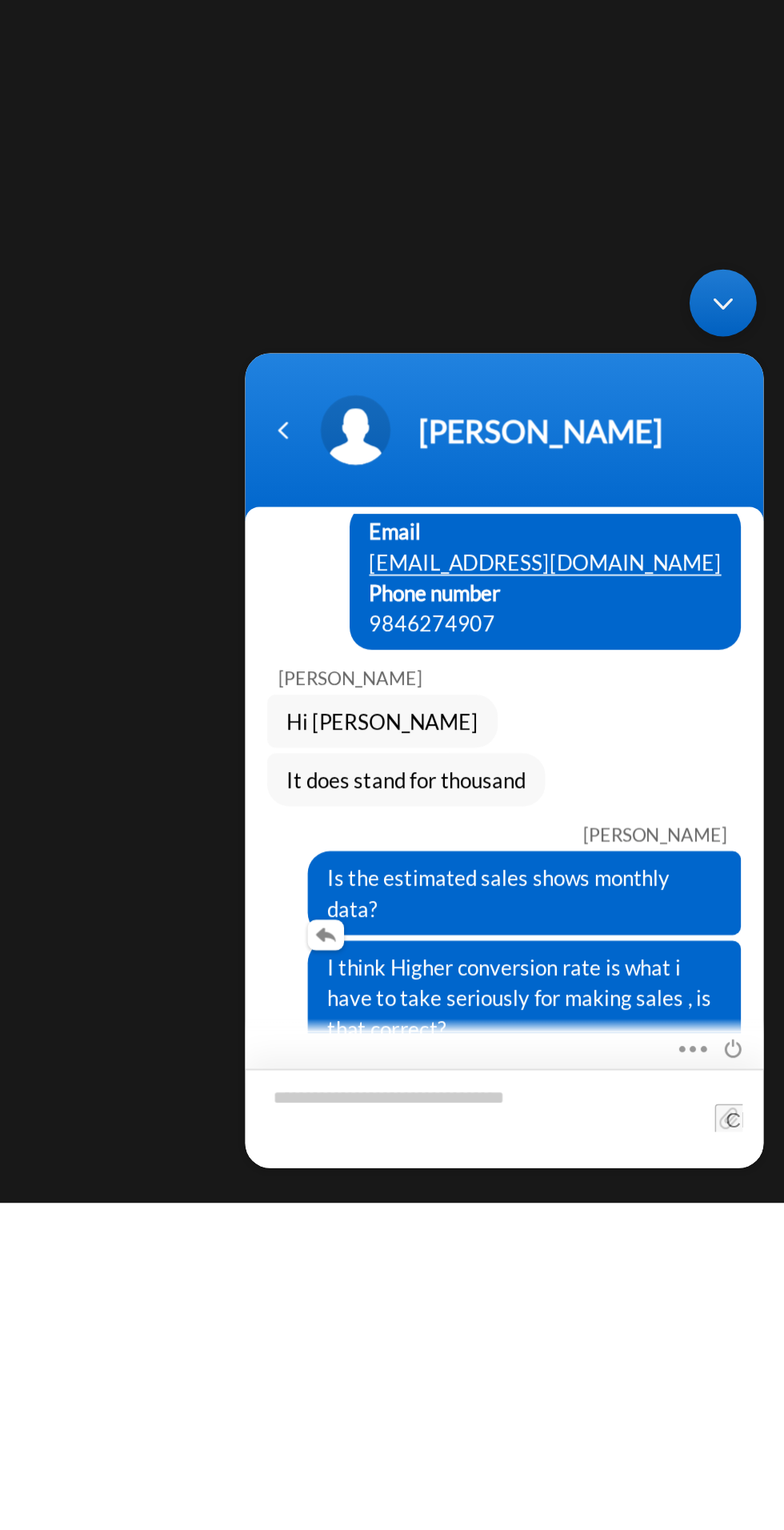
scroll to position [110, 0]
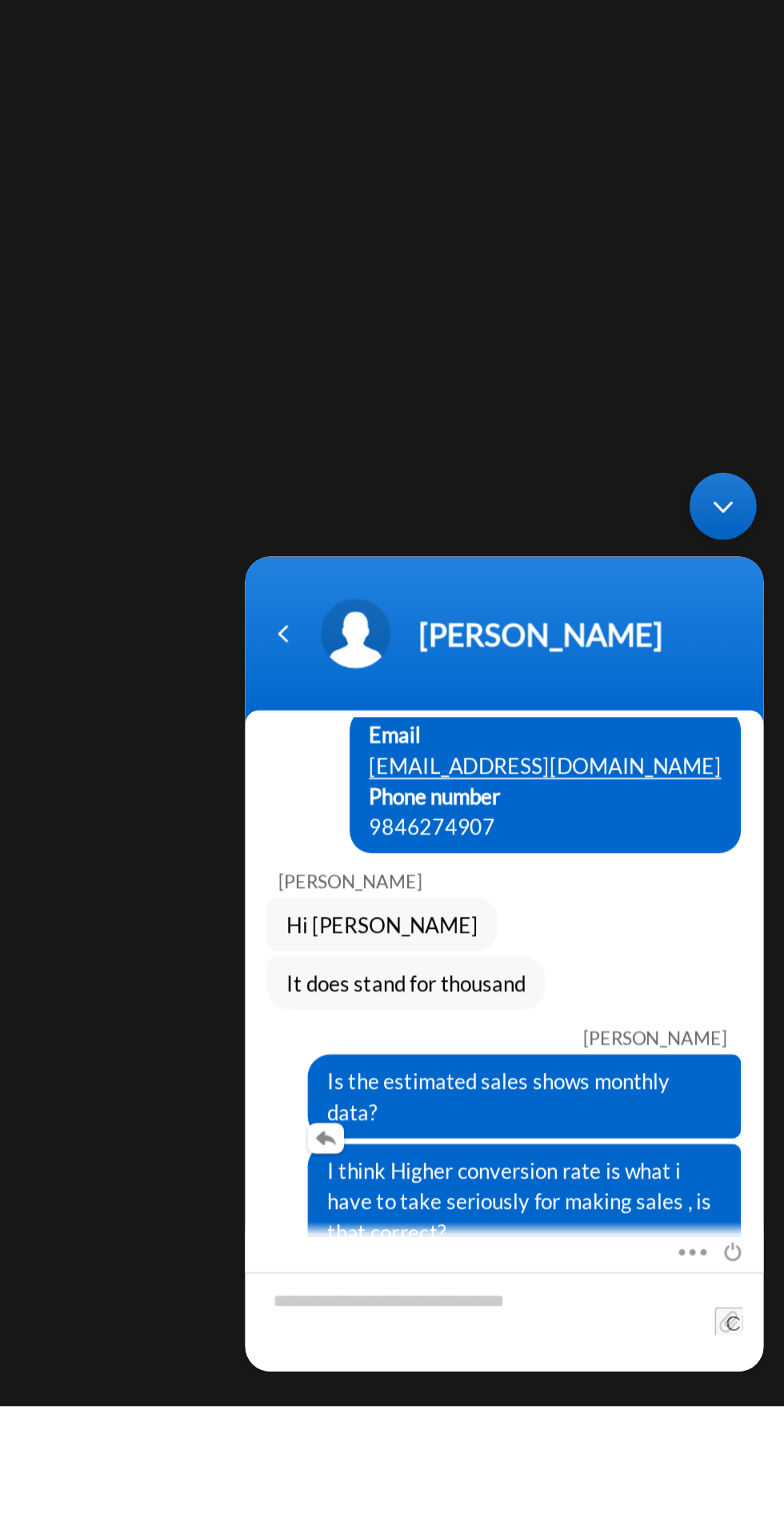
click at [360, 686] on div "[PERSON_NAME] Hi [PERSON_NAME]" at bounding box center [388, 711] width 297 height 56
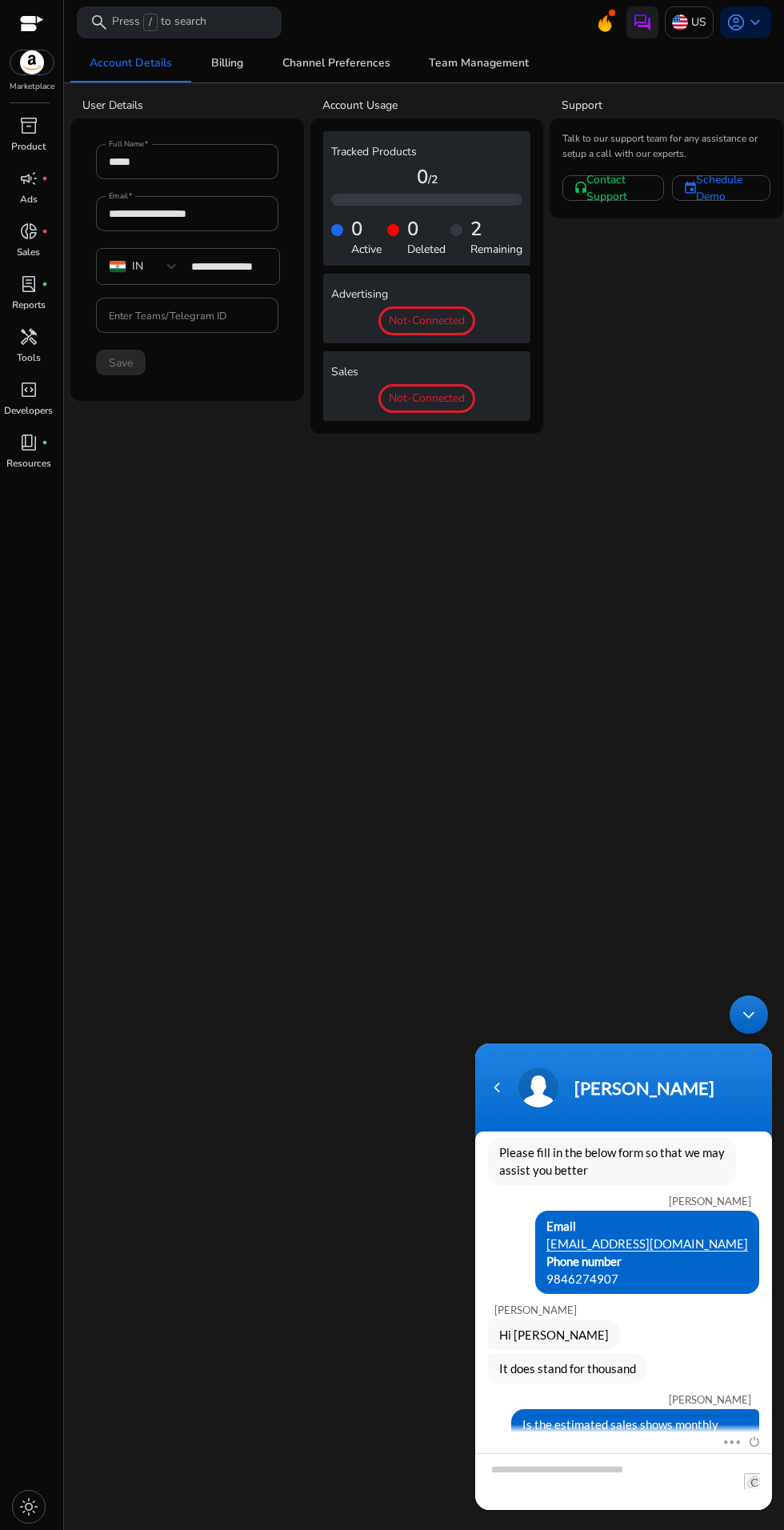
scroll to position [190, 0]
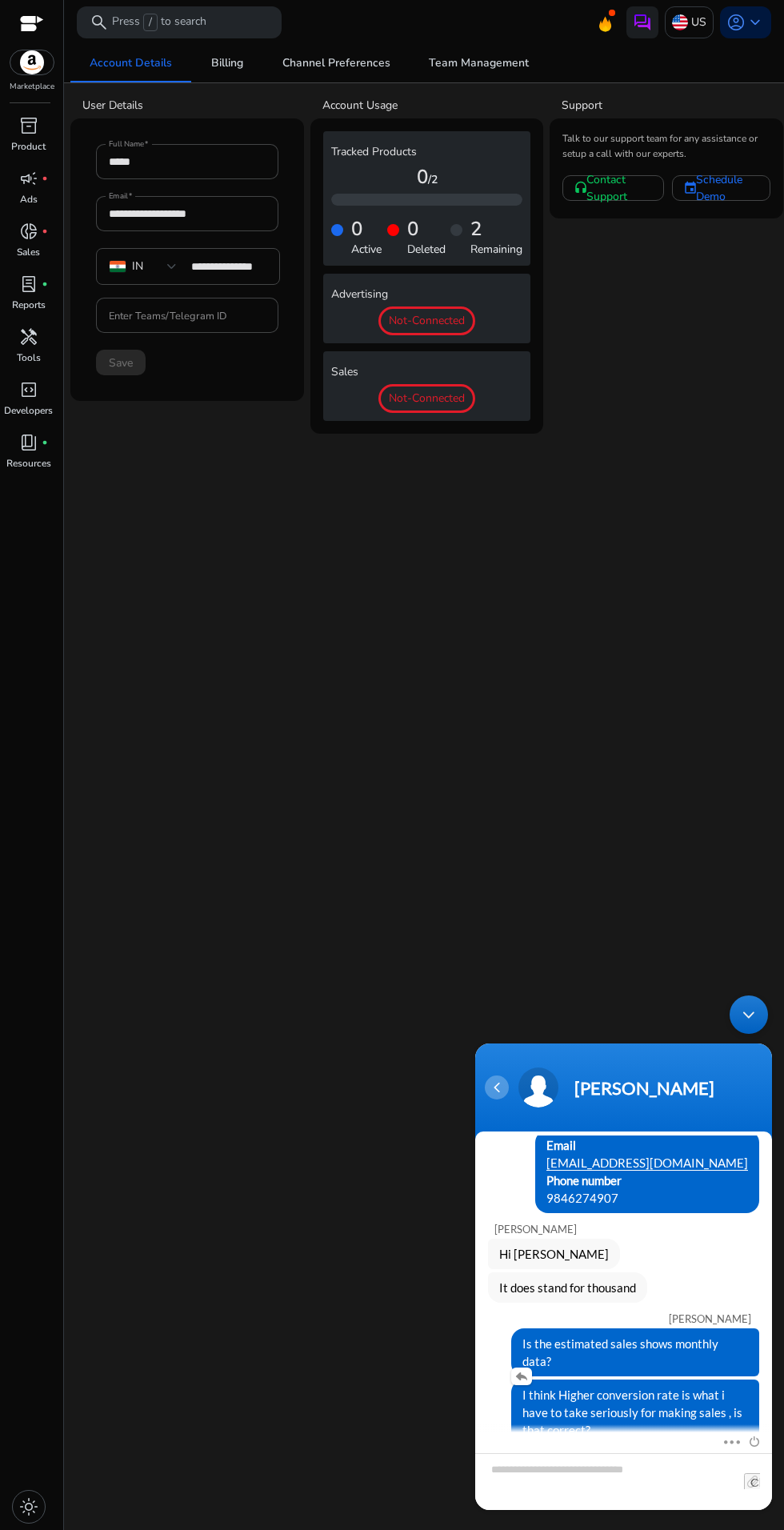
click at [501, 1087] on div "Navigation go back" at bounding box center [497, 1088] width 24 height 24
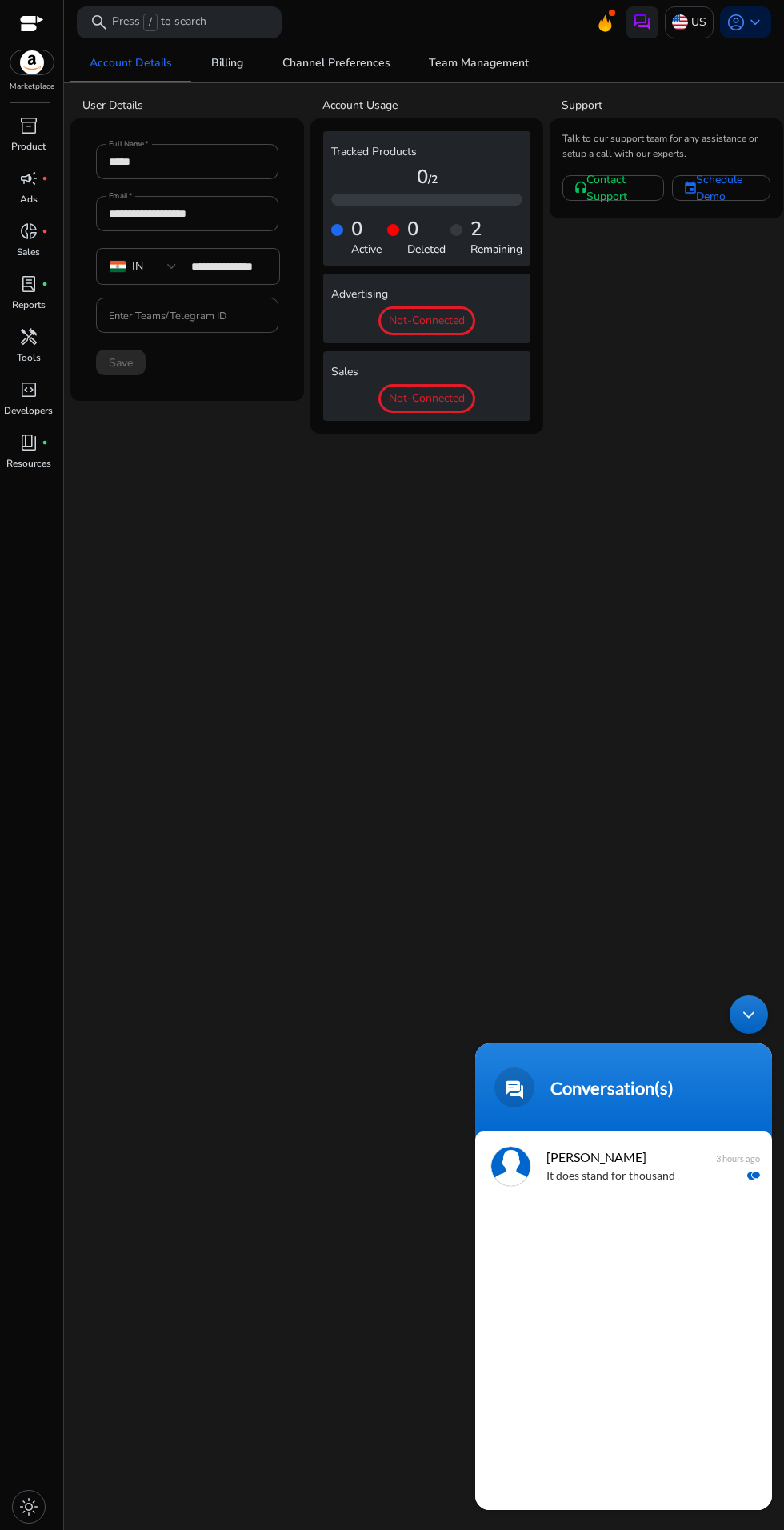
click at [618, 946] on div "**********" at bounding box center [424, 787] width 708 height 1486
click at [758, 1011] on div "Minimize live chat window" at bounding box center [749, 1014] width 39 height 39
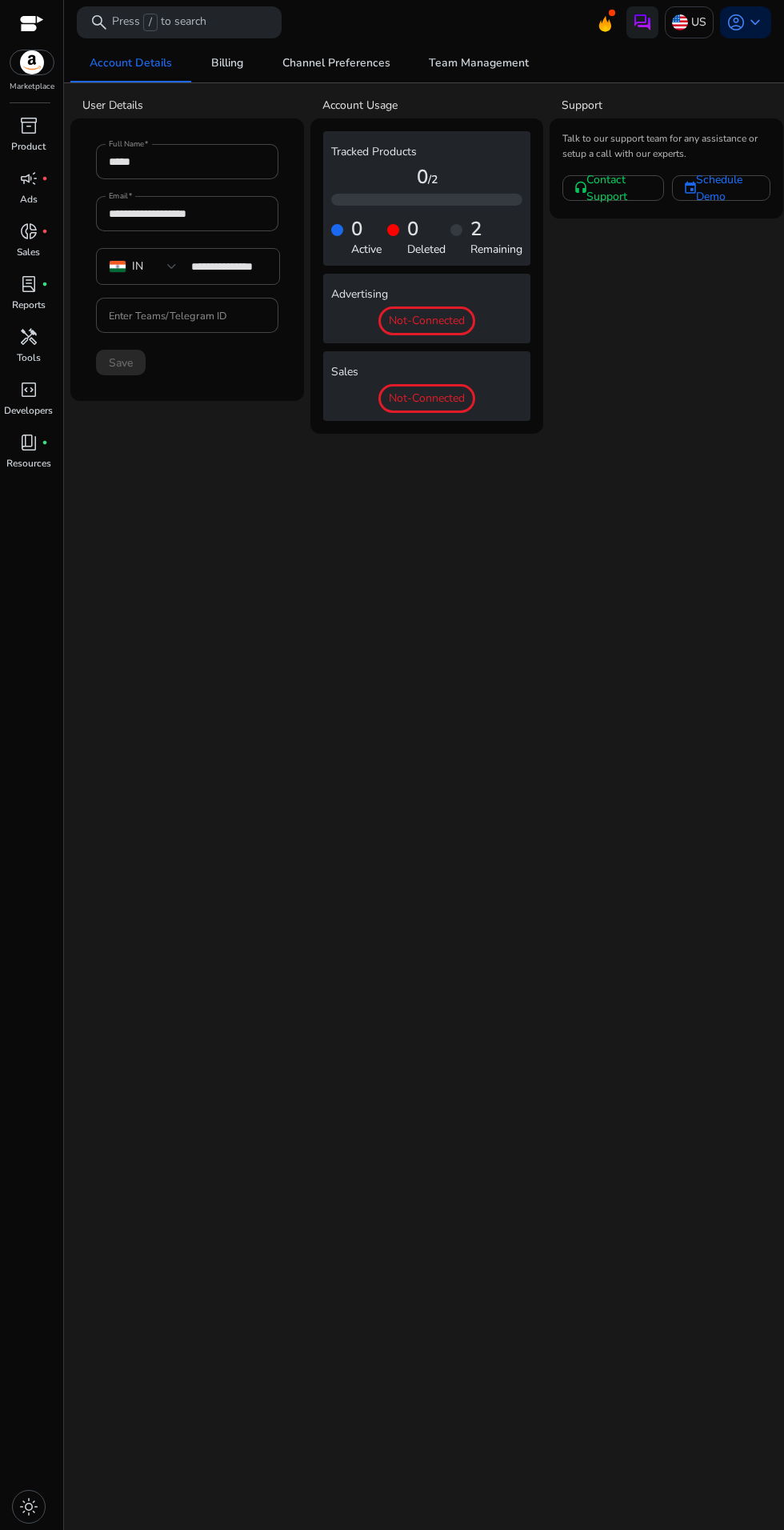
scroll to position [0, 0]
click at [600, 21] on icon at bounding box center [605, 21] width 24 height 22
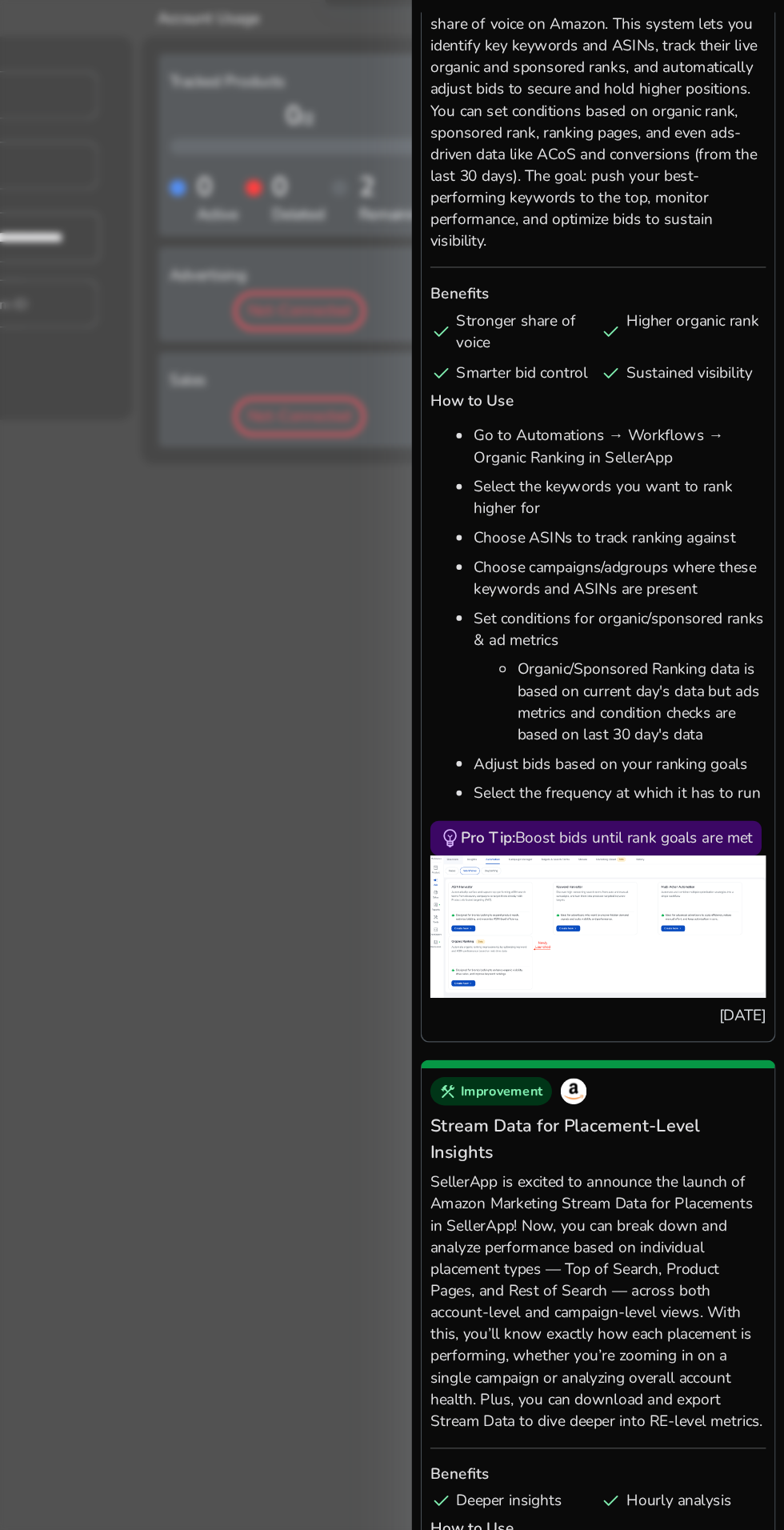
scroll to position [120, 0]
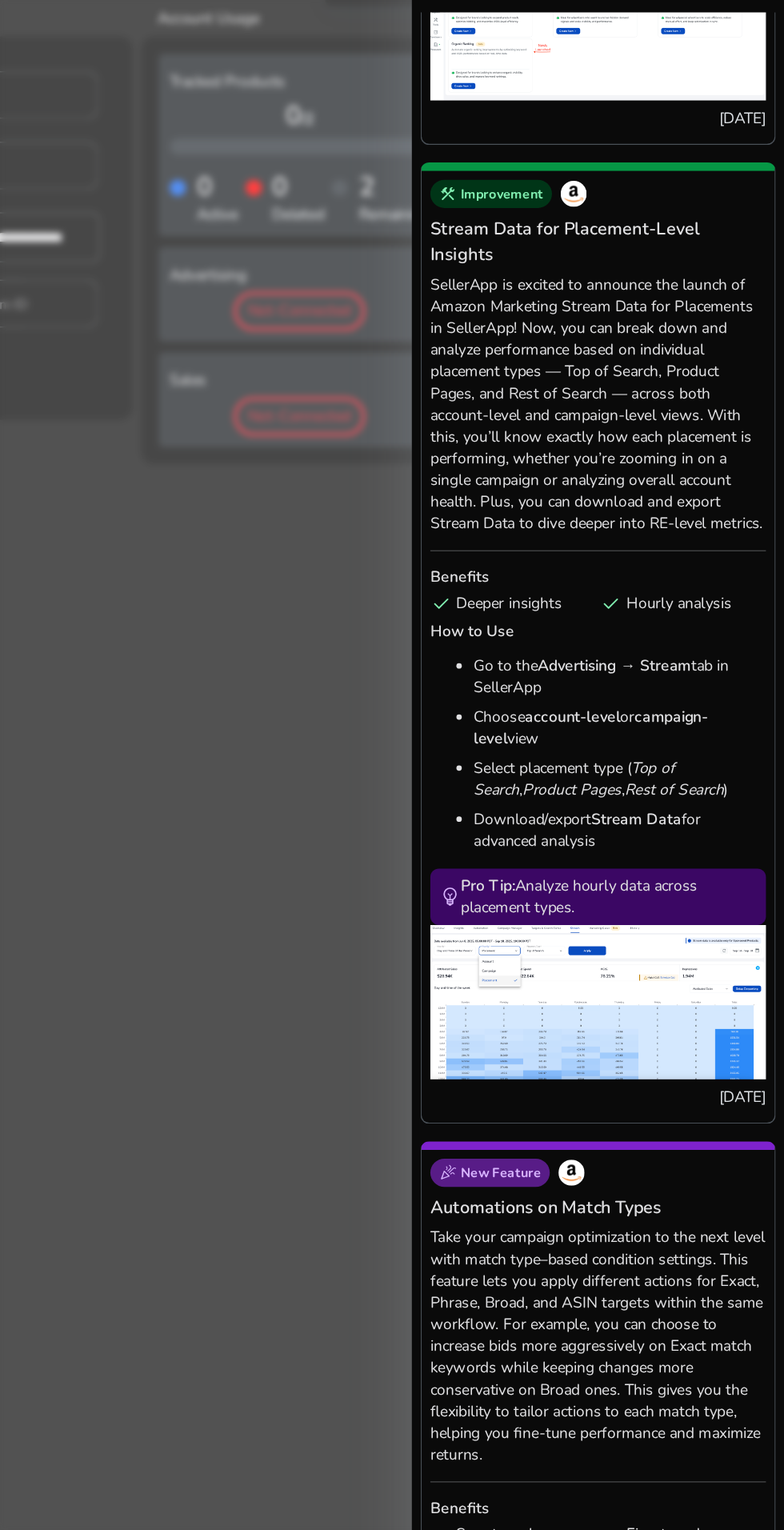
scroll to position [803, 0]
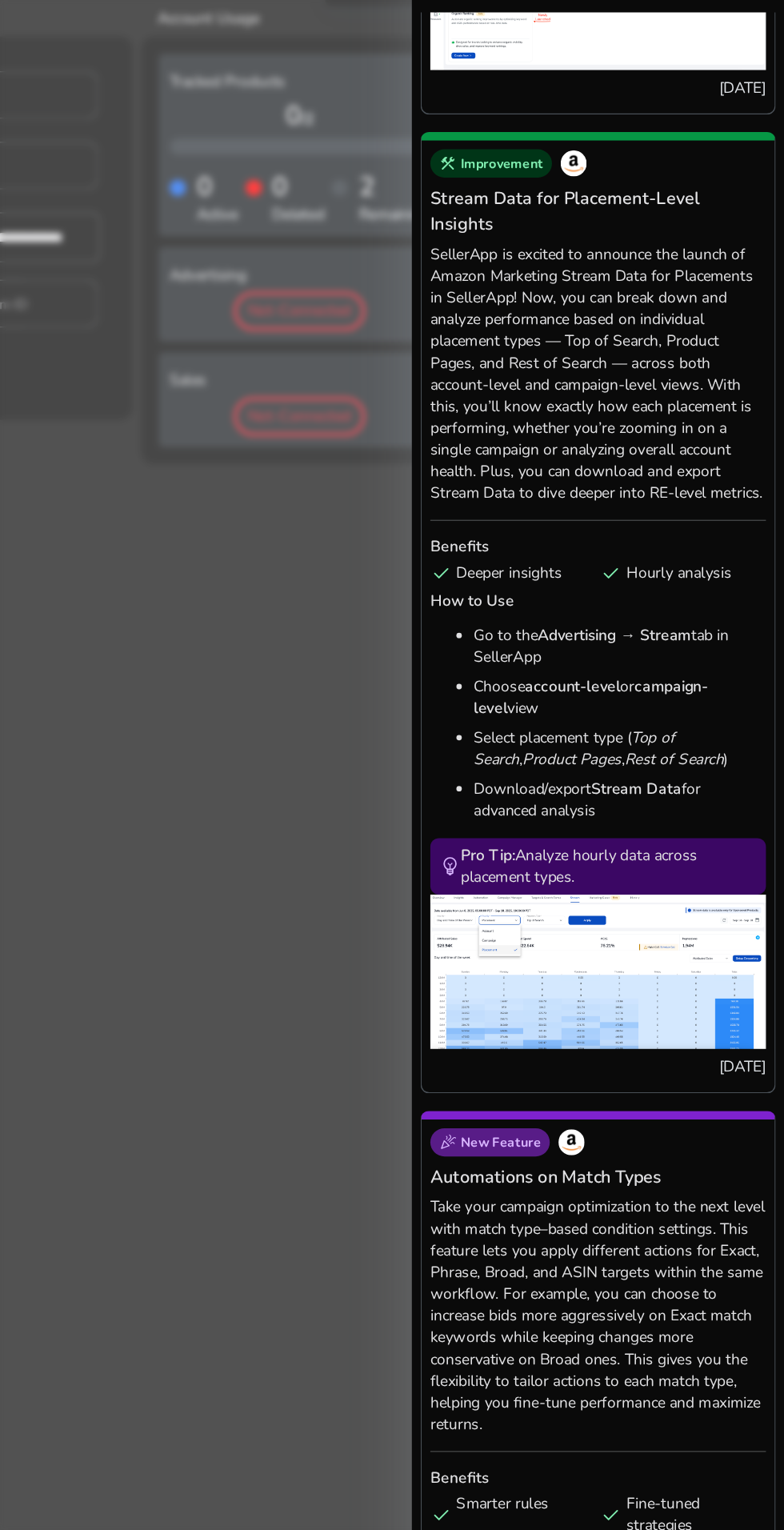
click at [405, 505] on div at bounding box center [392, 765] width 784 height 1530
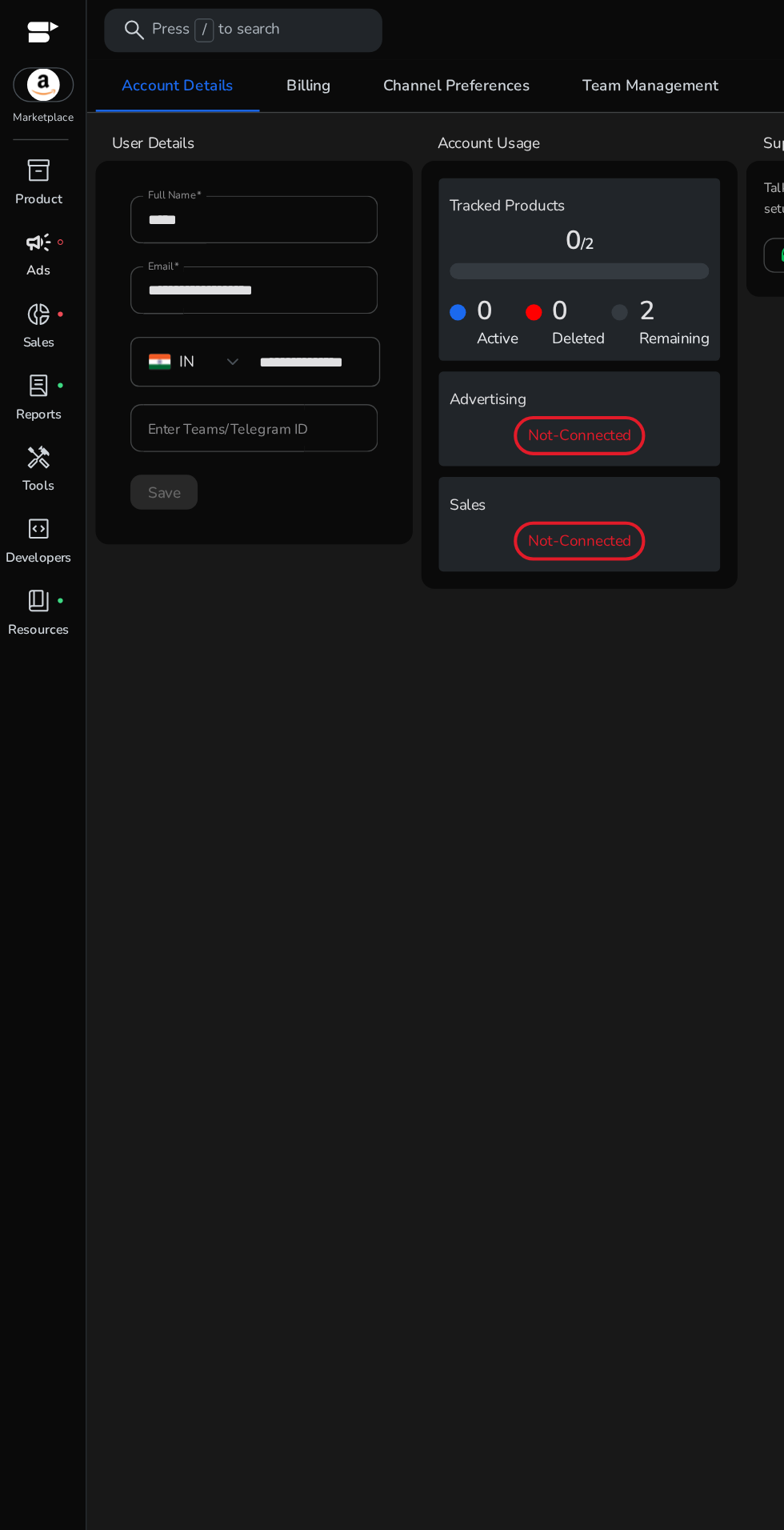
click at [33, 166] on div "campaign fiber_manual_record" at bounding box center [28, 178] width 45 height 26
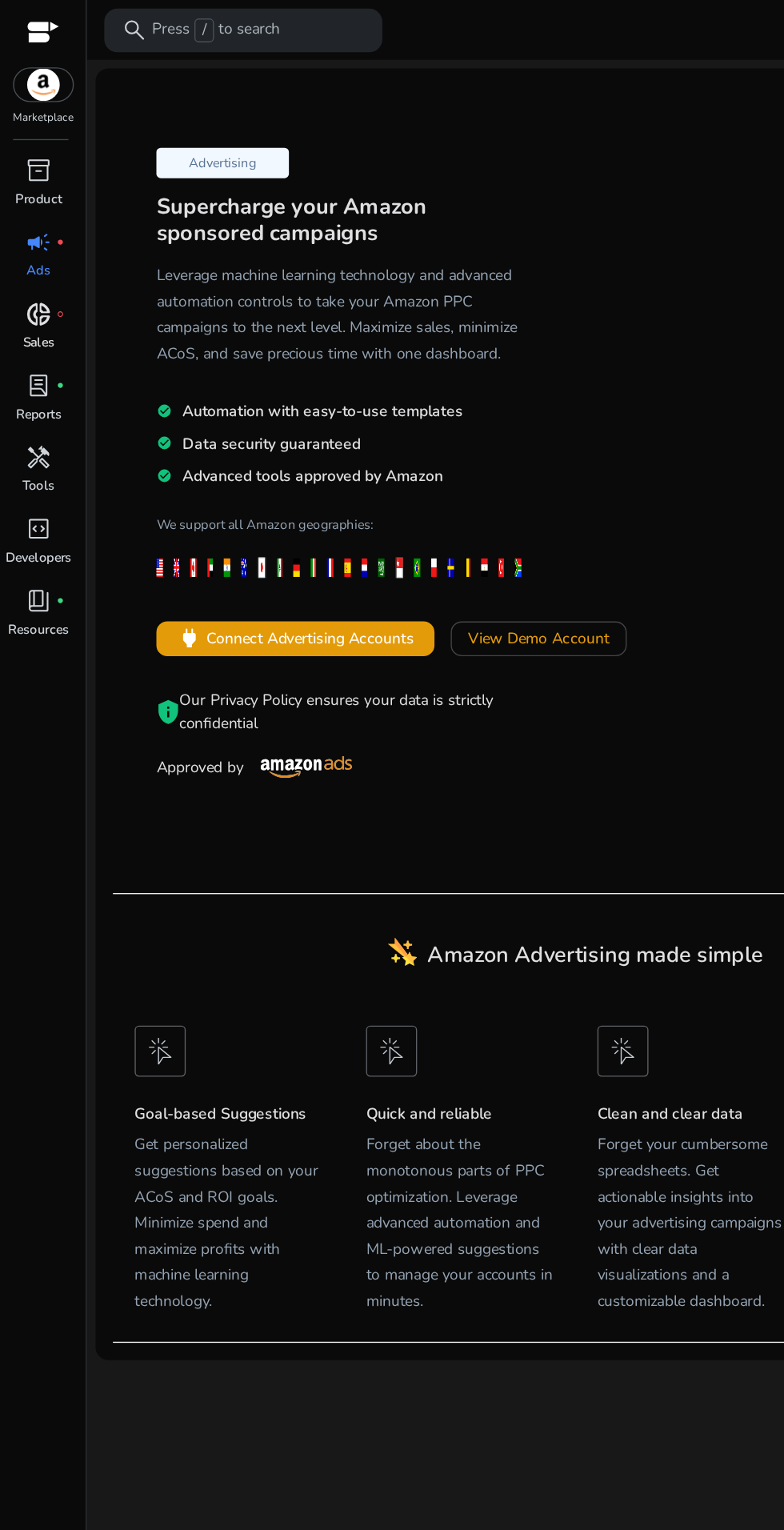
click at [38, 245] on p "Sales" at bounding box center [28, 251] width 23 height 15
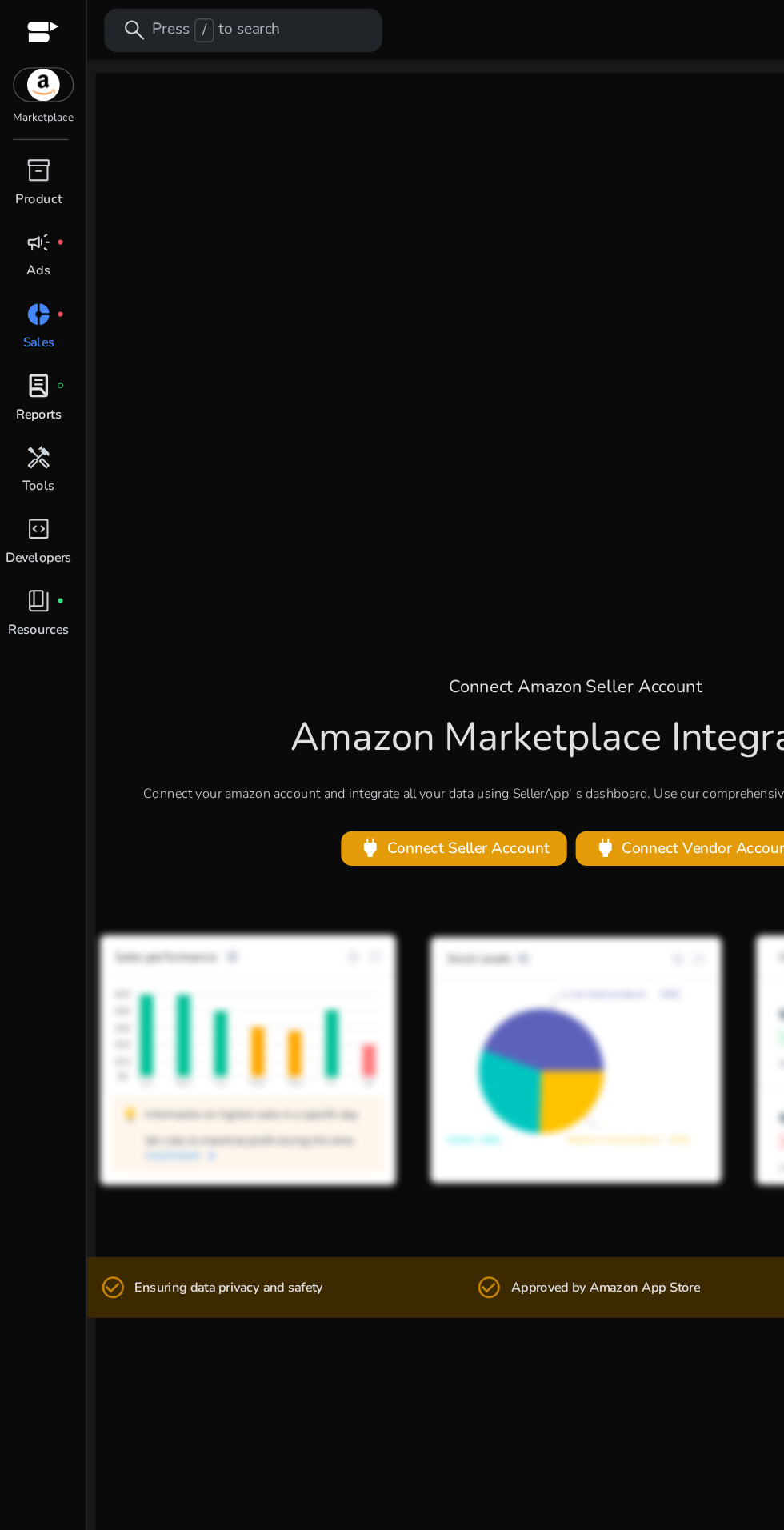
click at [33, 293] on span "lab_profile" at bounding box center [28, 284] width 19 height 19
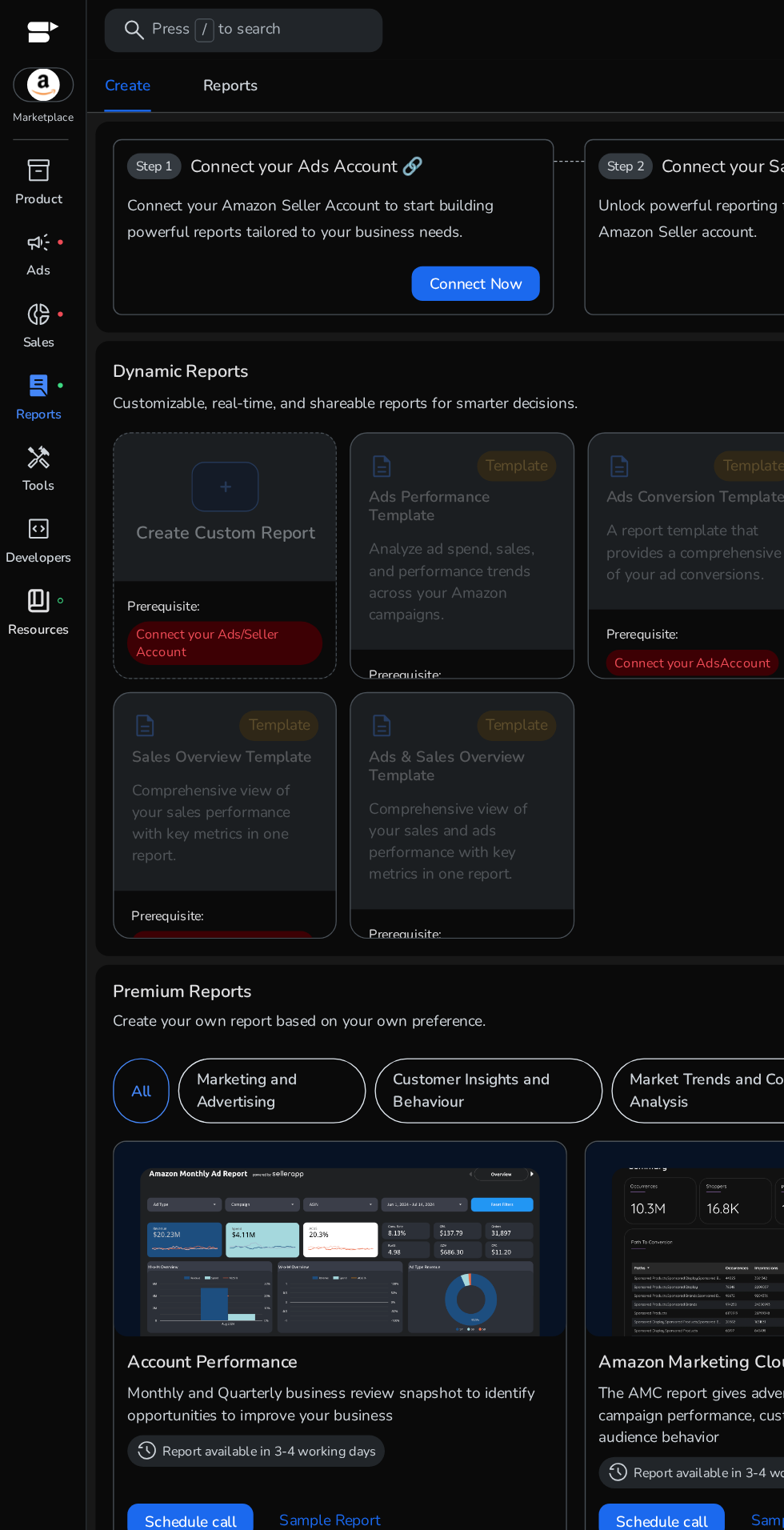
click at [27, 451] on span "book_4" at bounding box center [28, 443] width 19 height 19
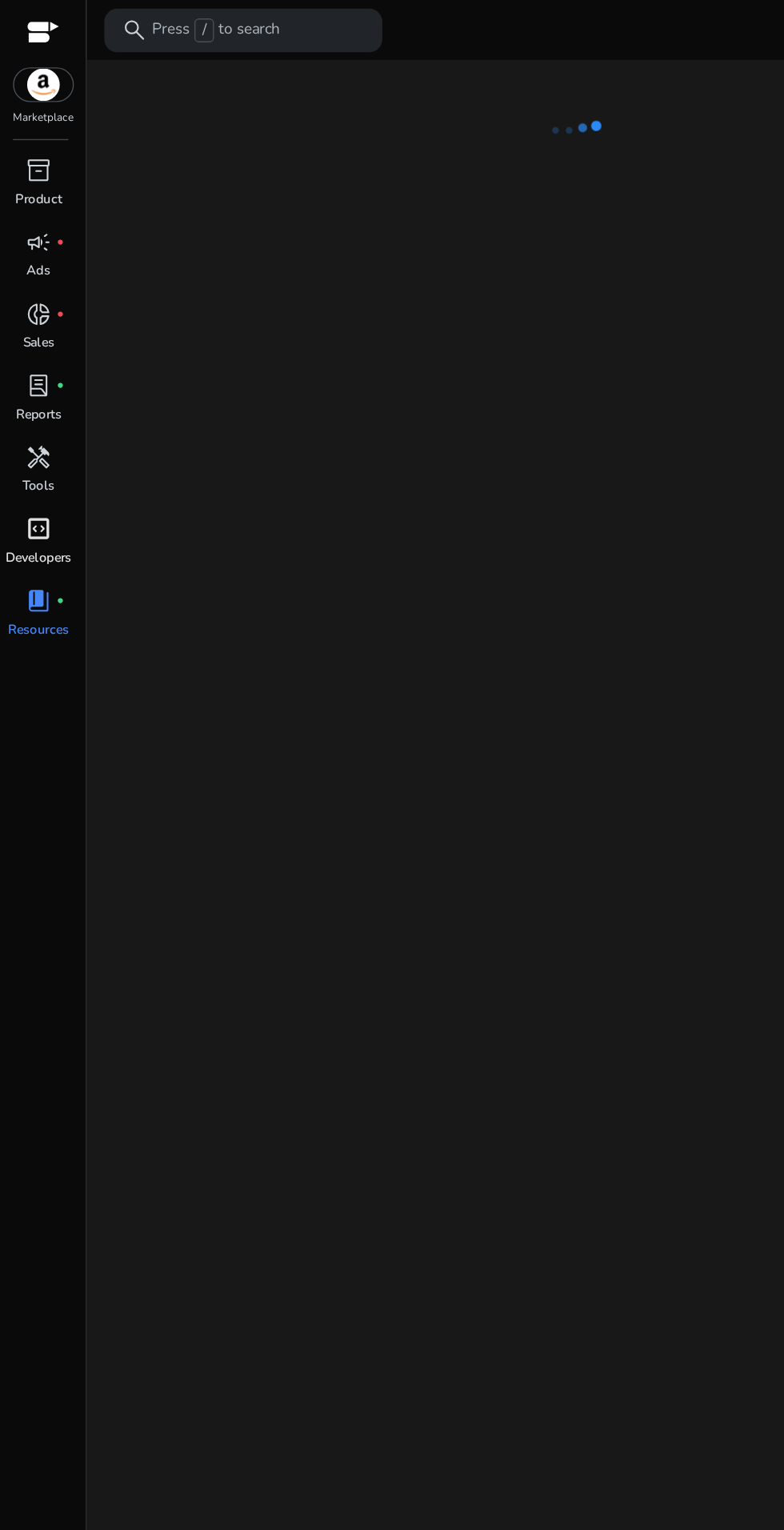
click at [40, 391] on div "code_blocks" at bounding box center [28, 390] width 45 height 26
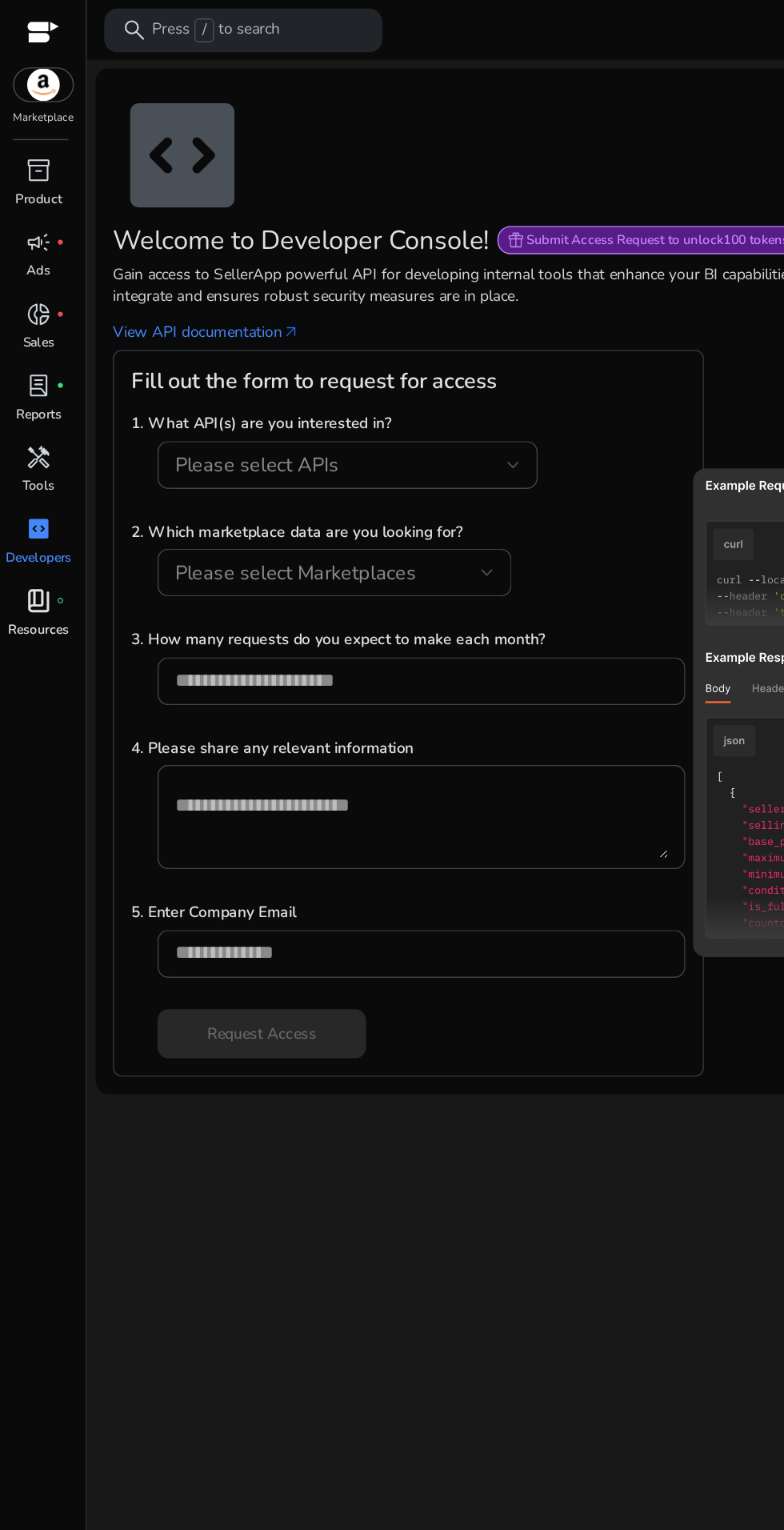
click at [44, 442] on span "fiber_manual_record" at bounding box center [45, 442] width 6 height 6
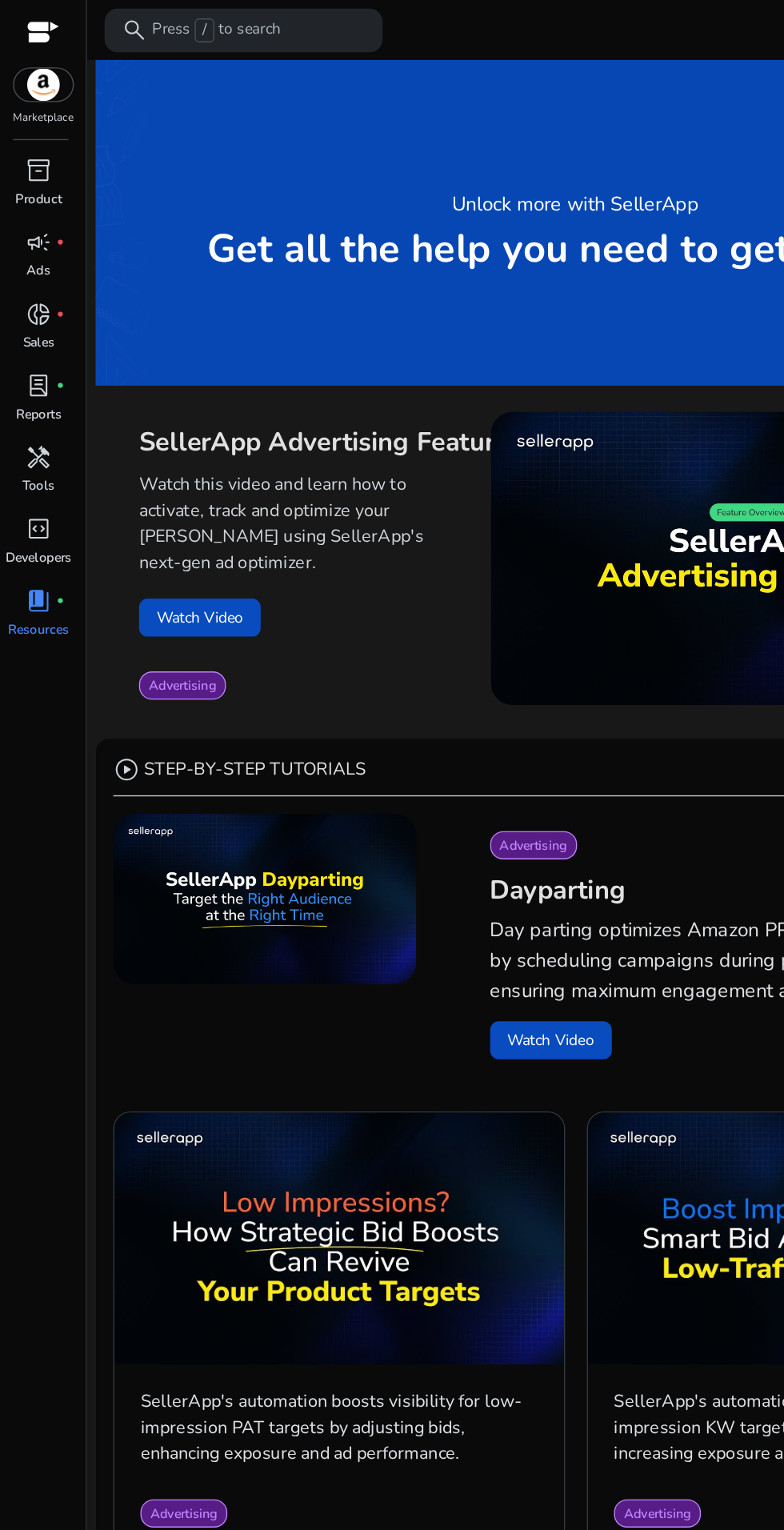
click at [38, 59] on img at bounding box center [32, 63] width 43 height 24
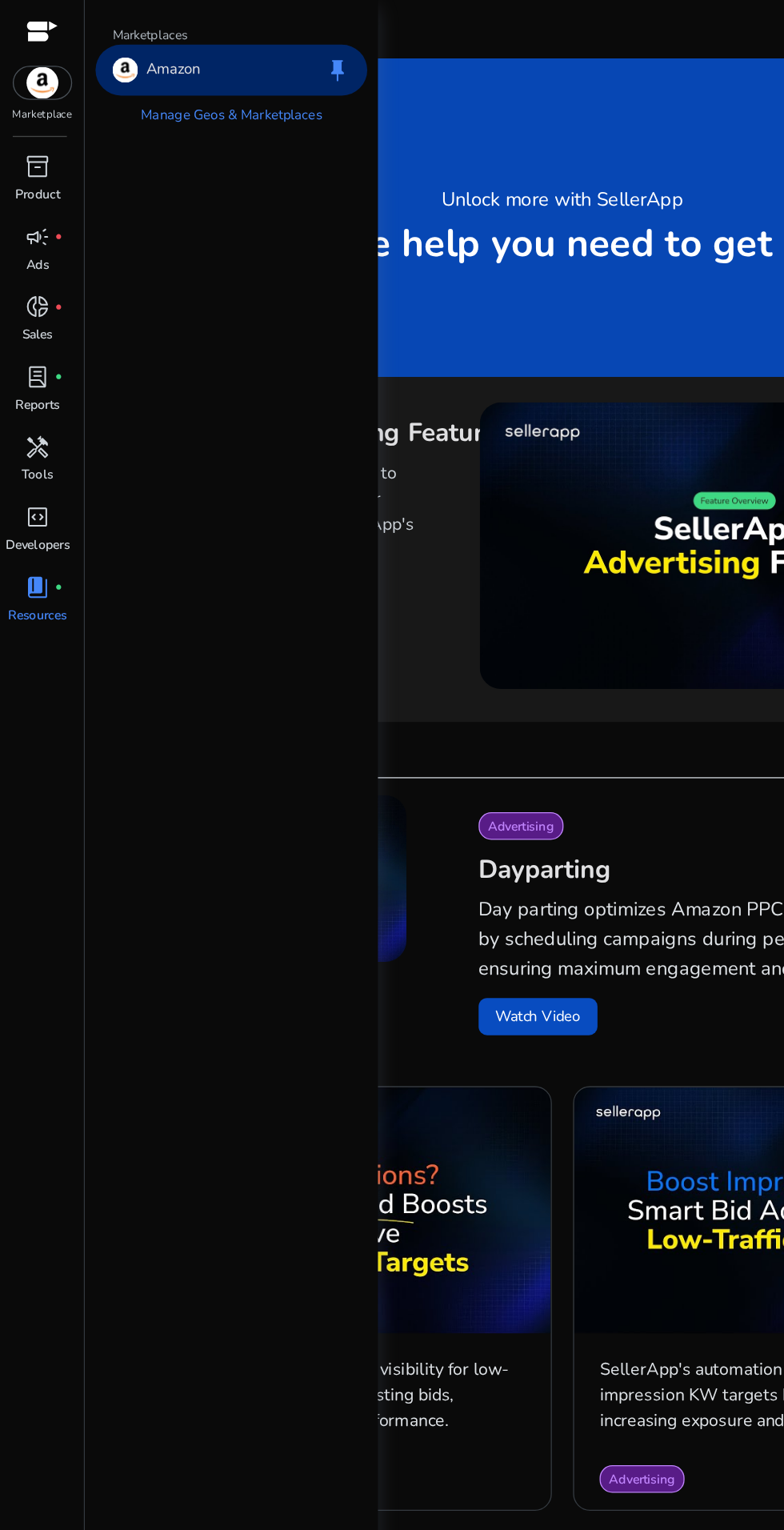
click at [509, 268] on div "Unlock more with SellerApp Get all the help you need to get started!" at bounding box center [424, 164] width 708 height 240
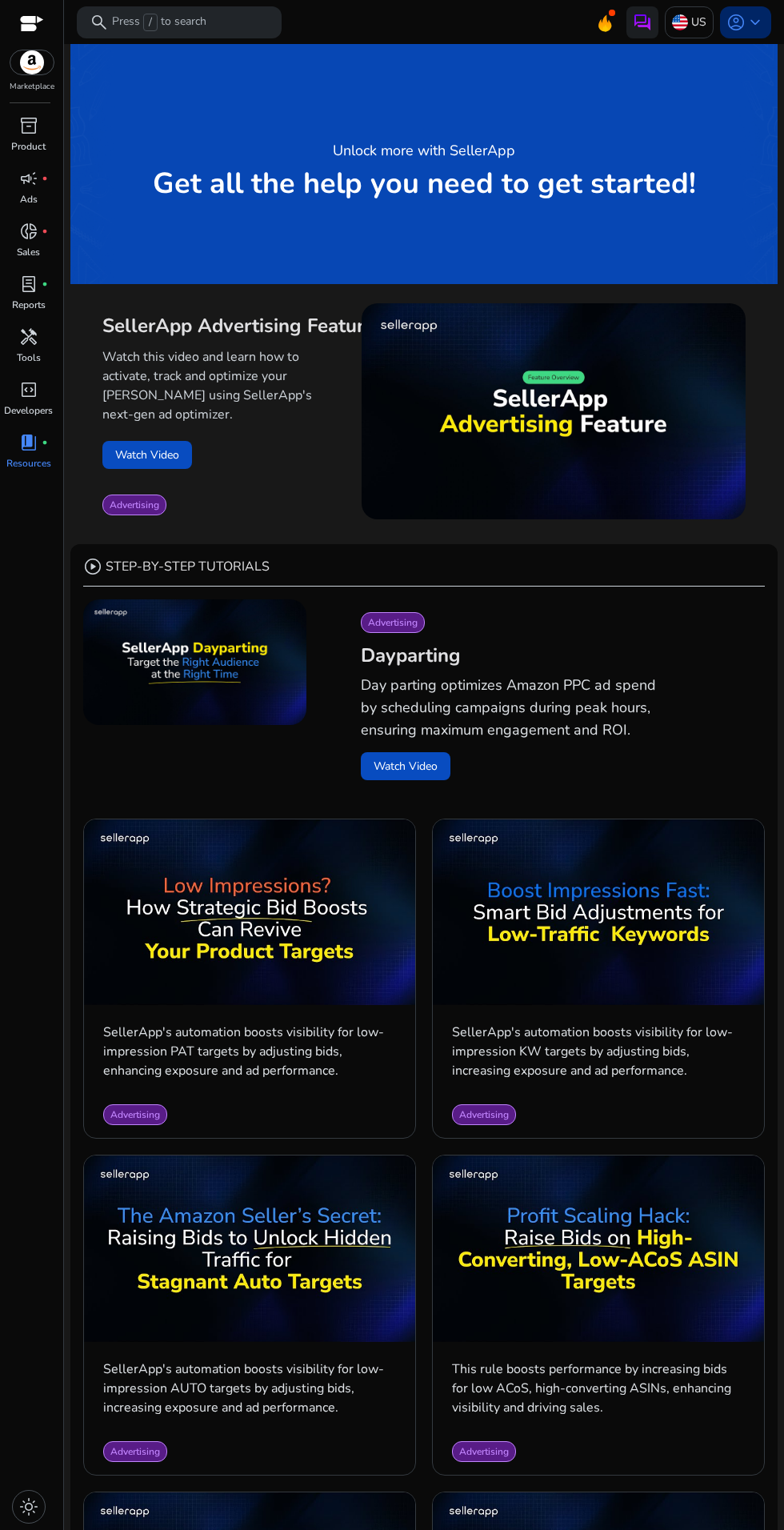
click at [753, 18] on span "keyboard_arrow_down" at bounding box center [755, 22] width 19 height 19
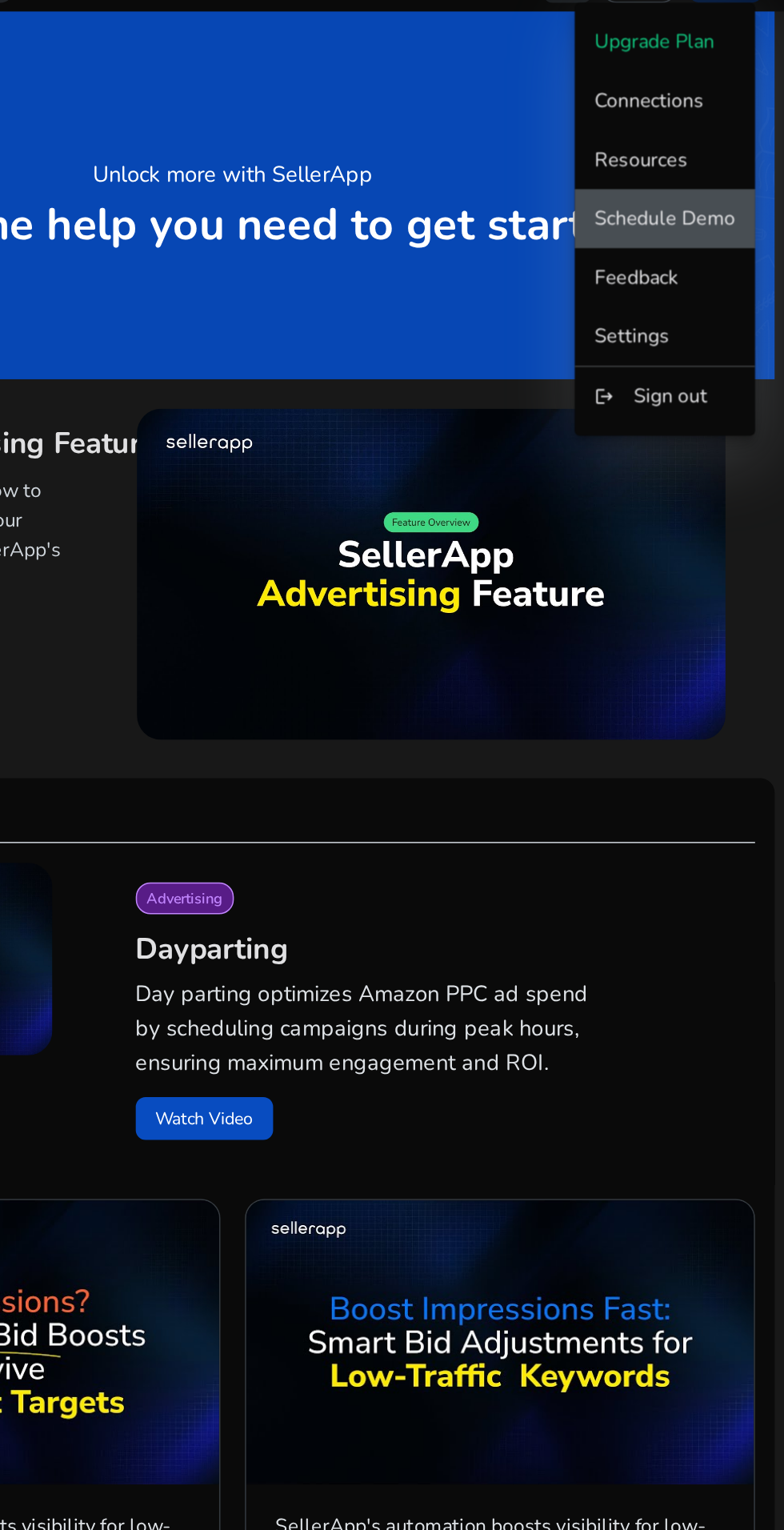
click at [721, 197] on button "Schedule Demo" at bounding box center [706, 179] width 118 height 39
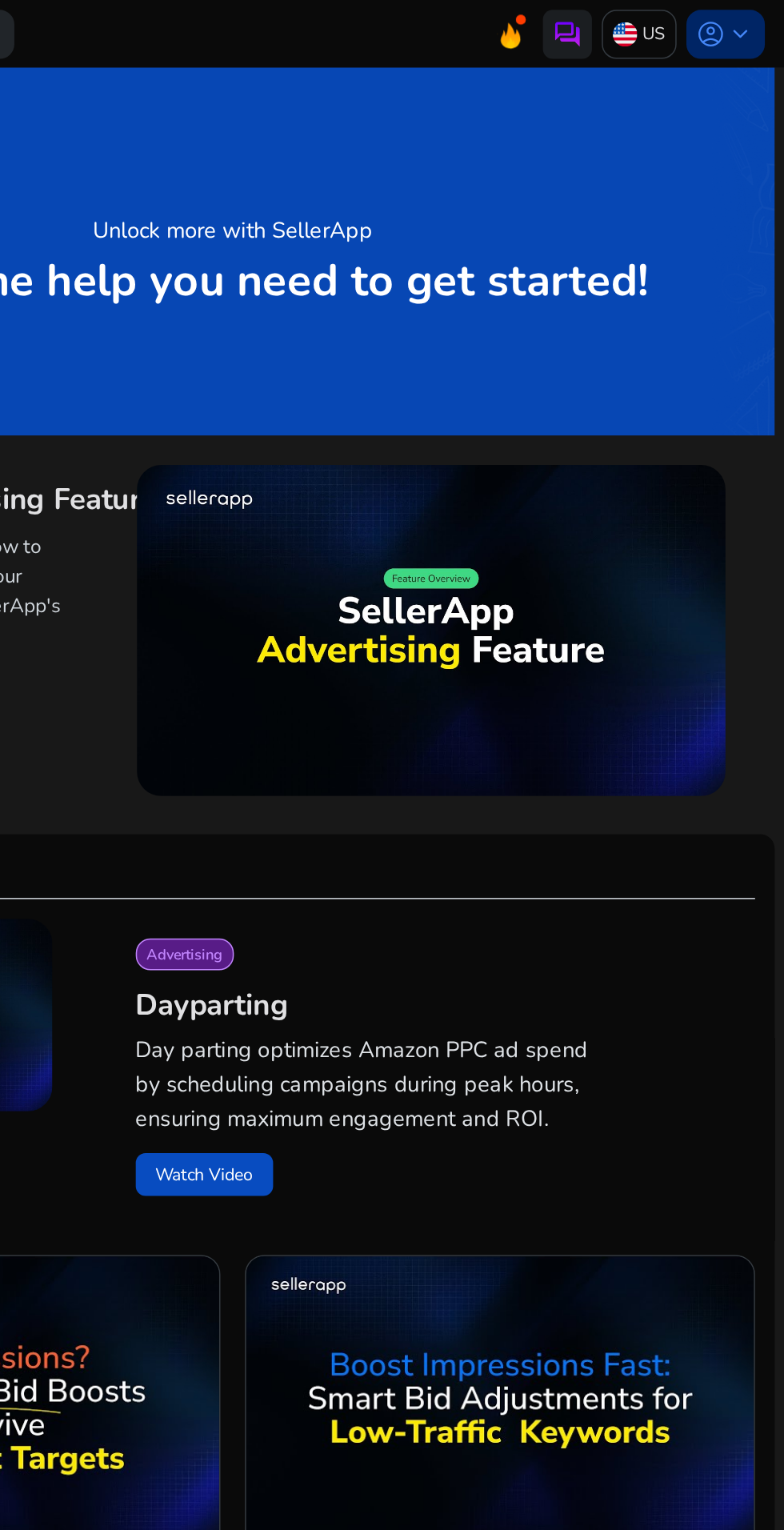
click at [734, 15] on span "account_circle" at bounding box center [736, 22] width 19 height 19
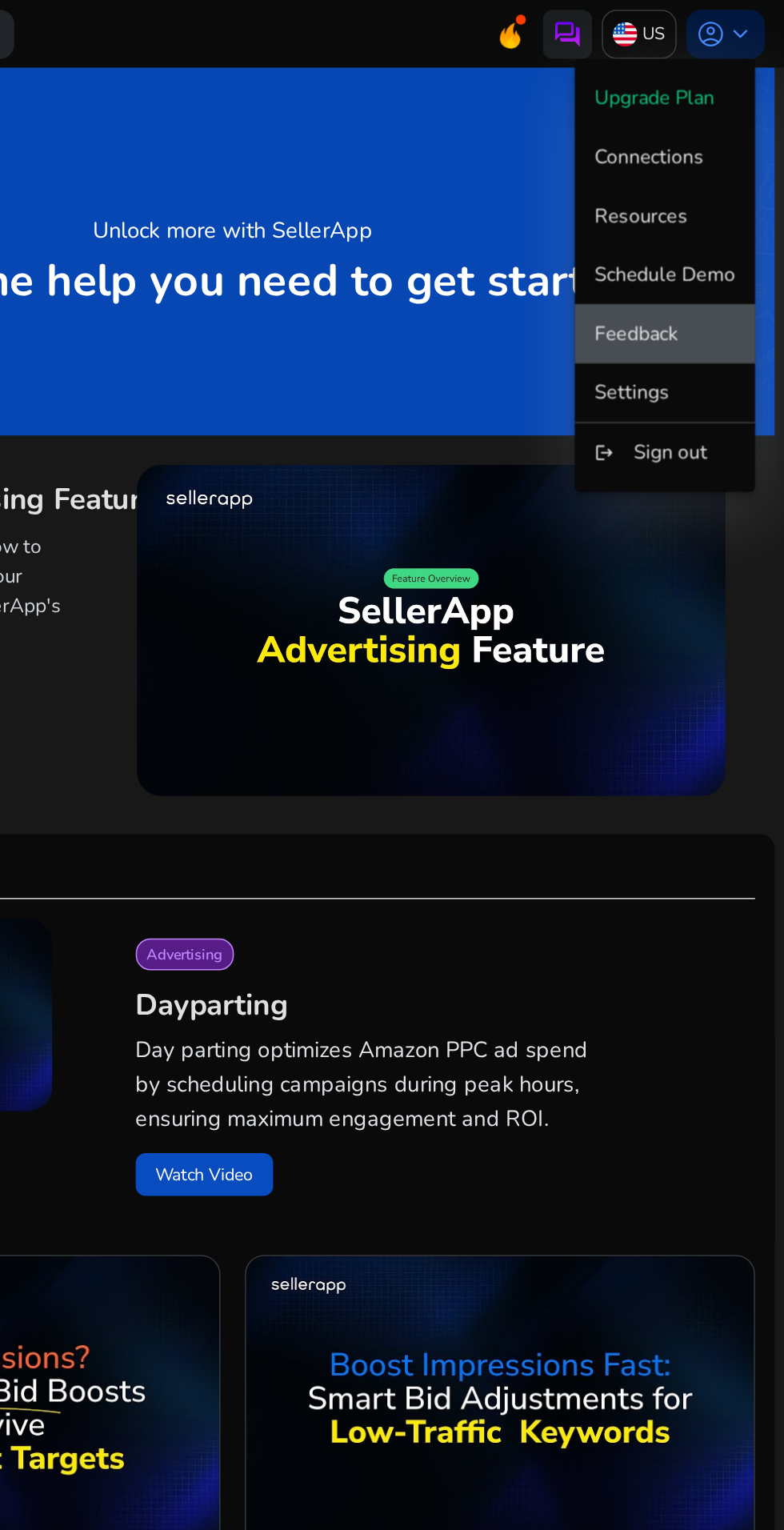
click at [738, 210] on span "Feedback" at bounding box center [705, 217] width 92 height 18
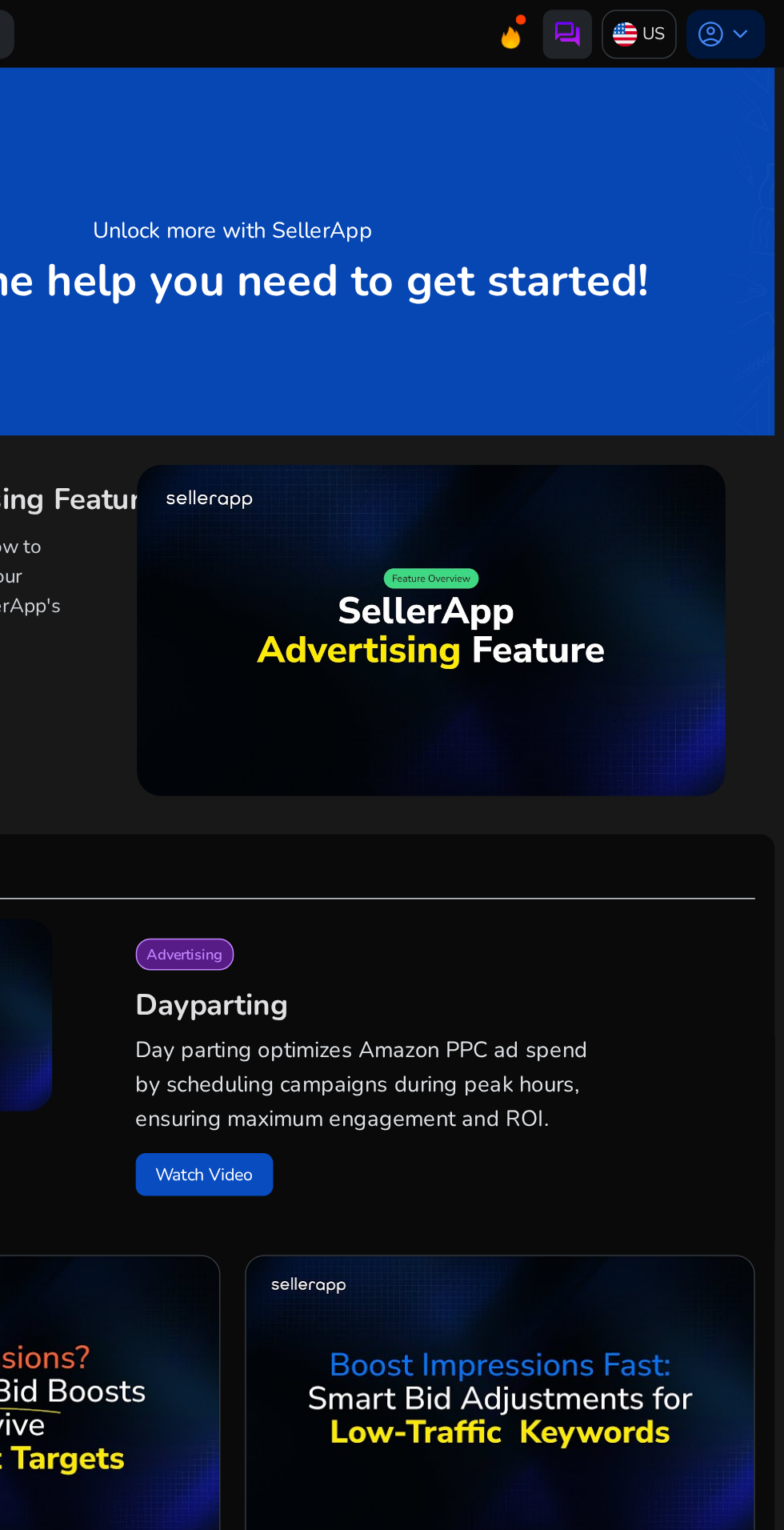
click at [640, 30] on img at bounding box center [642, 22] width 19 height 19
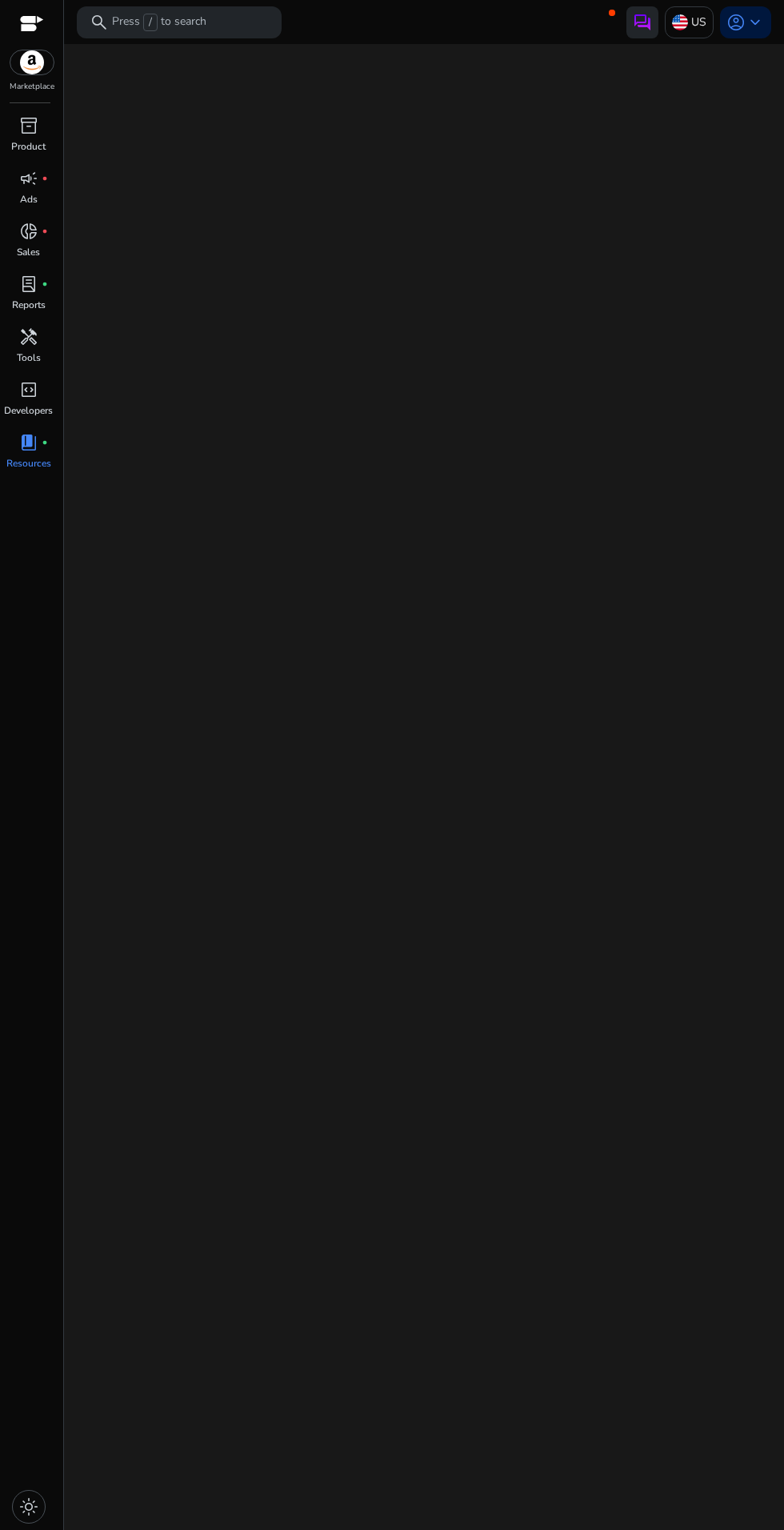
click at [647, 29] on img at bounding box center [642, 22] width 19 height 19
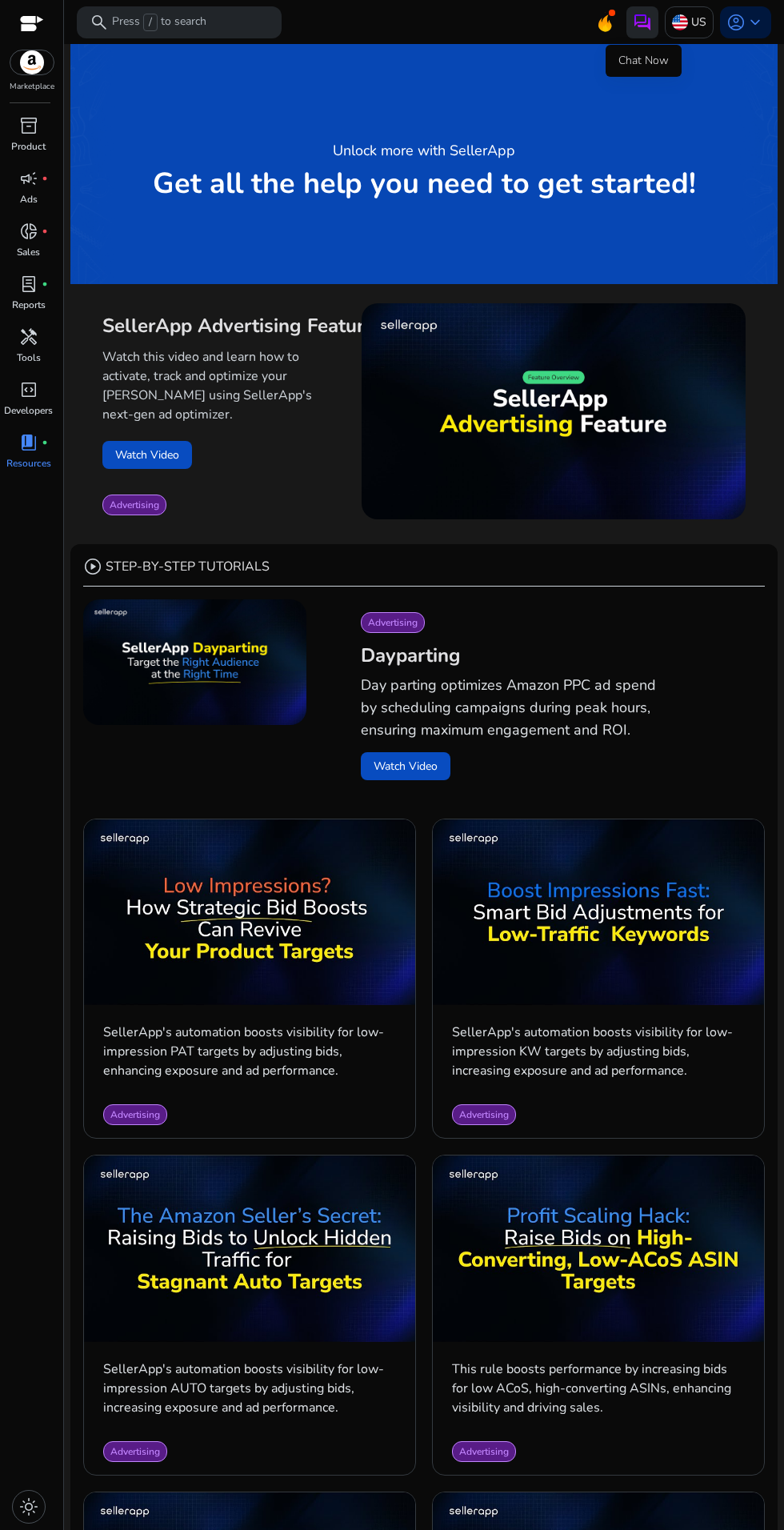
click at [645, 27] on img at bounding box center [642, 22] width 19 height 19
click at [642, 25] on img at bounding box center [642, 22] width 19 height 19
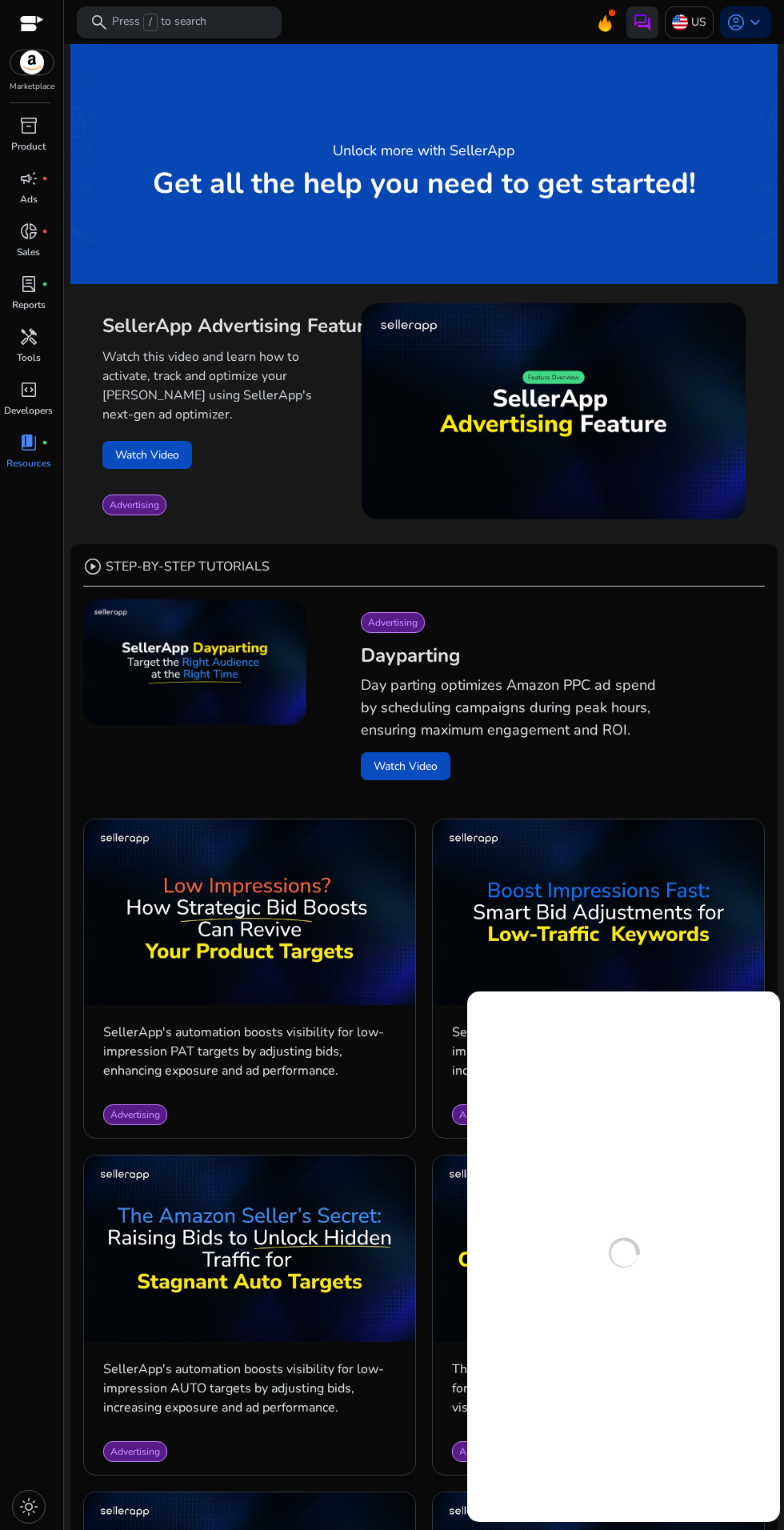
scroll to position [190, 0]
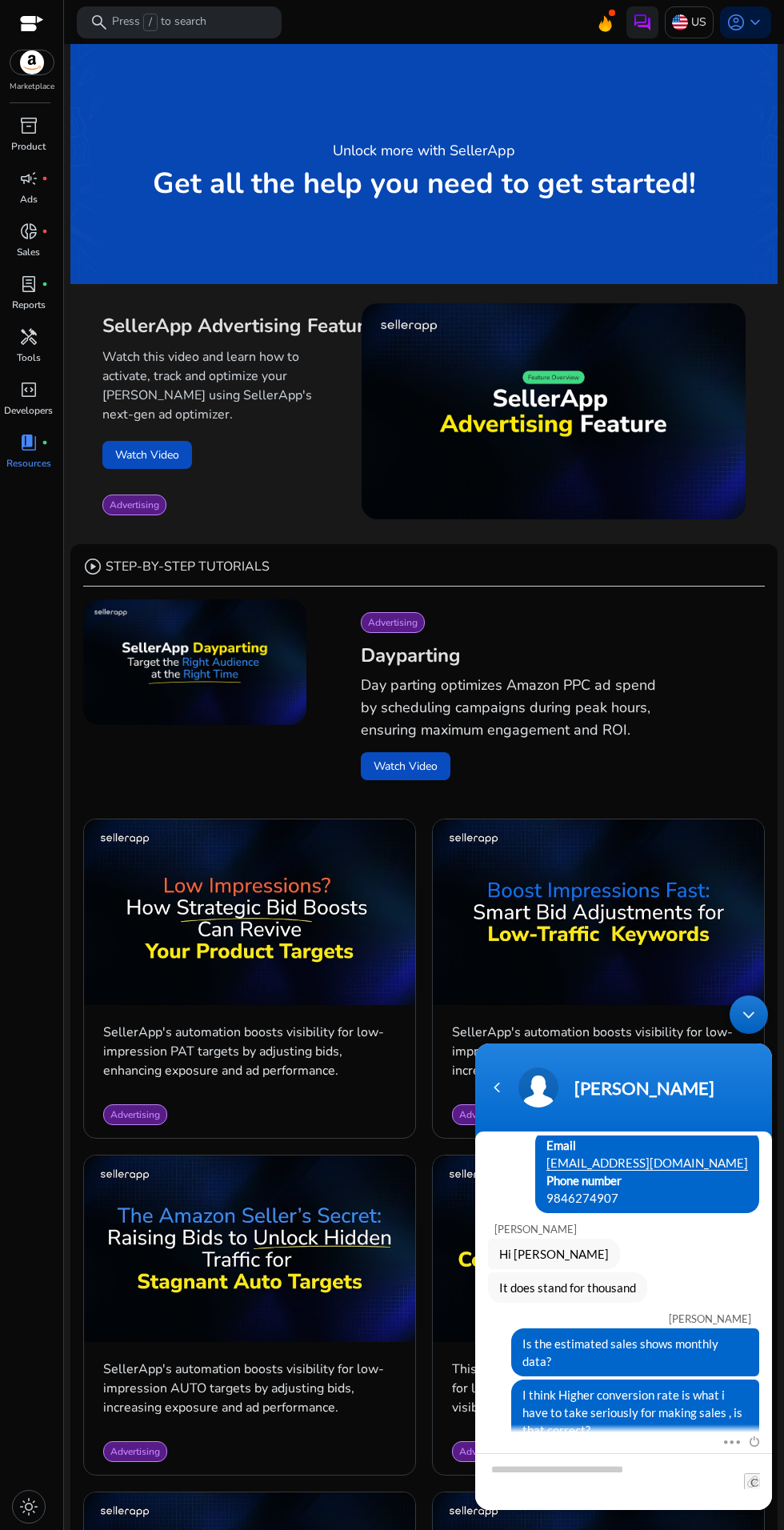
click at [576, 160] on div "Unlock more with SellerApp Get all the help you need to get started!" at bounding box center [424, 164] width 708 height 240
